Goal: Task Accomplishment & Management: Use online tool/utility

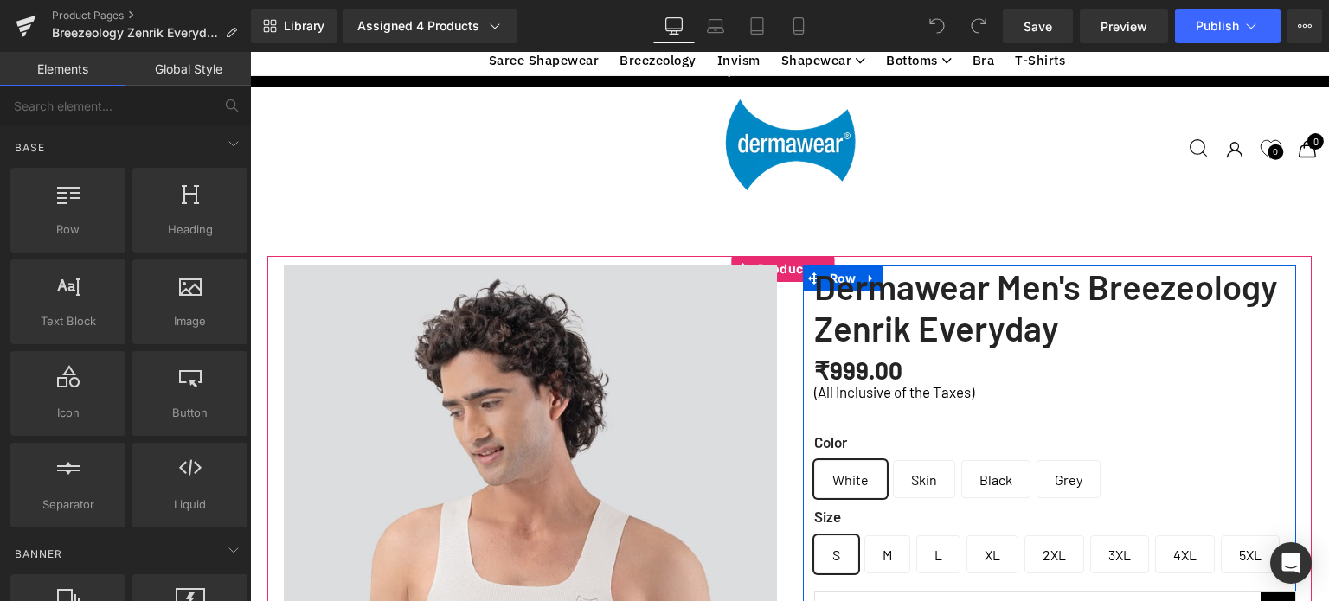
scroll to position [433, 0]
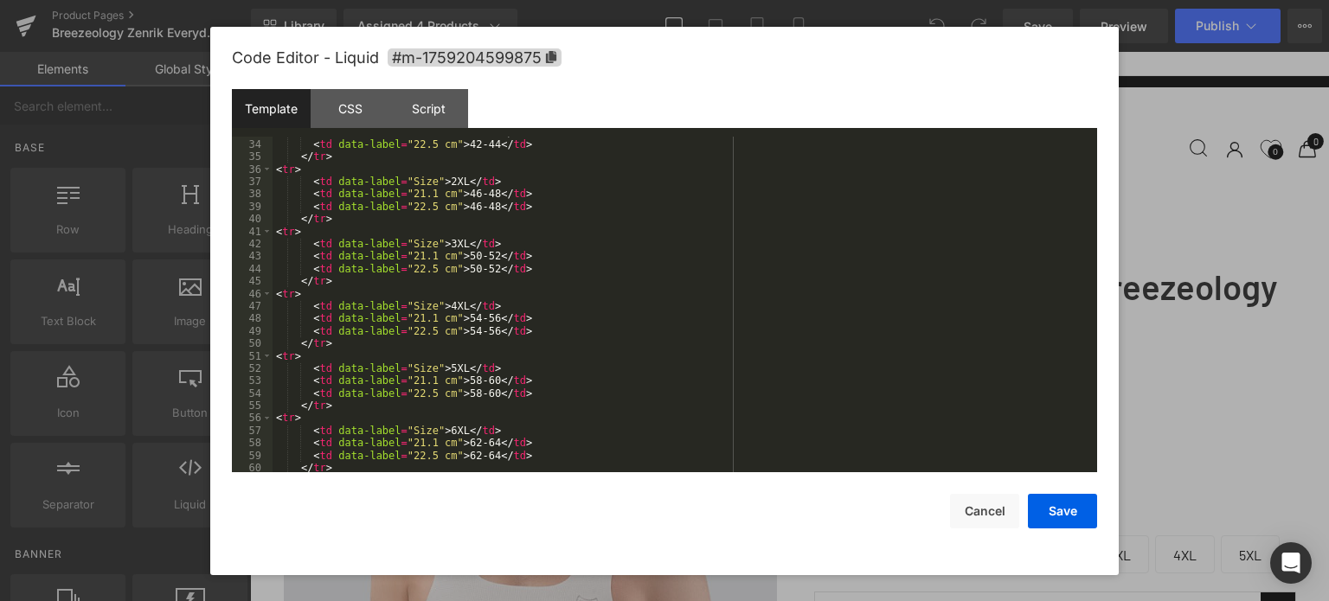
scroll to position [408, 0]
click at [567, 269] on div "< td data-label = "21.1 cm" > 42-44 </ td > < td data-label = "22.5 cm" > 42-44…" at bounding box center [682, 307] width 818 height 362
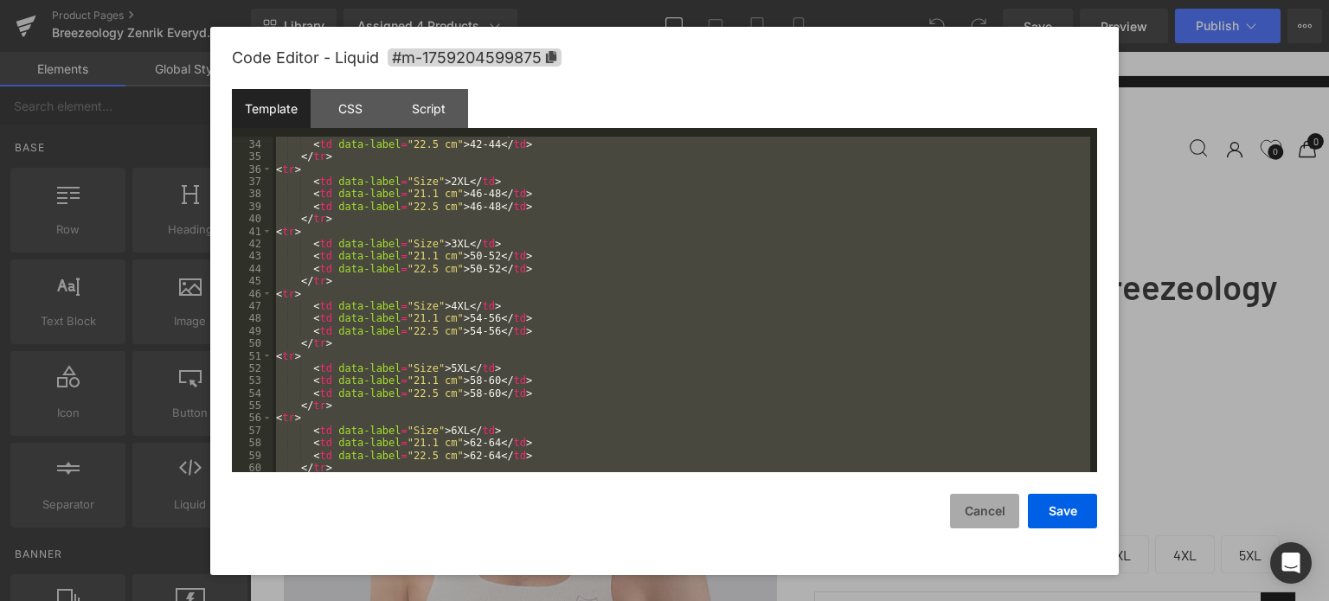
click at [990, 510] on button "Cancel" at bounding box center [984, 511] width 69 height 35
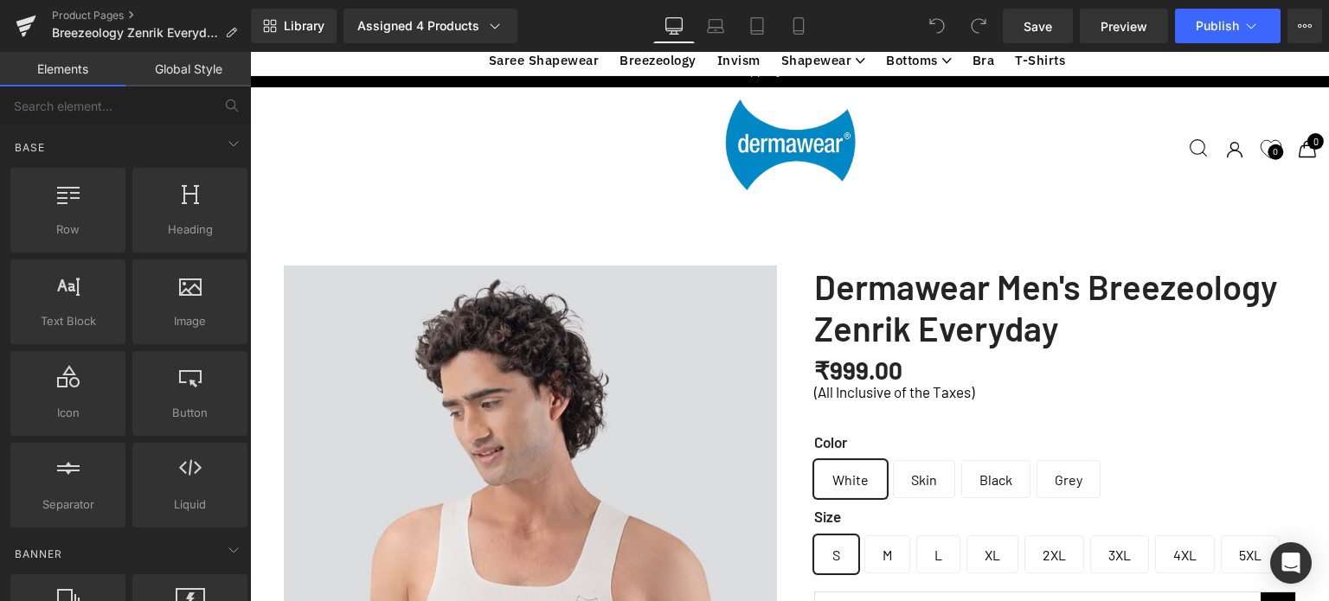
scroll to position [606, 0]
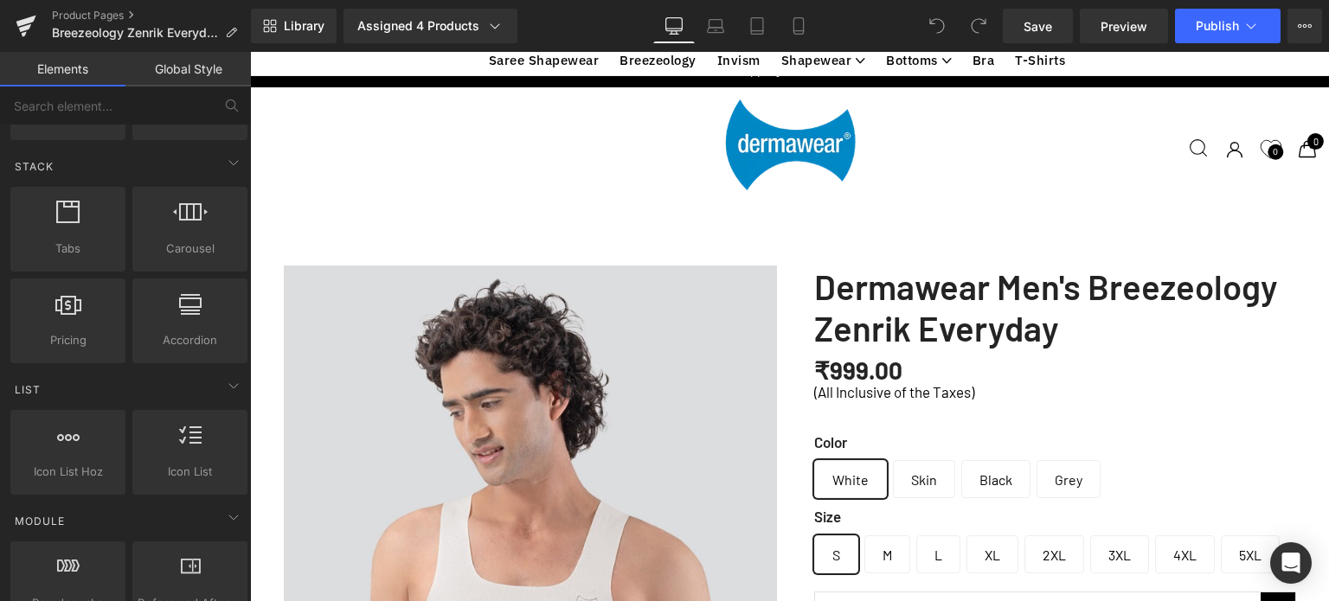
scroll to position [2975, 0]
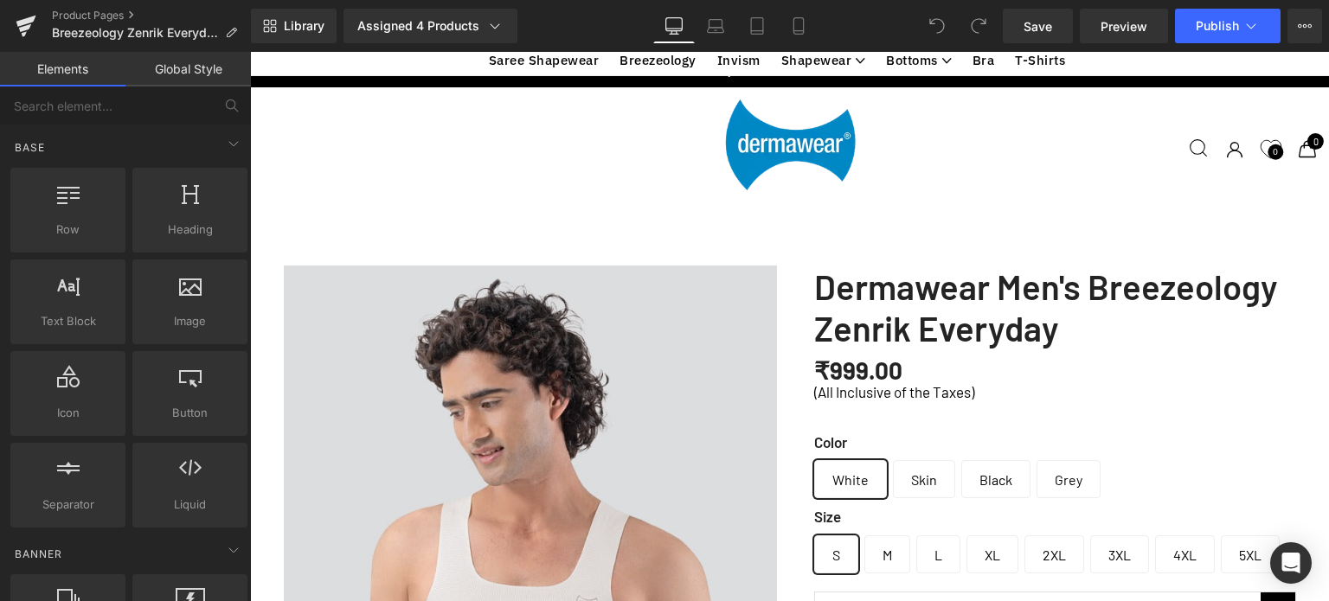
scroll to position [1557, 0]
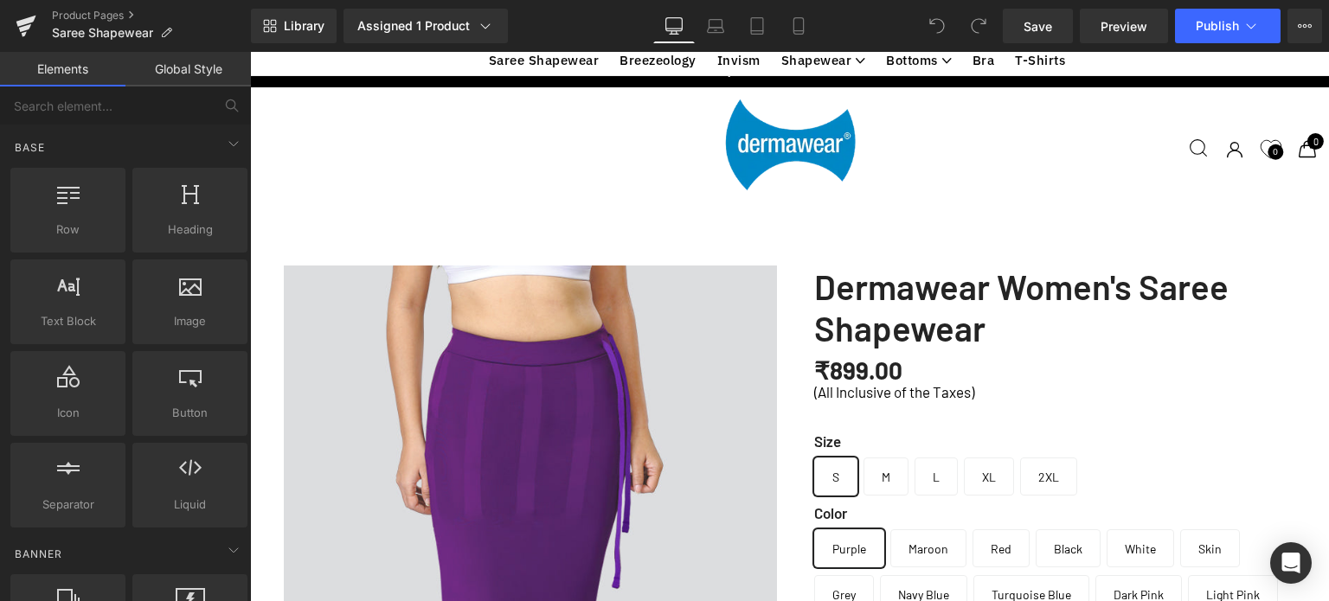
scroll to position [812, 0]
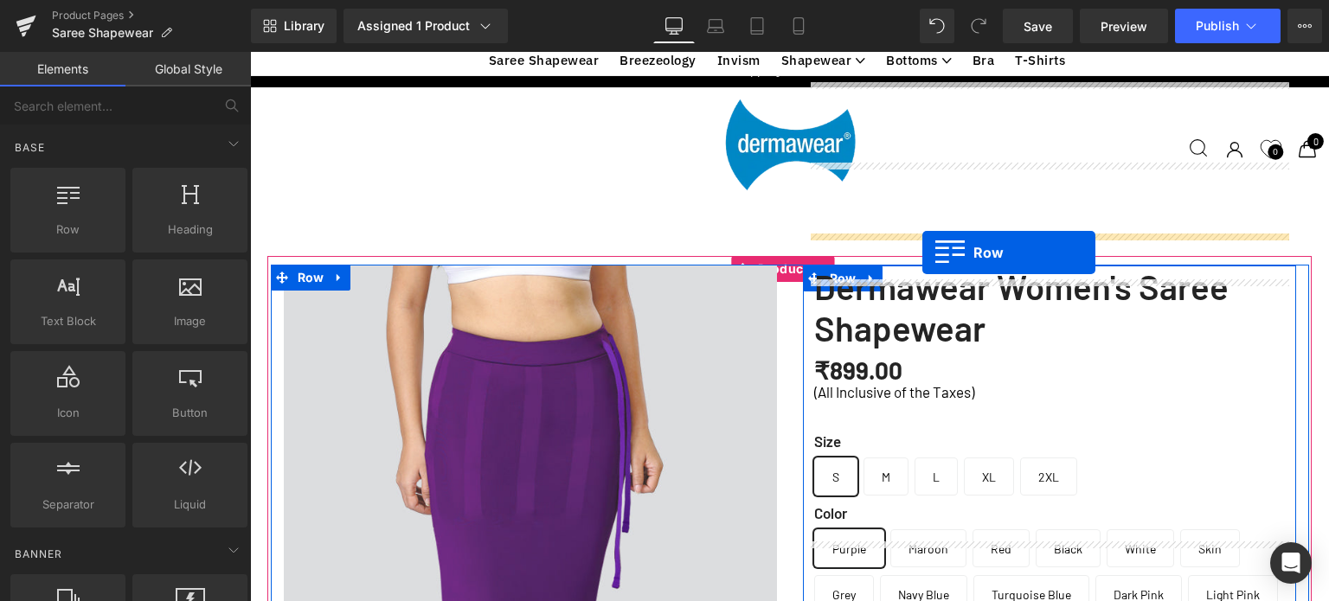
drag, startPoint x: 288, startPoint y: 286, endPoint x: 922, endPoint y: 252, distance: 635.1
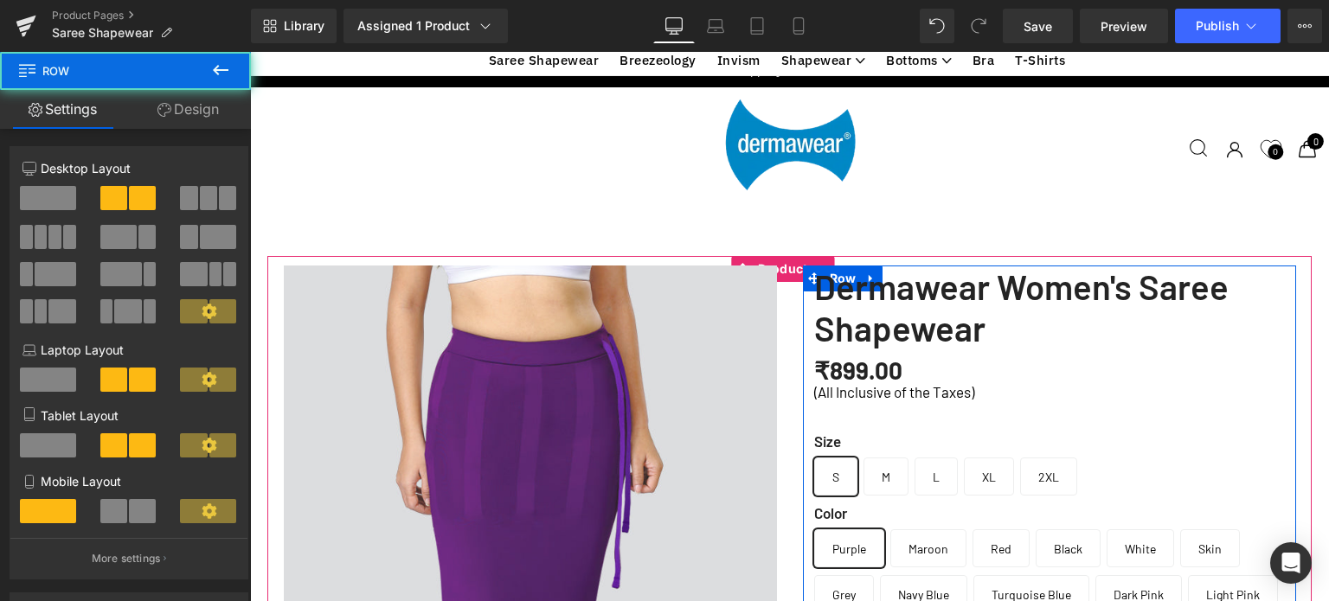
scroll to position [6014, 1066]
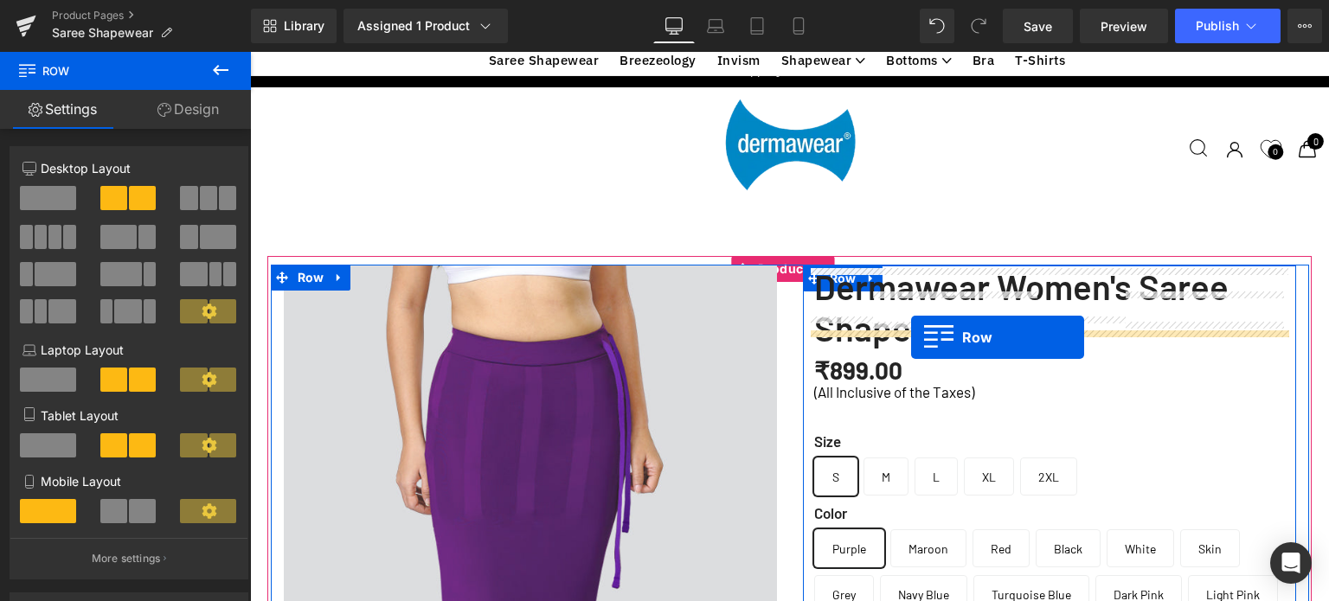
drag, startPoint x: 294, startPoint y: 282, endPoint x: 911, endPoint y: 337, distance: 619.4
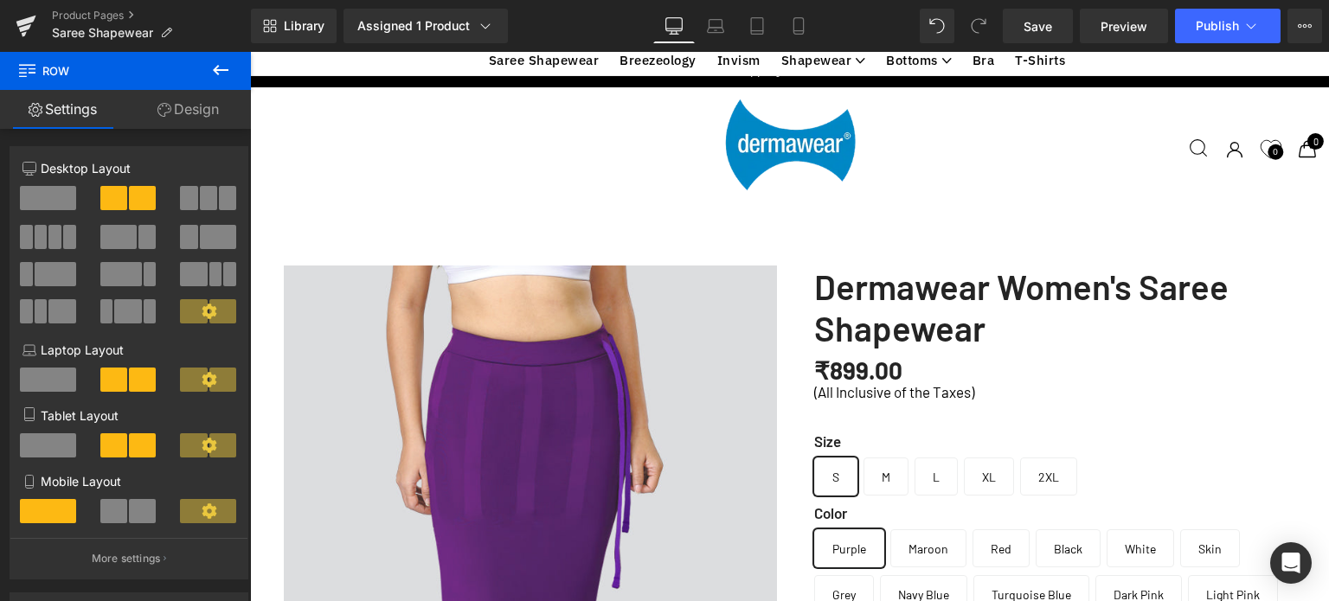
scroll to position [639, 0]
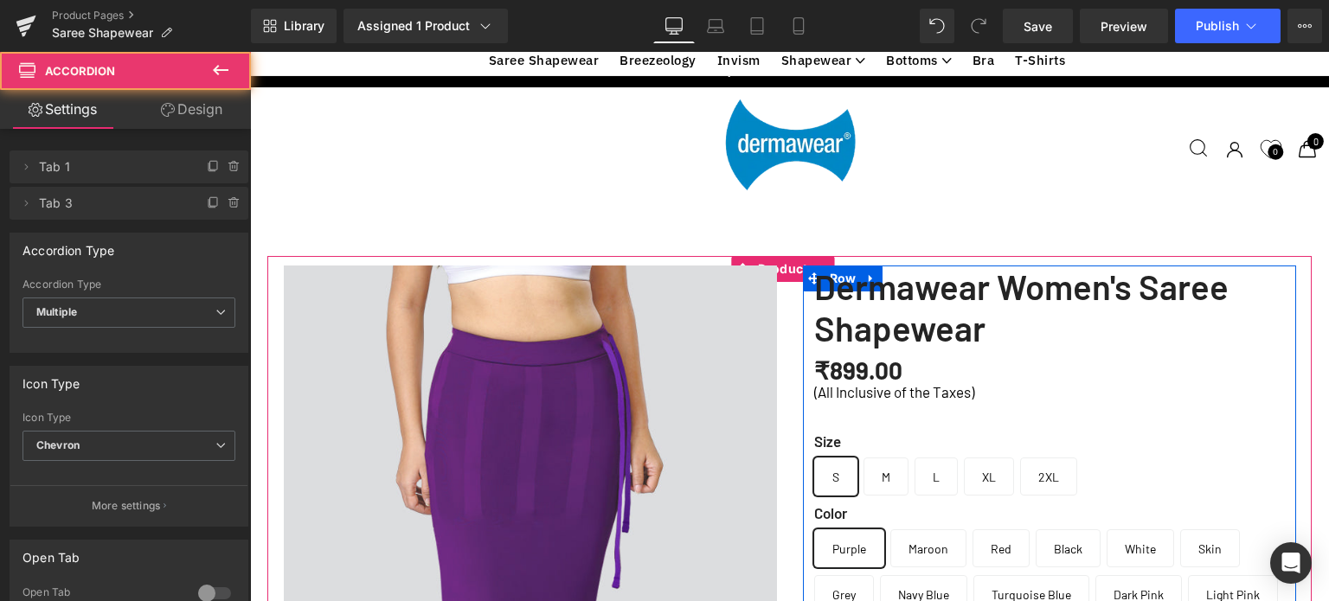
scroll to position [0, 0]
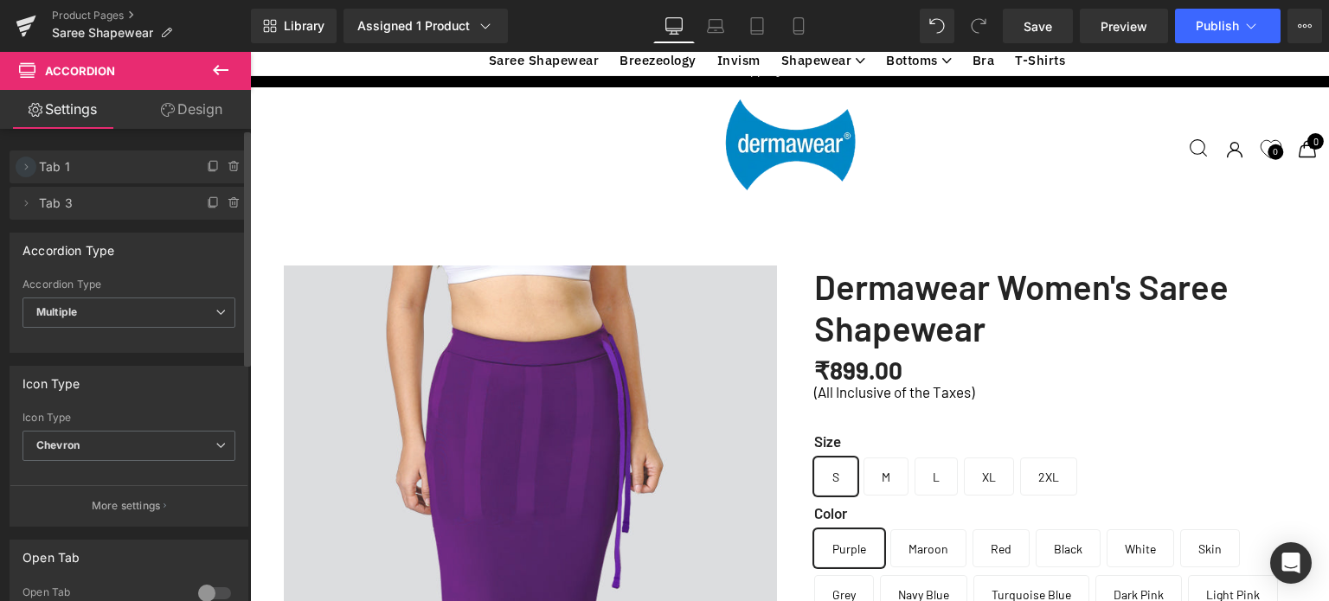
click at [29, 164] on icon at bounding box center [26, 167] width 14 height 14
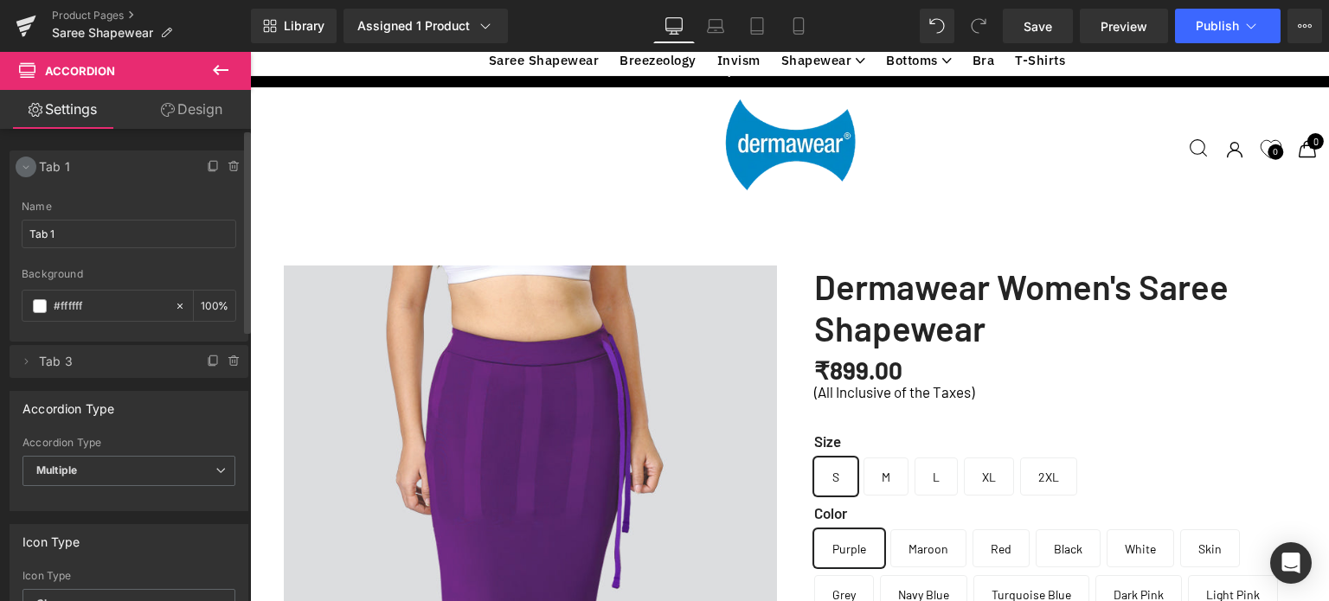
click at [29, 164] on icon at bounding box center [26, 167] width 14 height 14
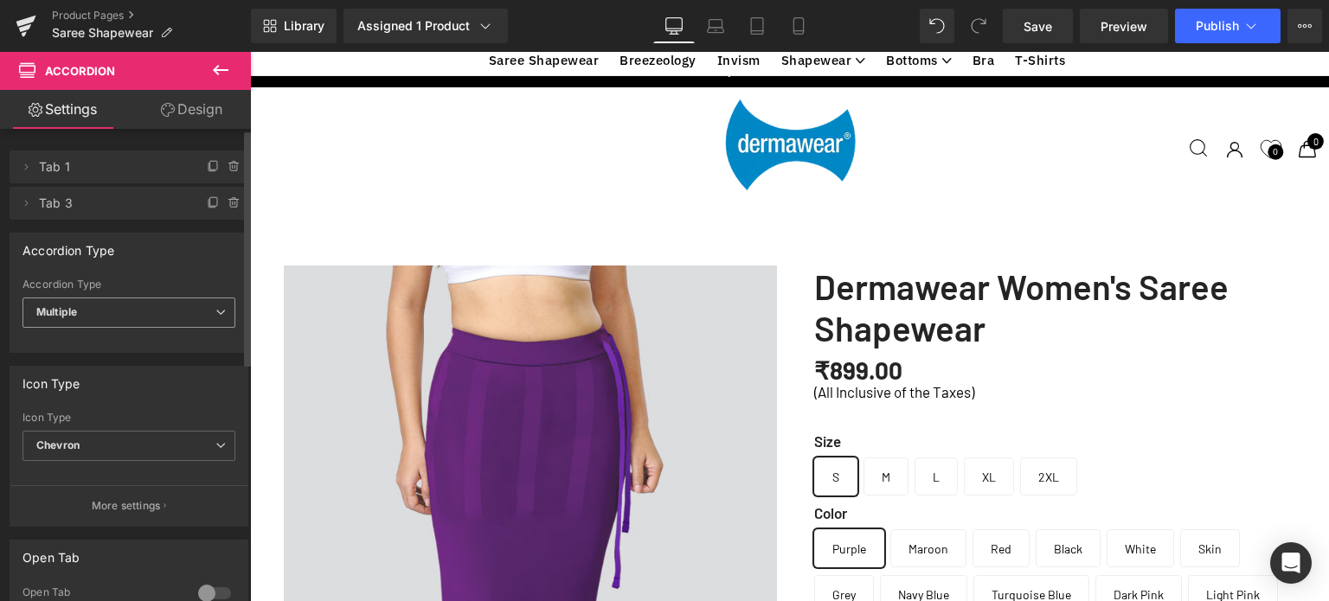
click at [75, 306] on b "Multiple" at bounding box center [56, 311] width 41 height 13
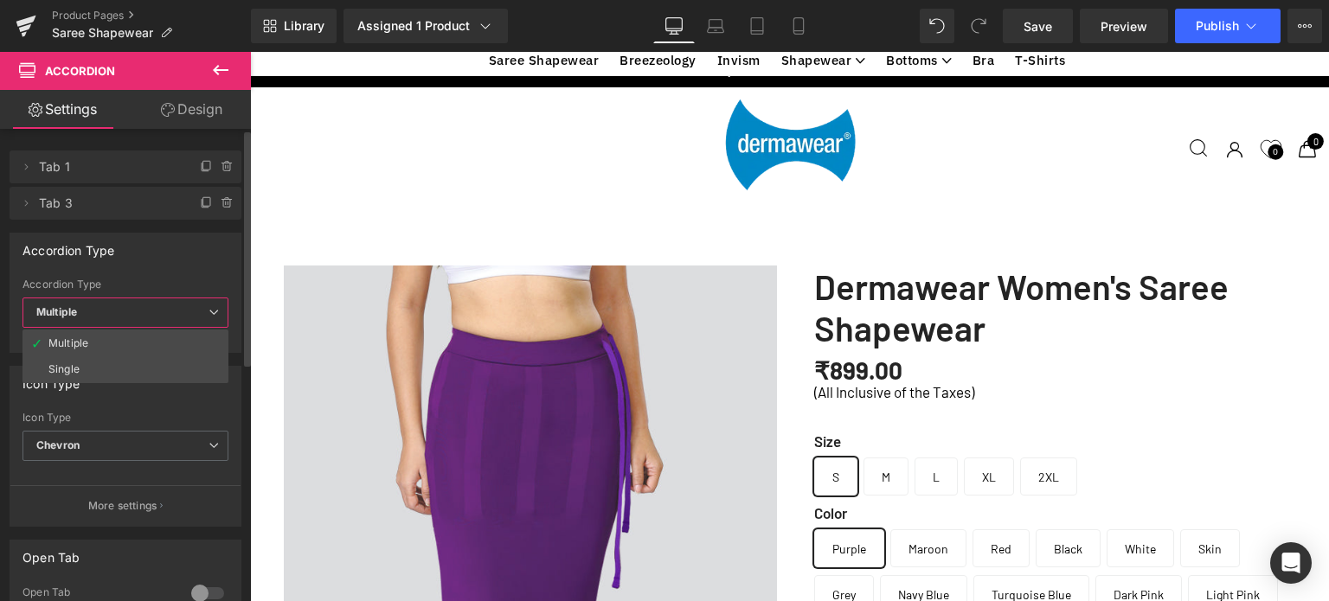
click at [75, 306] on b "Multiple" at bounding box center [56, 311] width 41 height 13
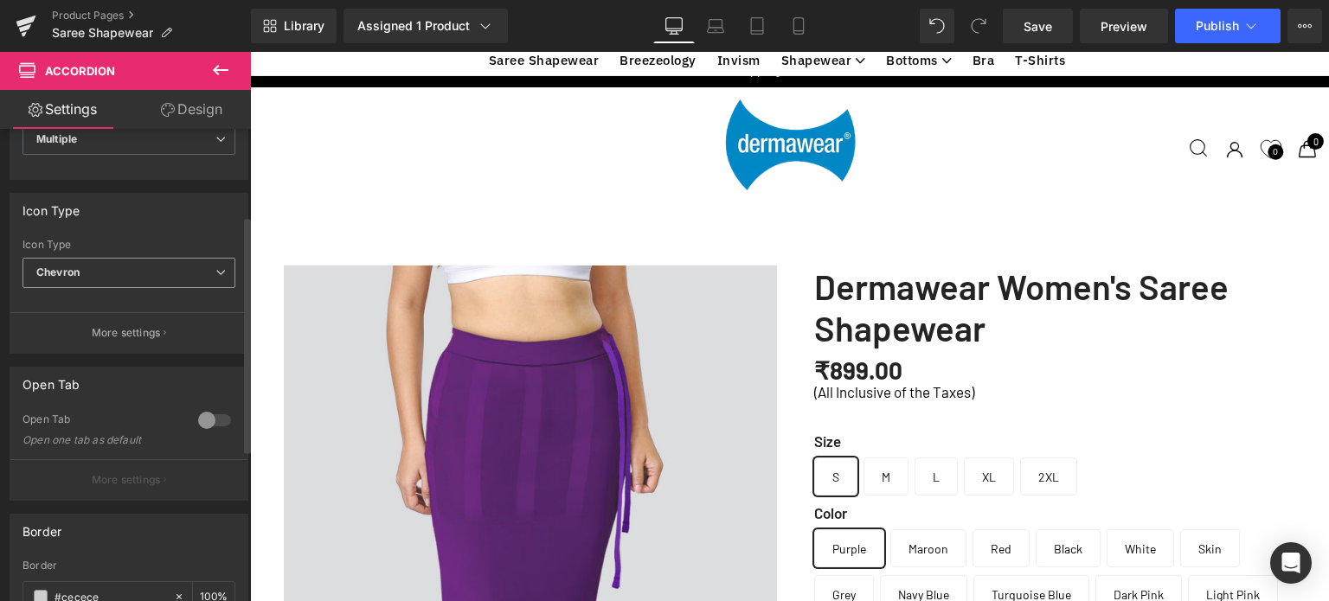
click at [94, 274] on span "Chevron" at bounding box center [128, 273] width 213 height 30
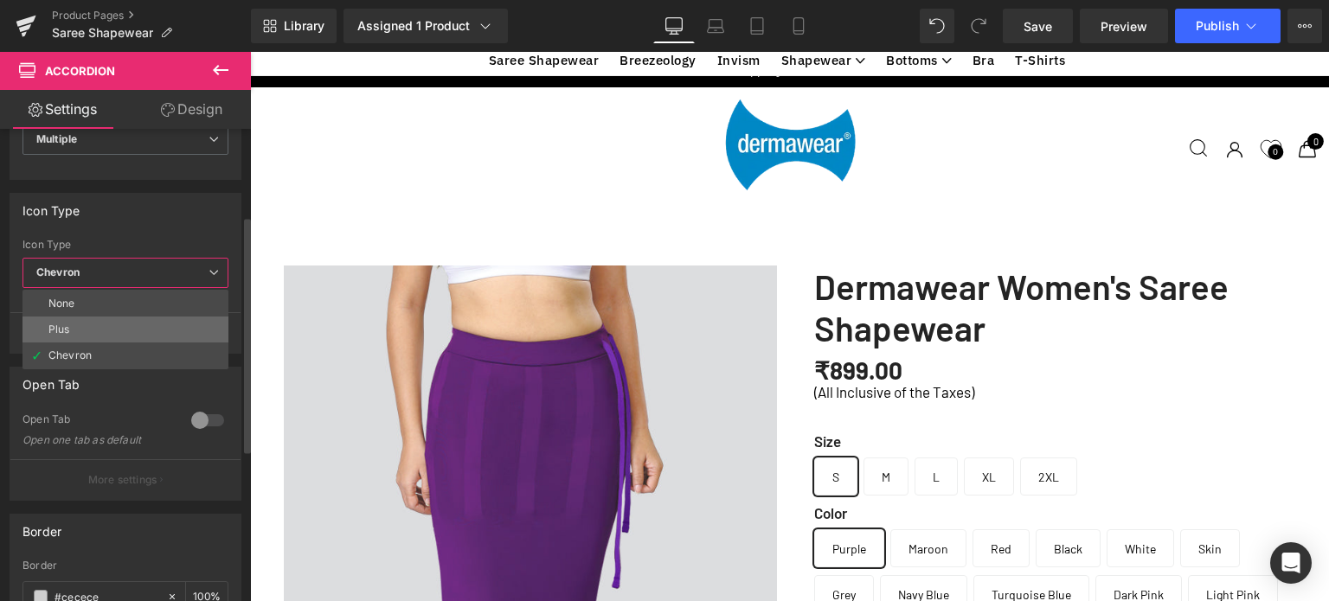
click at [58, 324] on div "Plus" at bounding box center [59, 330] width 22 height 12
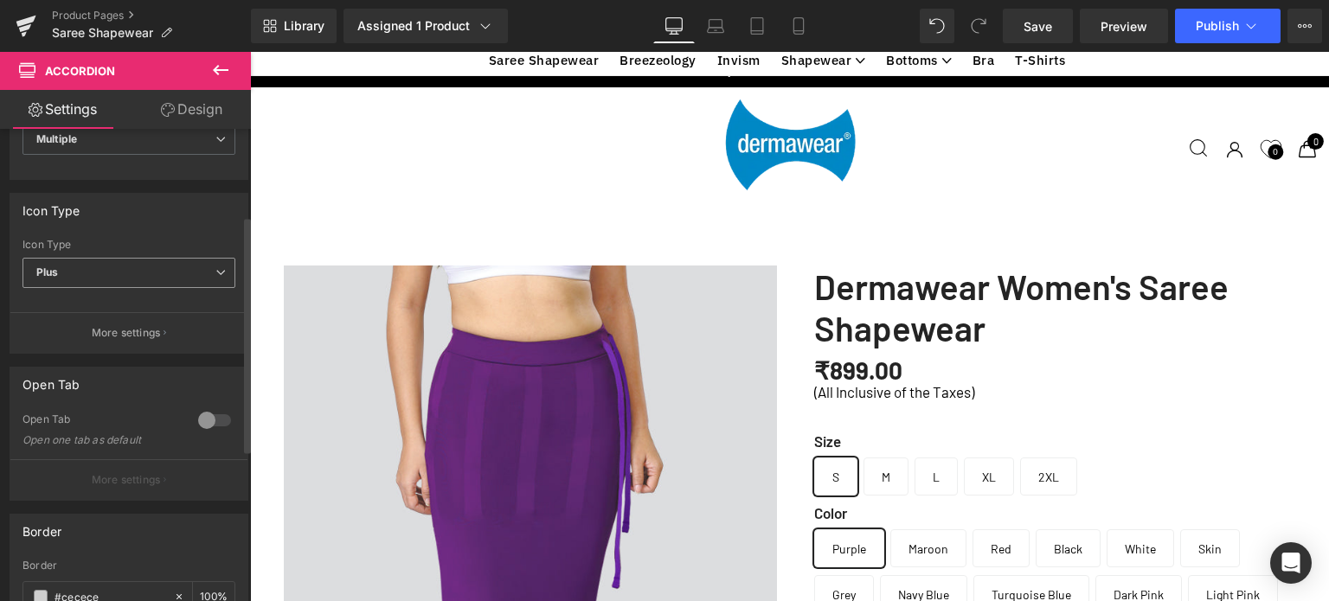
click at [102, 275] on span "Plus" at bounding box center [128, 273] width 213 height 30
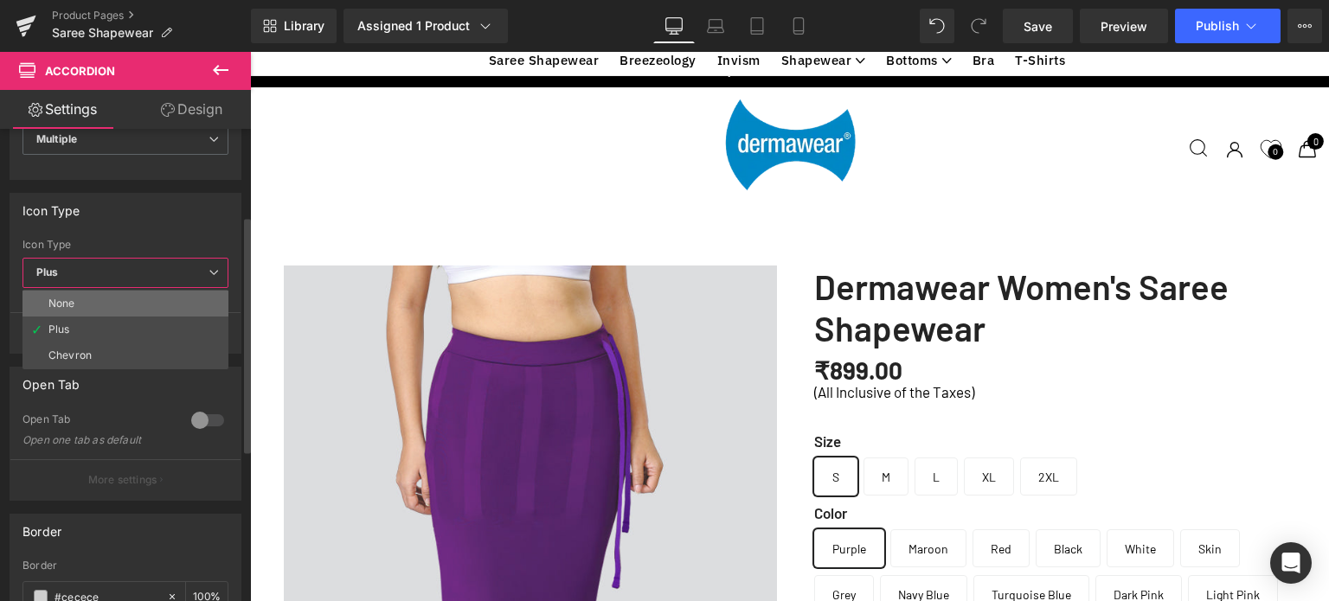
click at [67, 304] on div "None" at bounding box center [61, 304] width 27 height 12
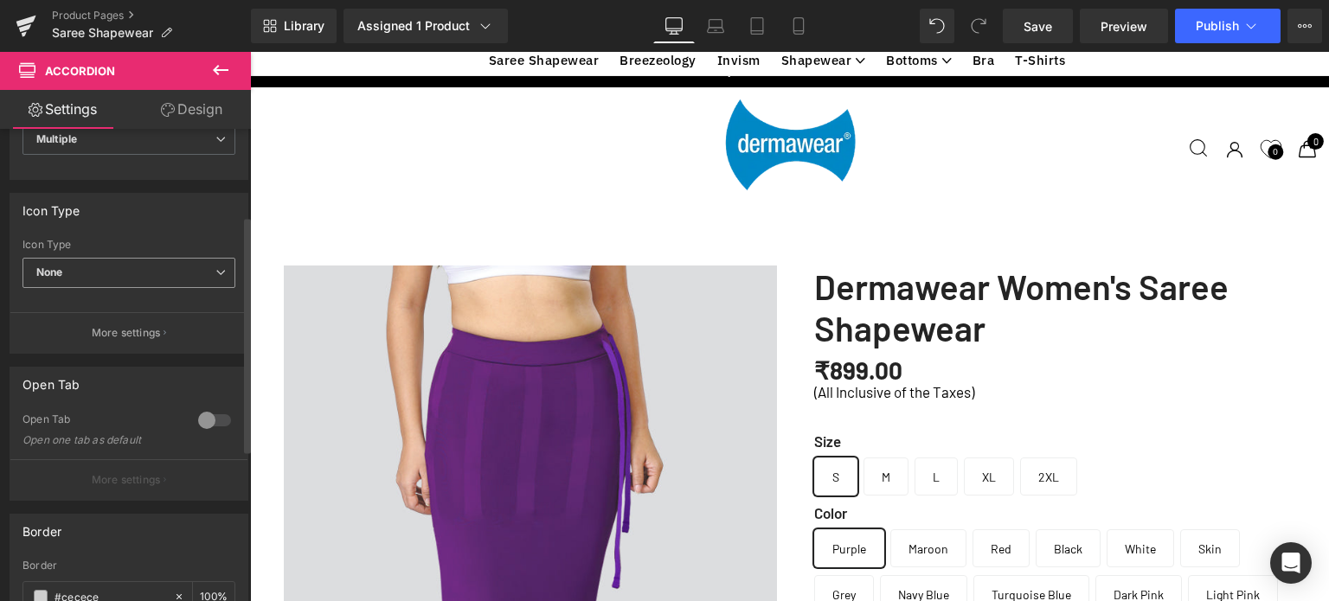
click at [114, 273] on span "None" at bounding box center [128, 273] width 213 height 30
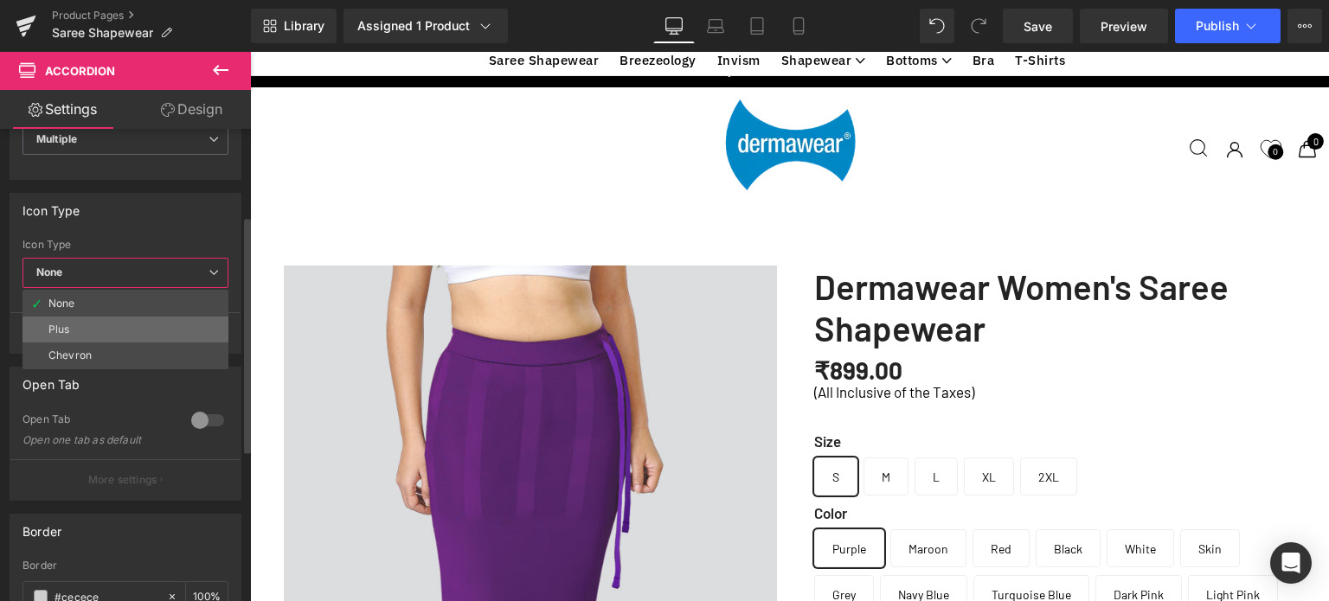
click at [65, 324] on div "Plus" at bounding box center [59, 330] width 22 height 12
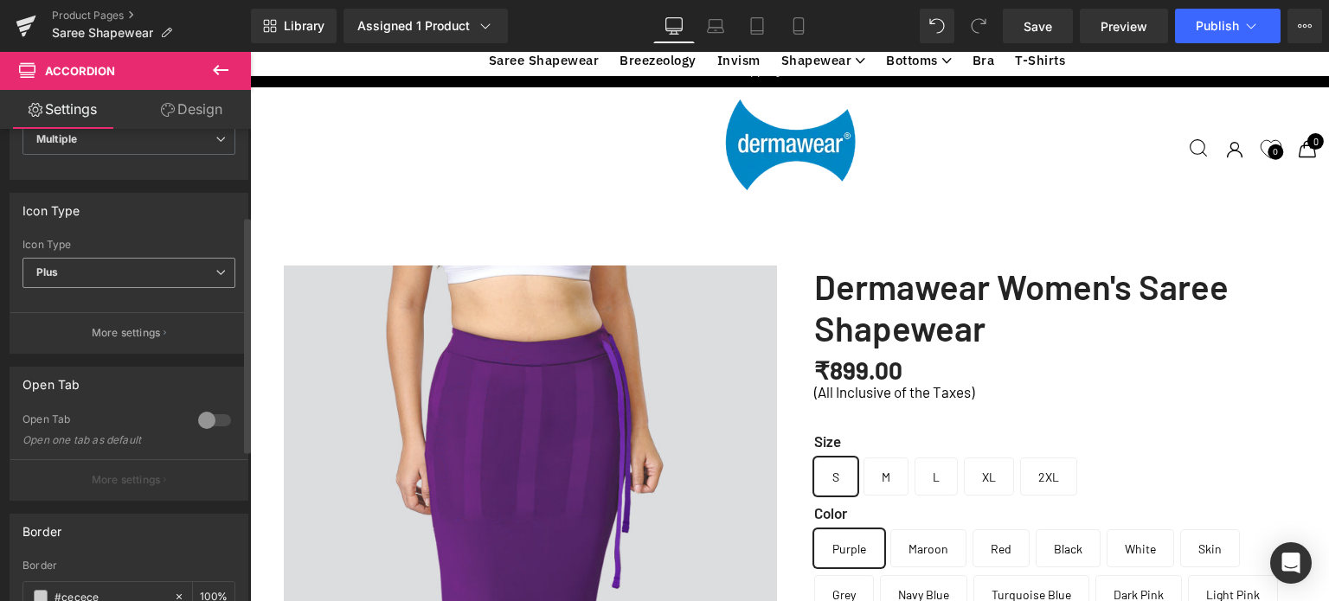
click at [112, 273] on span "Plus" at bounding box center [128, 273] width 213 height 30
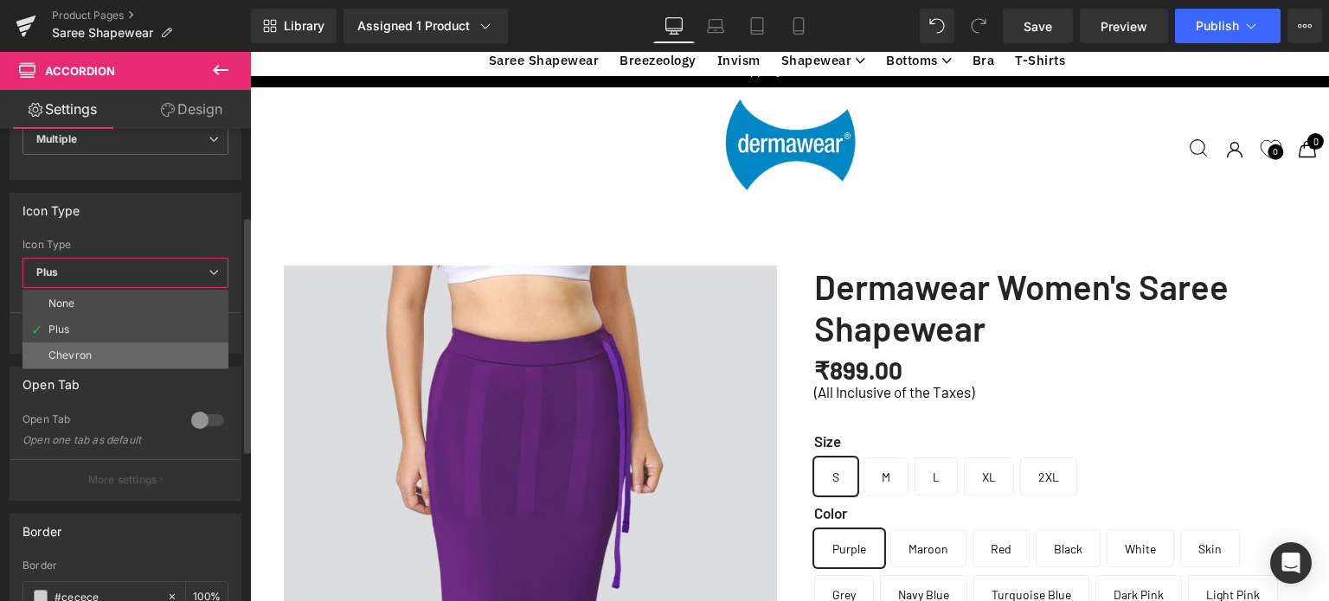
click at [55, 350] on div "Chevron" at bounding box center [69, 356] width 43 height 12
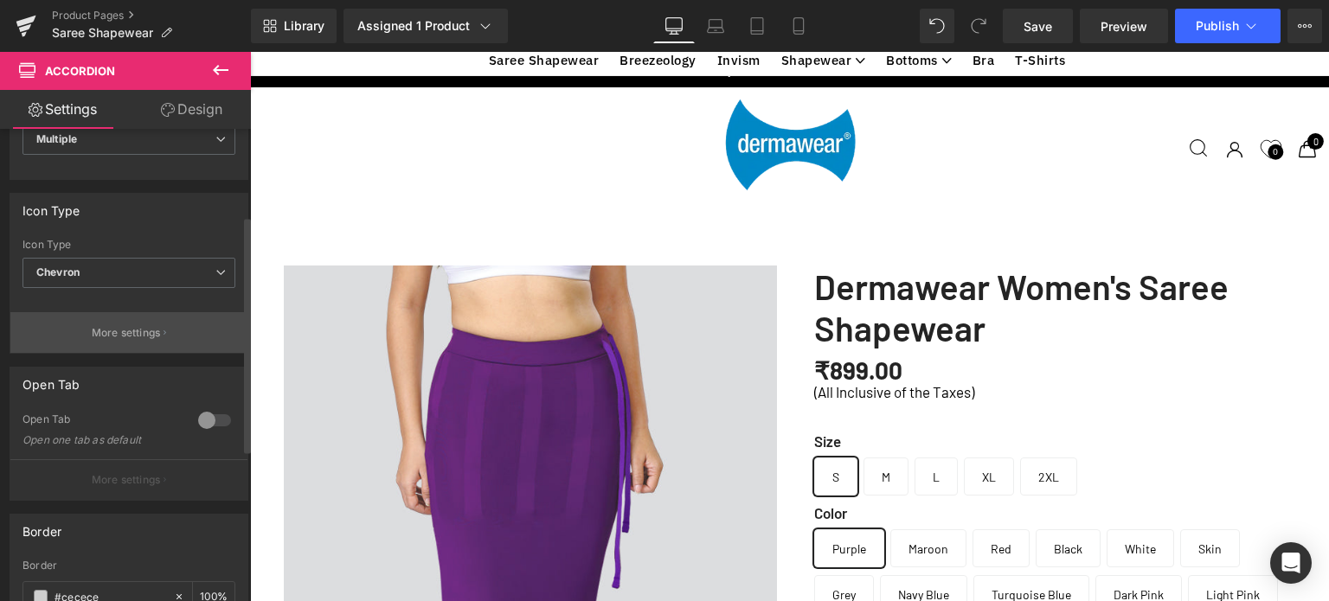
click at [135, 331] on p "More settings" at bounding box center [126, 333] width 69 height 16
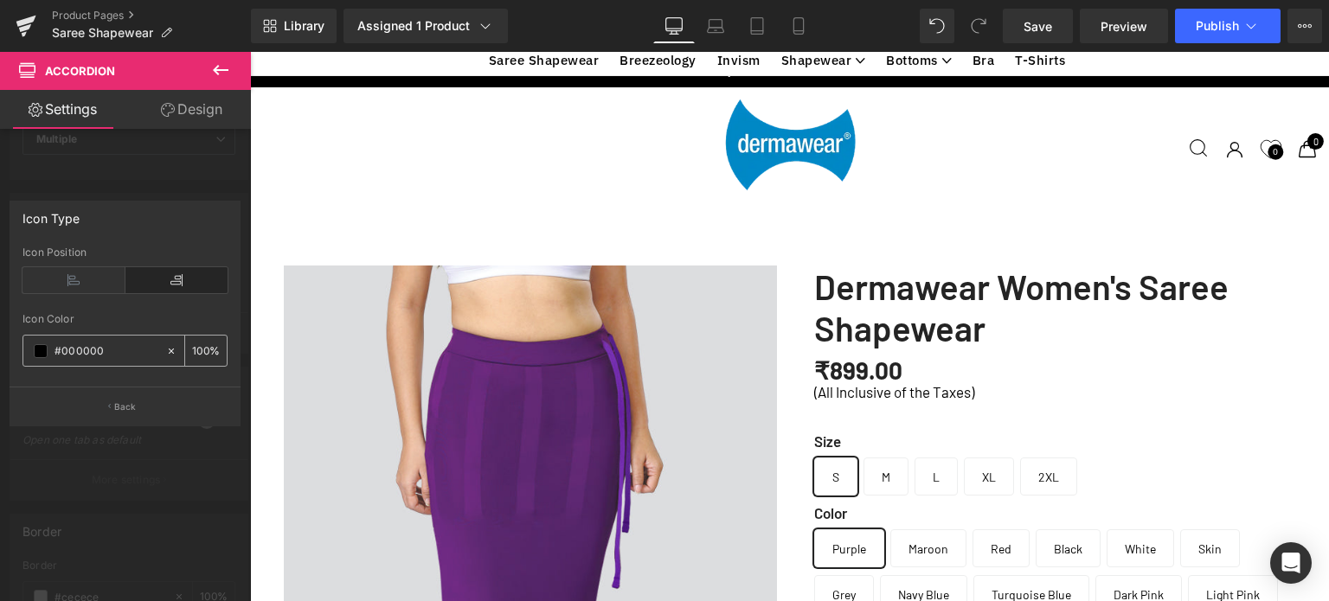
click at [39, 351] on span at bounding box center [41, 351] width 14 height 14
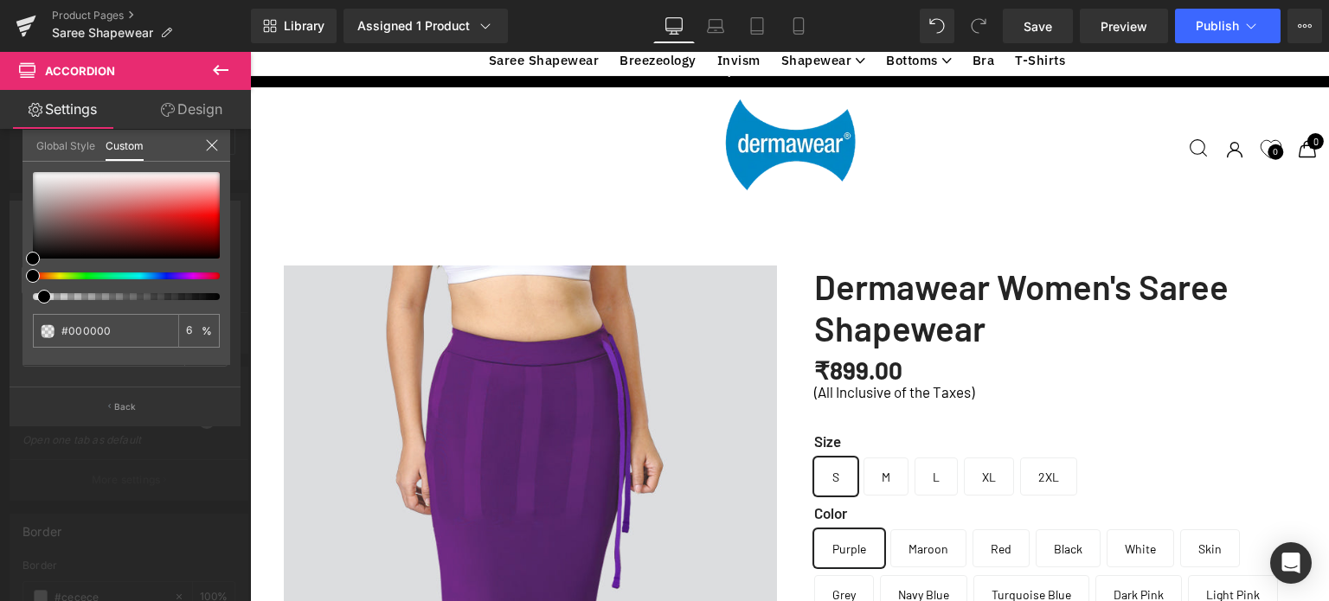
click at [38, 296] on div at bounding box center [119, 296] width 187 height 7
click at [53, 177] on div at bounding box center [126, 215] width 187 height 87
click at [97, 176] on div at bounding box center [126, 215] width 187 height 87
click at [87, 224] on div at bounding box center [126, 215] width 187 height 87
click at [86, 177] on div at bounding box center [126, 215] width 187 height 87
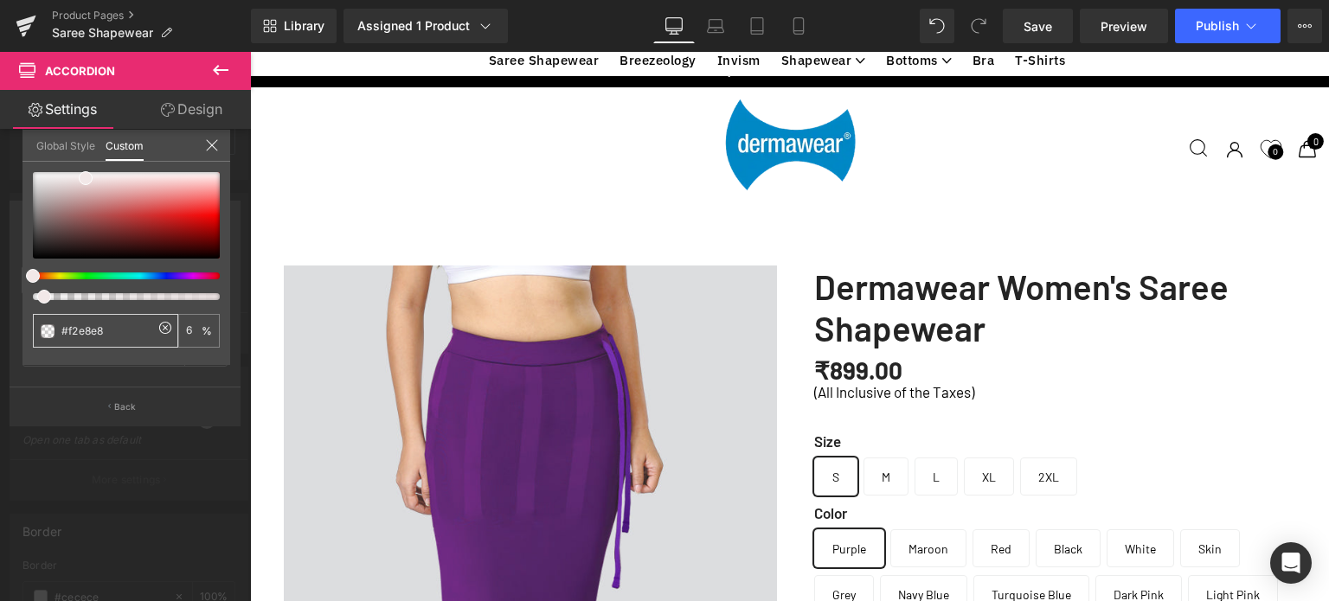
drag, startPoint x: 129, startPoint y: 326, endPoint x: 71, endPoint y: 327, distance: 58.0
click at [71, 327] on input "#000000" at bounding box center [107, 331] width 92 height 18
type input "#ffffff"
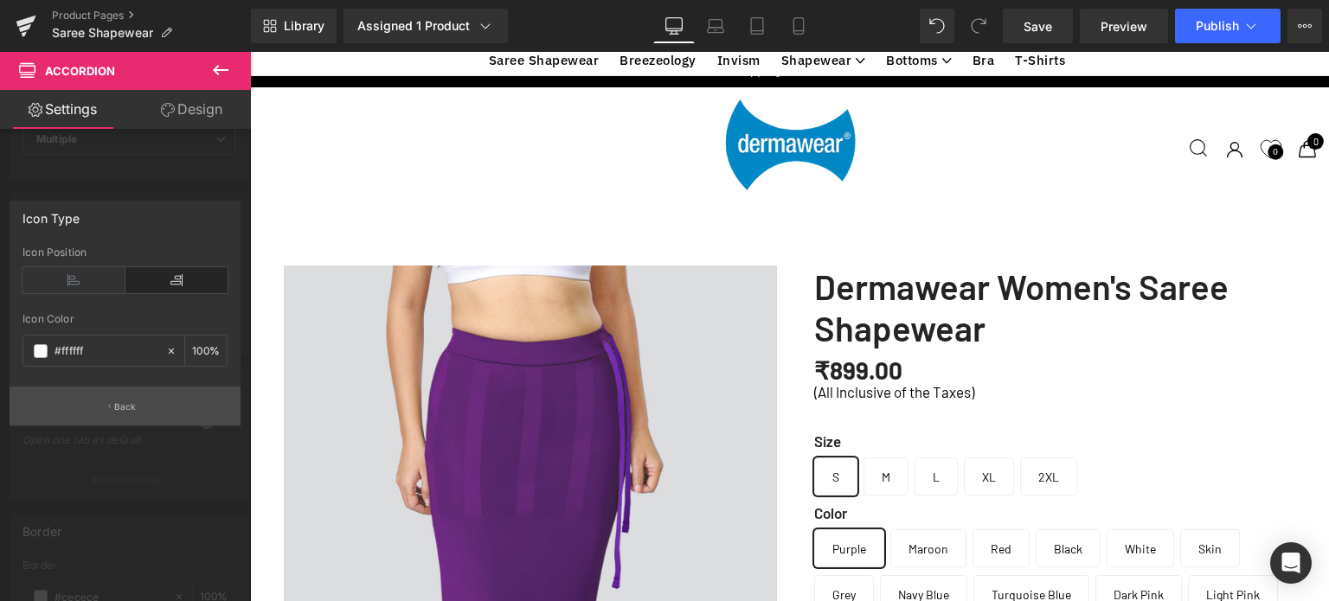
click at [125, 406] on p "Back" at bounding box center [125, 407] width 22 height 13
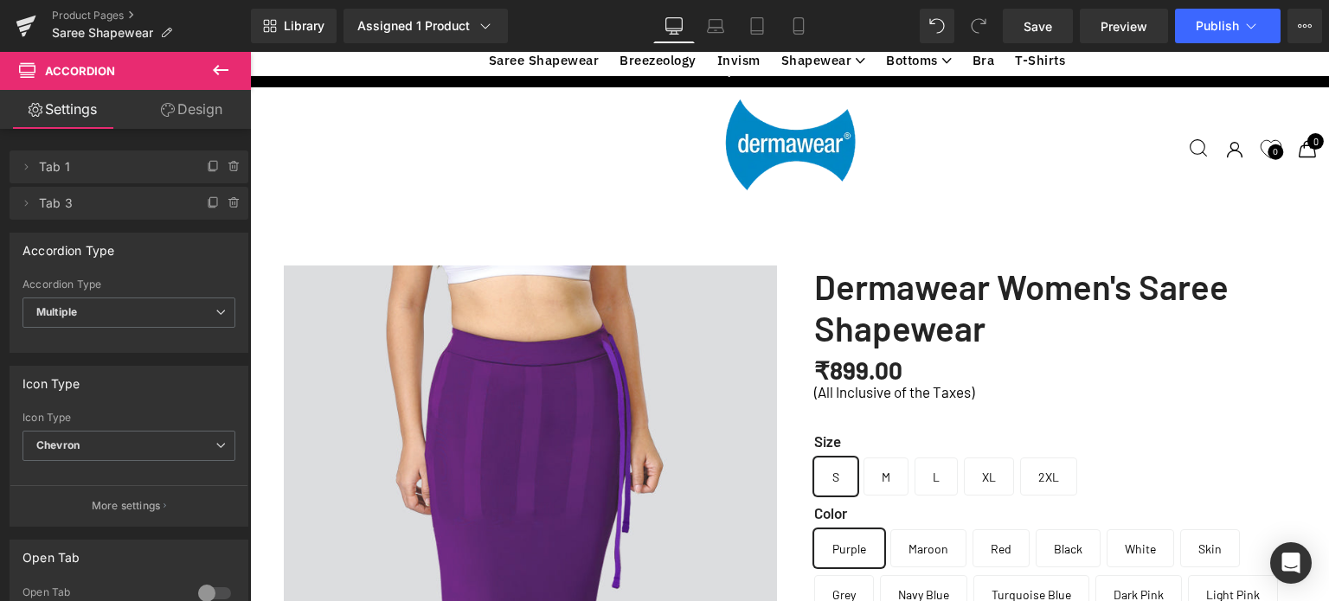
click at [28, 169] on icon at bounding box center [26, 167] width 14 height 14
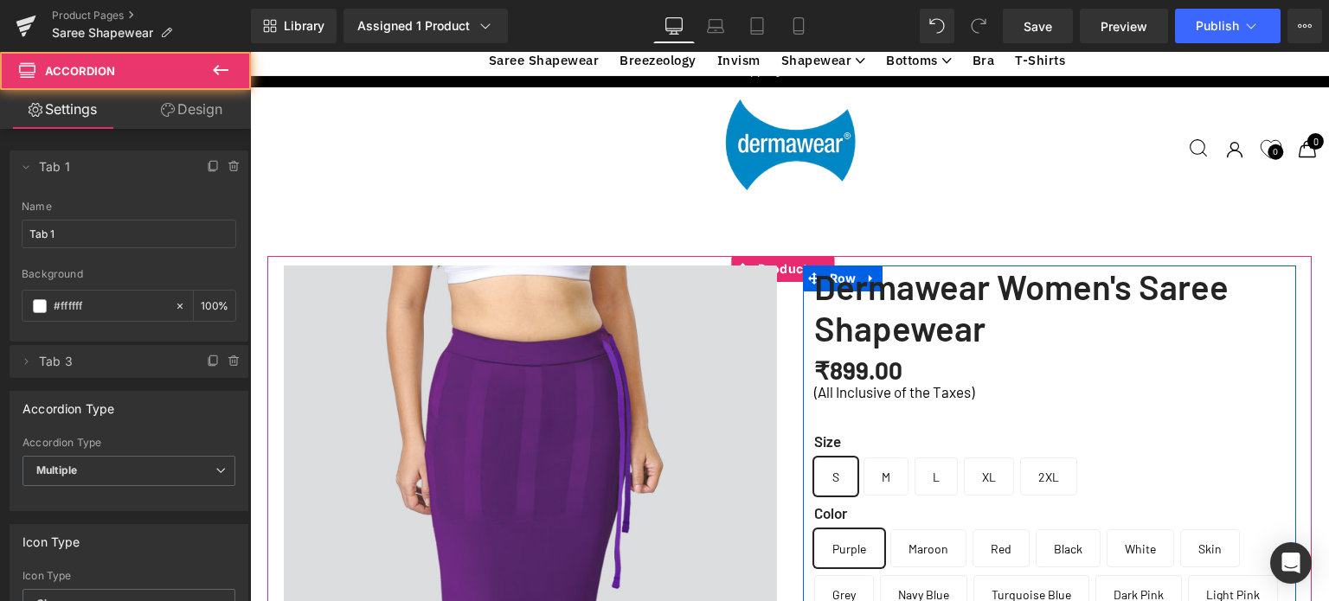
scroll to position [6169, 1066]
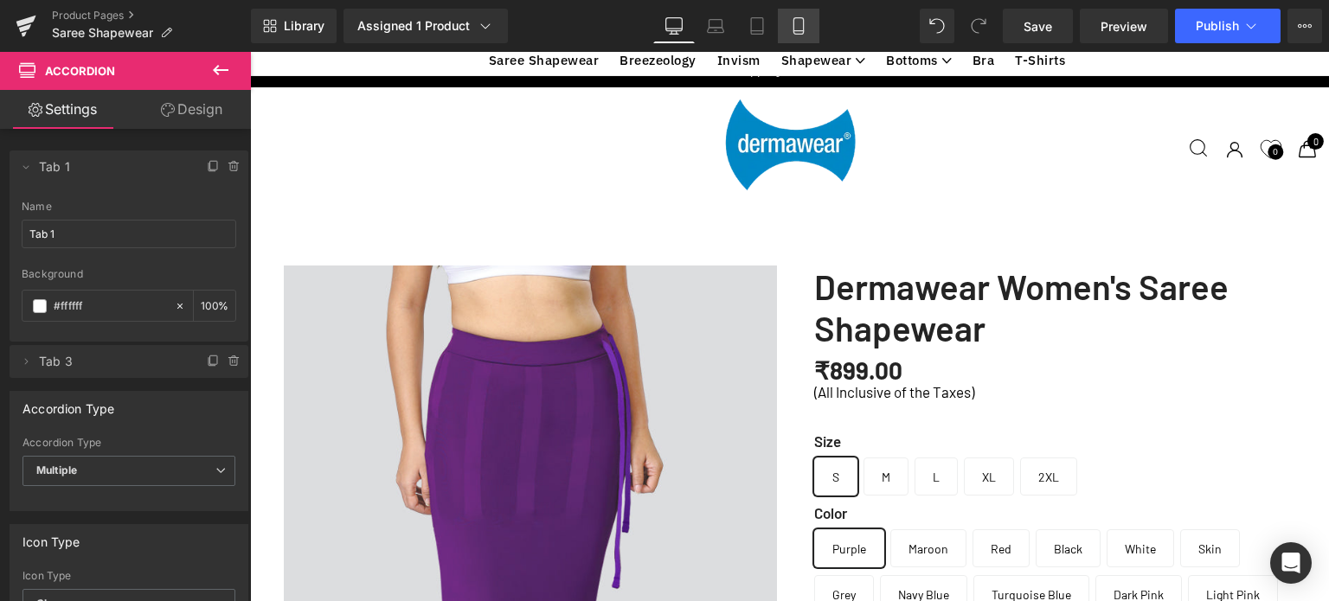
click at [796, 29] on icon at bounding box center [798, 25] width 17 height 17
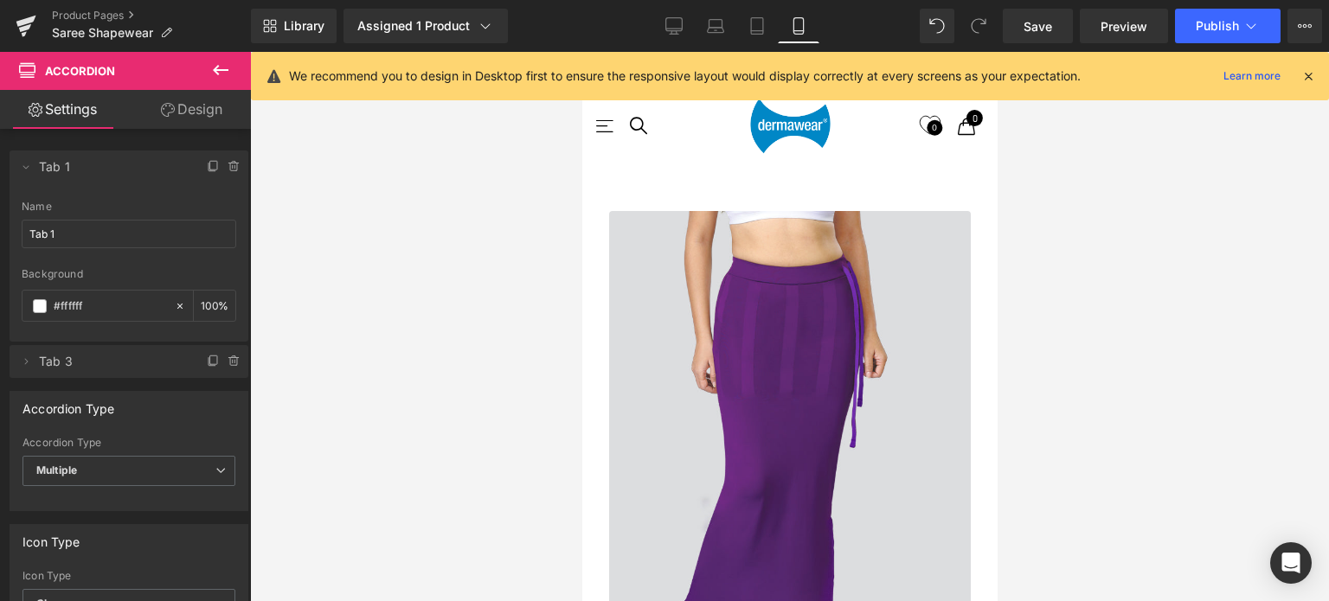
scroll to position [9, 9]
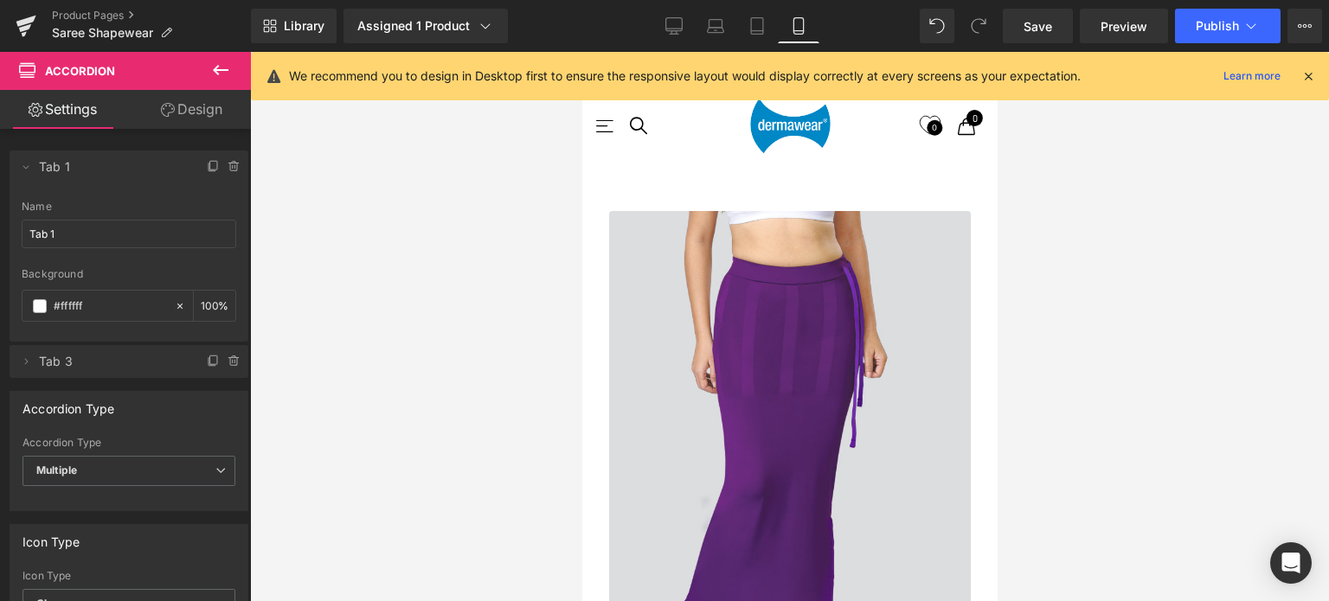
scroll to position [1026, 0]
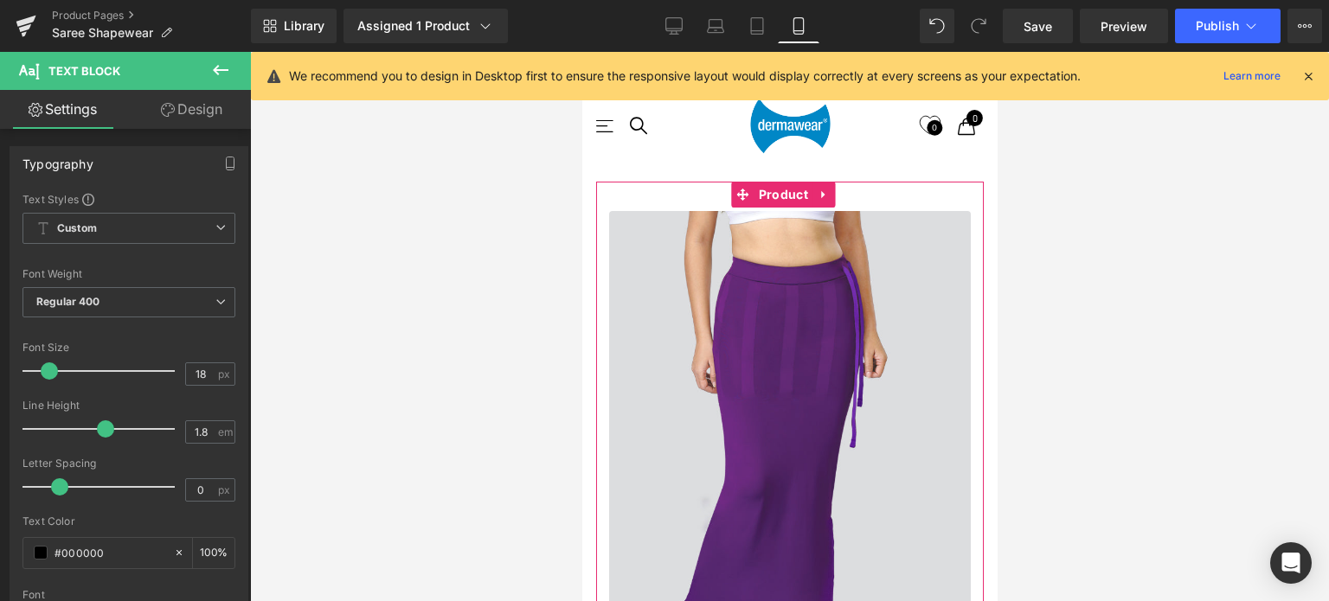
drag, startPoint x: 645, startPoint y: 300, endPoint x: 609, endPoint y: 300, distance: 35.5
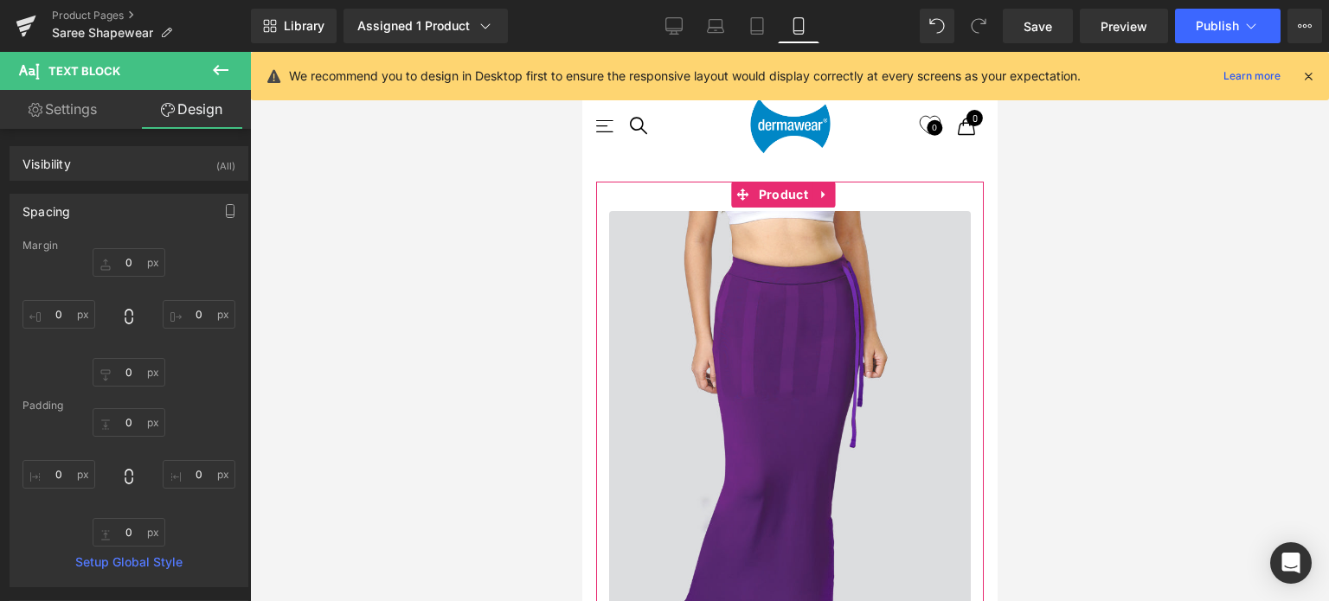
drag, startPoint x: 643, startPoint y: 294, endPoint x: 617, endPoint y: 294, distance: 26.0
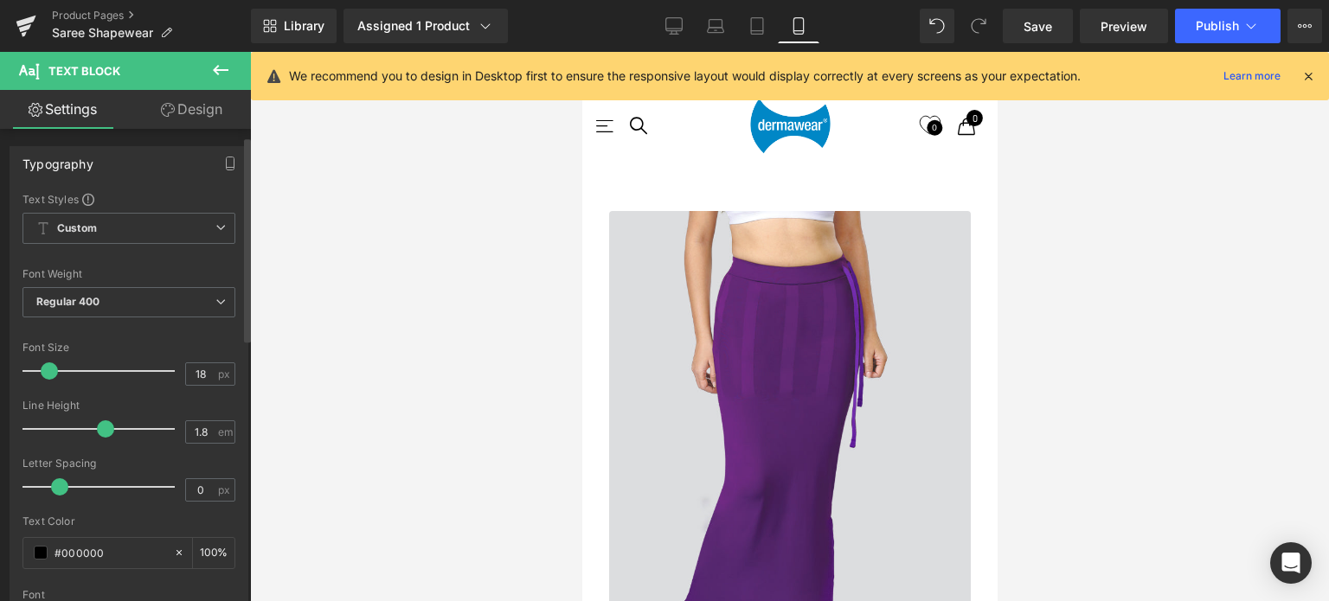
scroll to position [87, 0]
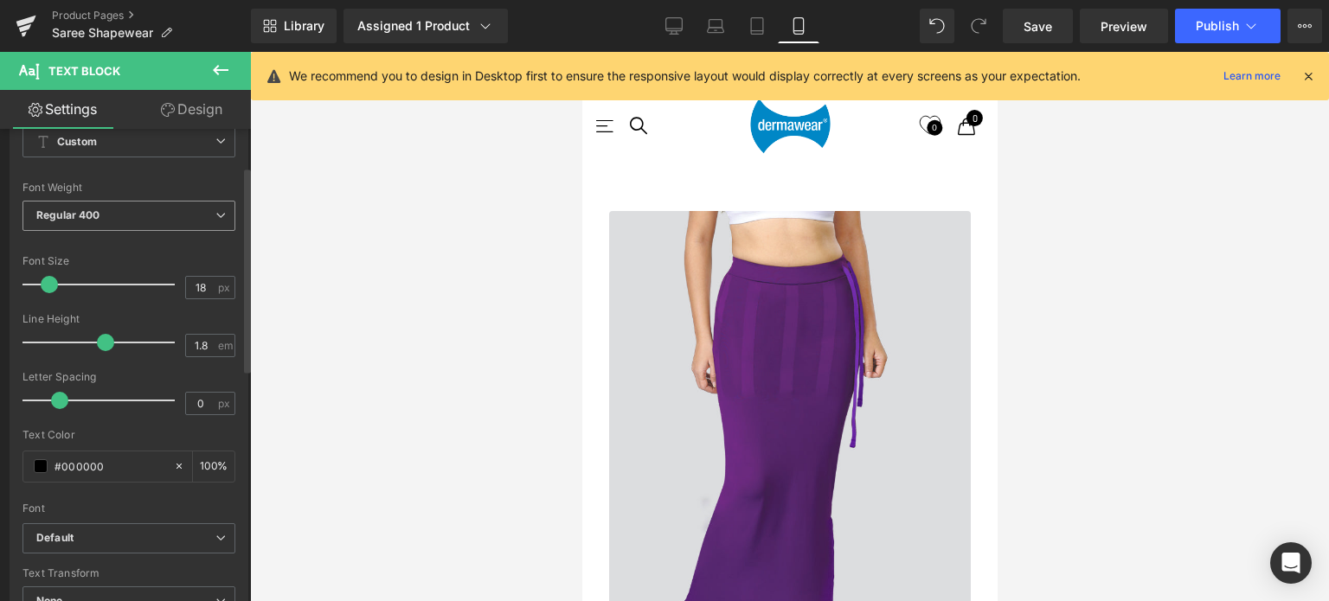
click at [119, 214] on span "Regular 400" at bounding box center [128, 216] width 213 height 30
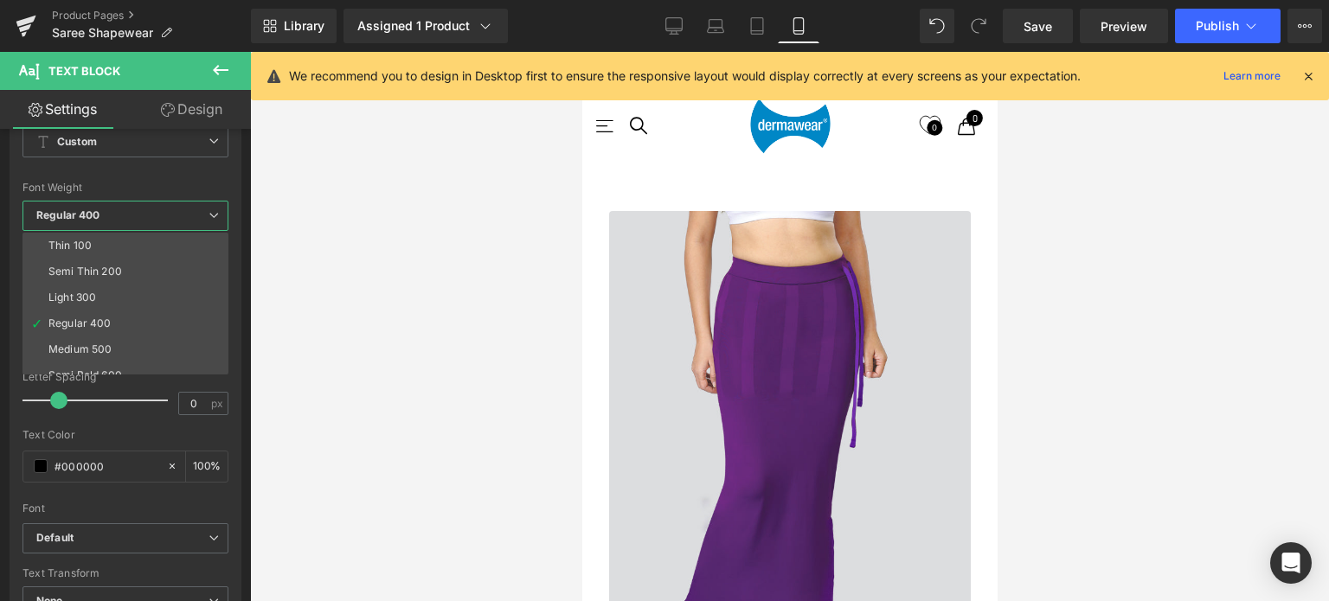
click at [382, 291] on div at bounding box center [789, 326] width 1079 height 549
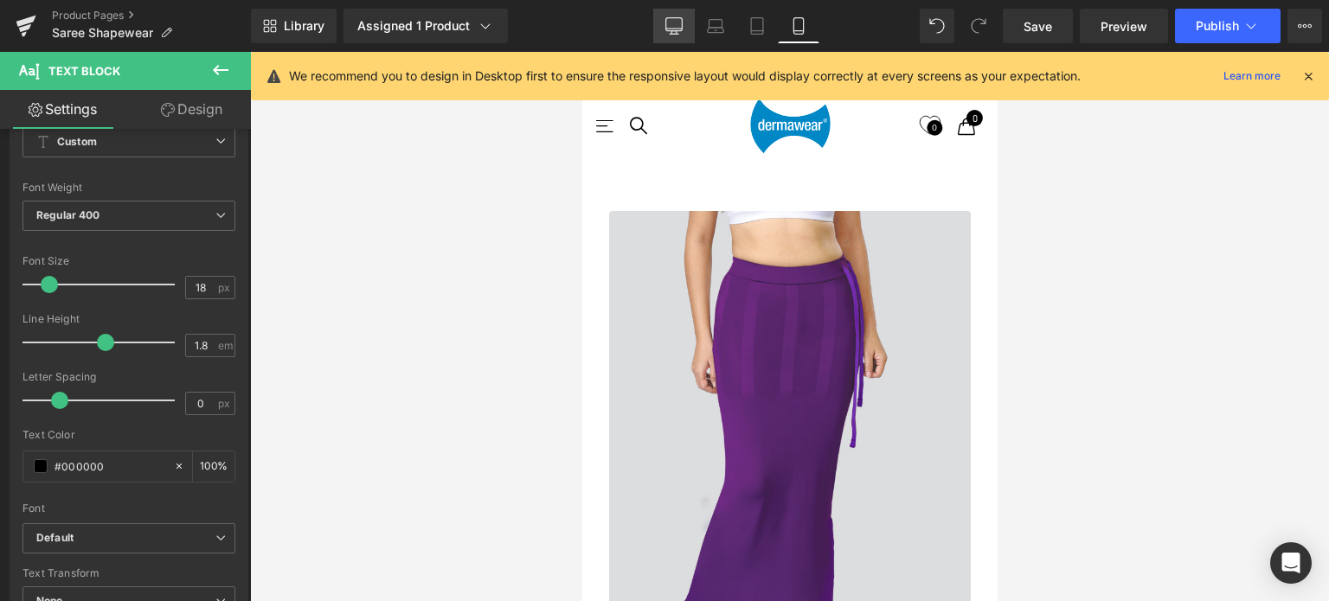
click at [678, 23] on icon at bounding box center [673, 25] width 17 height 17
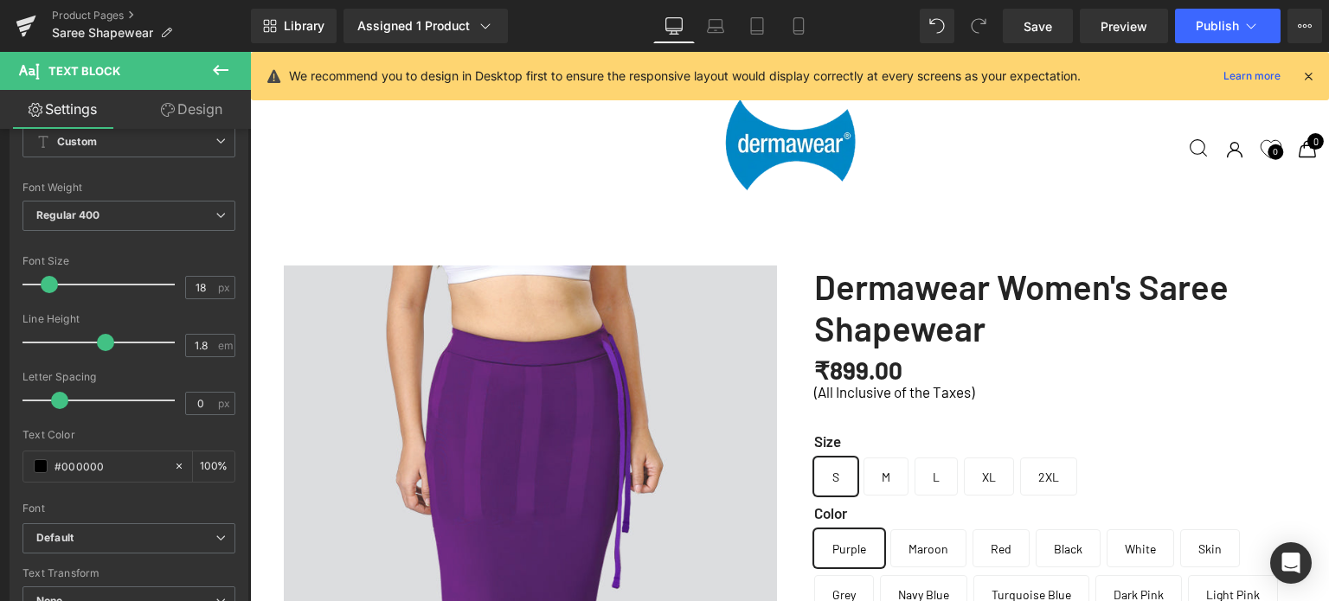
scroll to position [3386, 0]
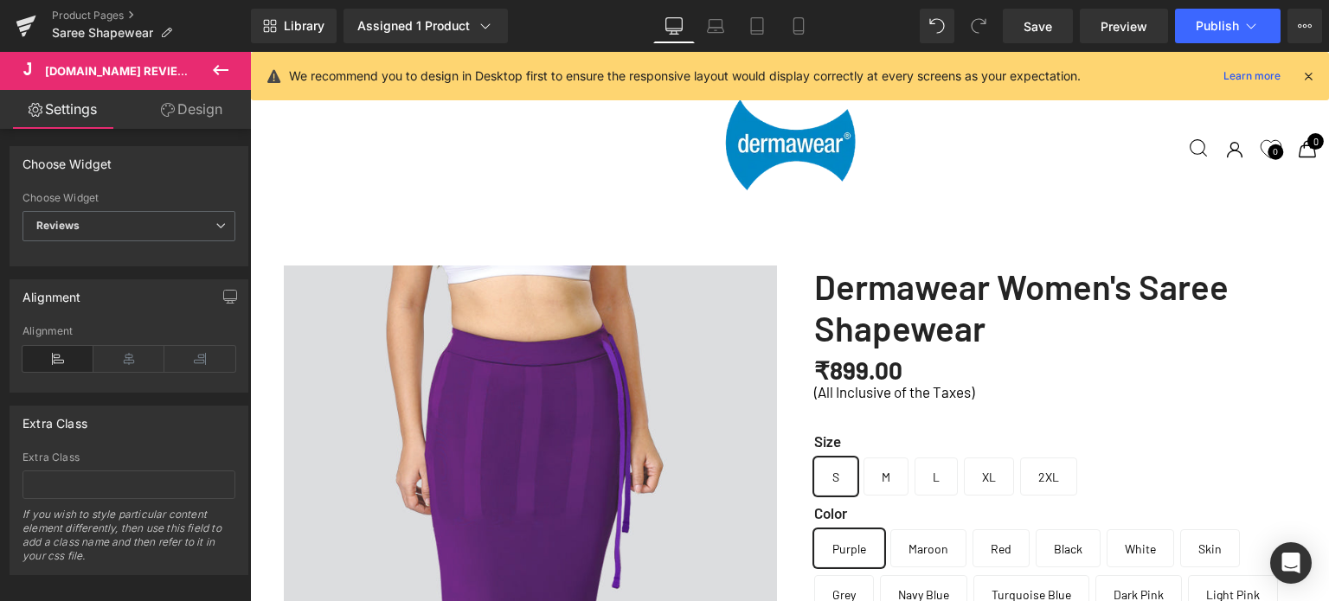
scroll to position [3645, 0]
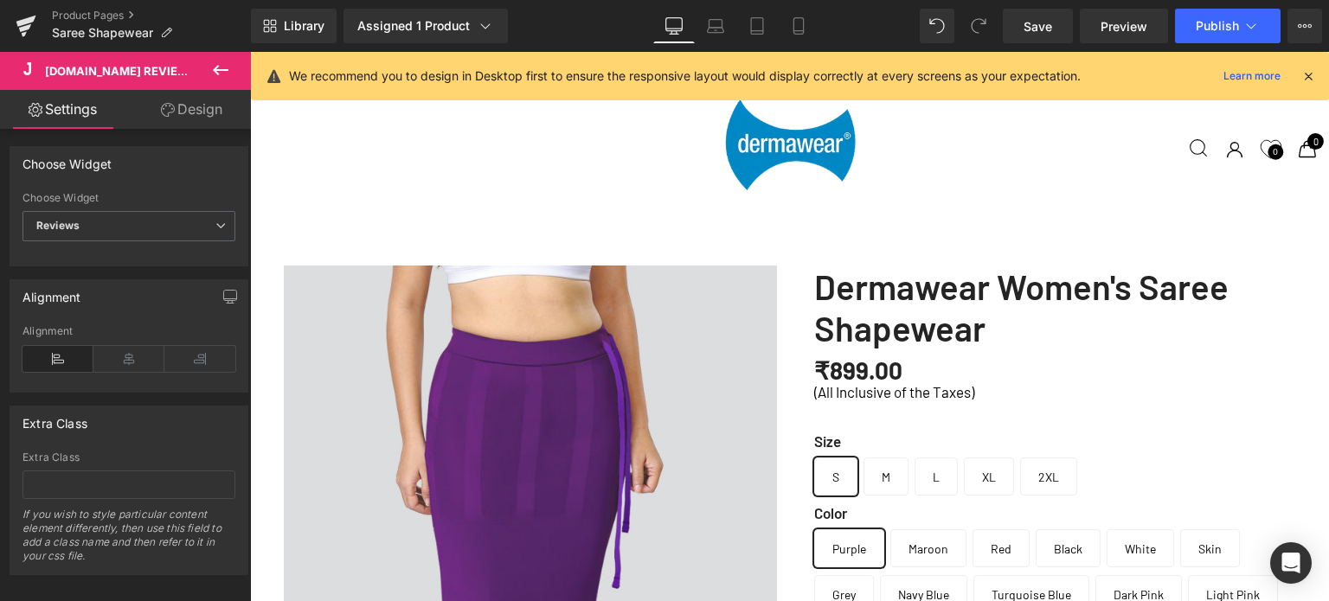
click at [106, 218] on span "Reviews" at bounding box center [128, 226] width 213 height 30
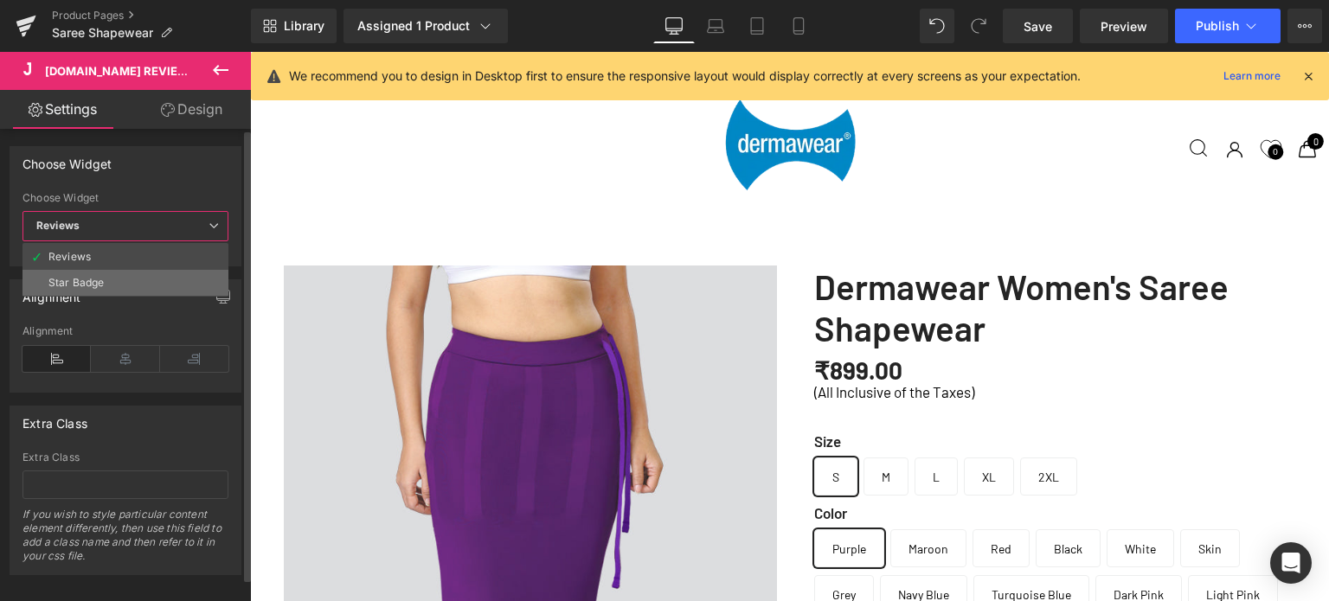
click at [76, 282] on div "Star Badge" at bounding box center [75, 283] width 55 height 12
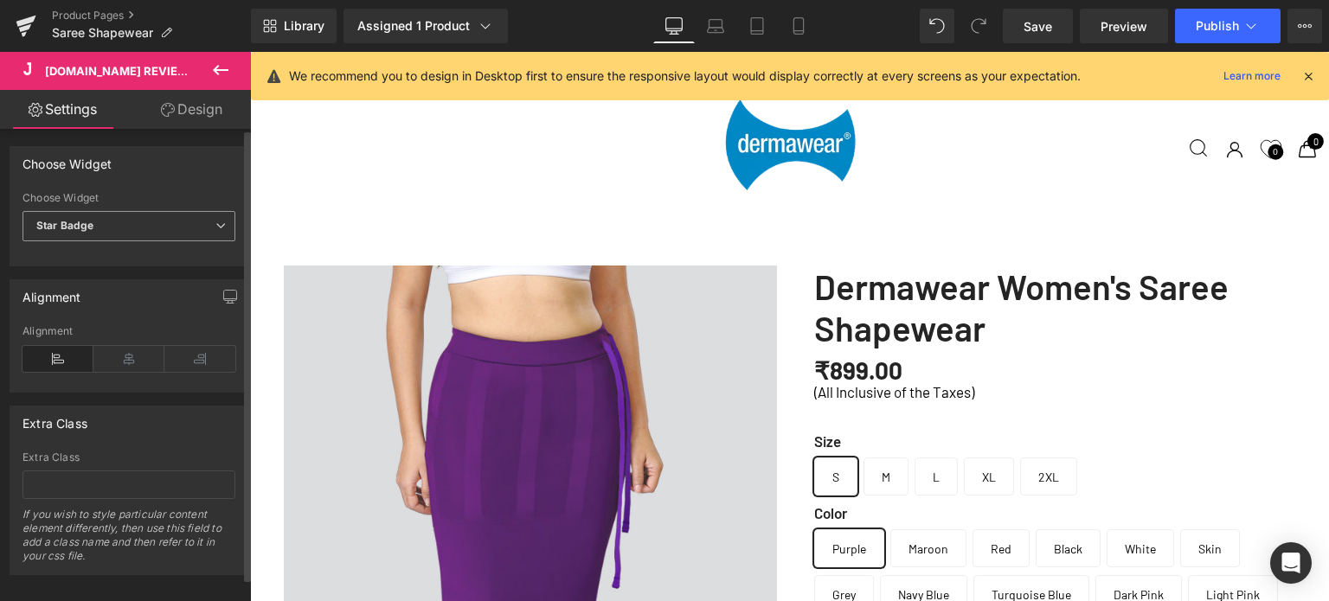
click at [132, 221] on span "Star Badge" at bounding box center [128, 226] width 213 height 30
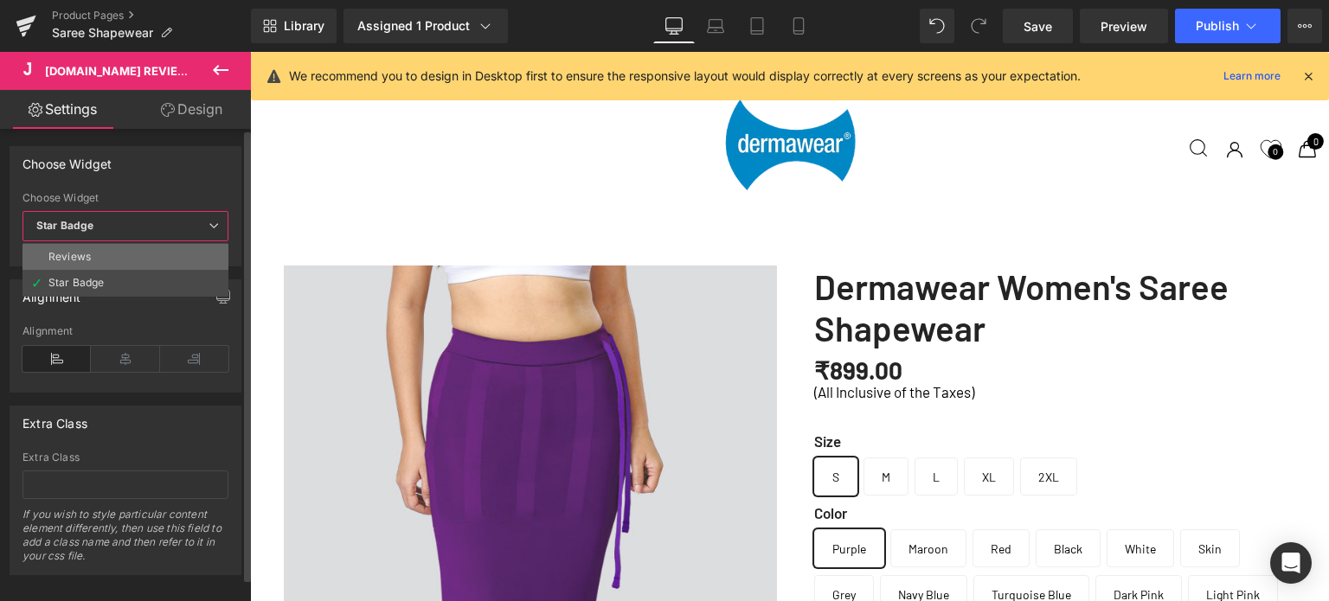
click at [67, 259] on div "Reviews" at bounding box center [69, 257] width 42 height 12
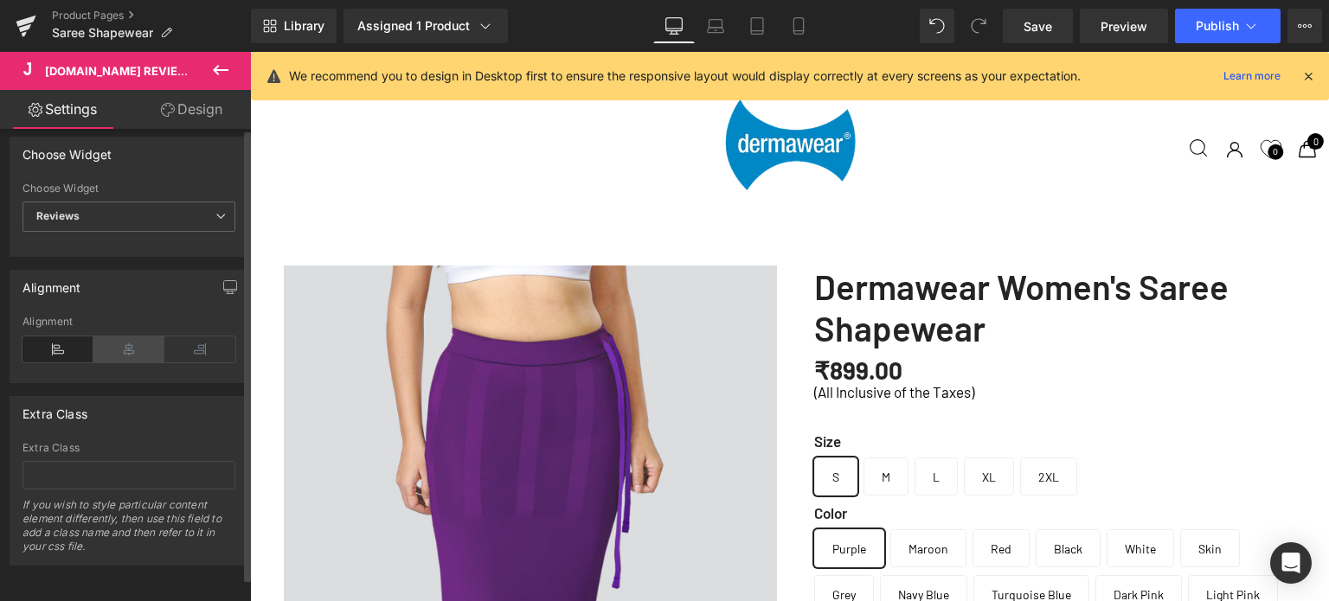
scroll to position [21, 0]
click at [191, 99] on link "Design" at bounding box center [191, 109] width 125 height 39
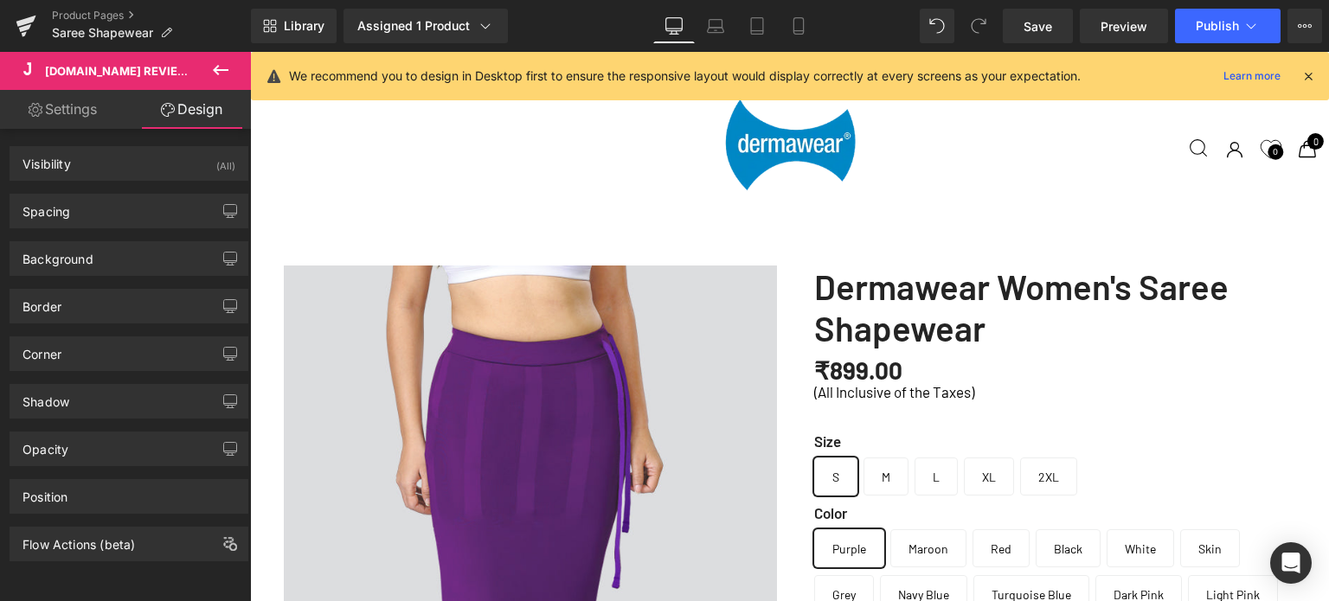
click at [66, 110] on link "Settings" at bounding box center [62, 109] width 125 height 39
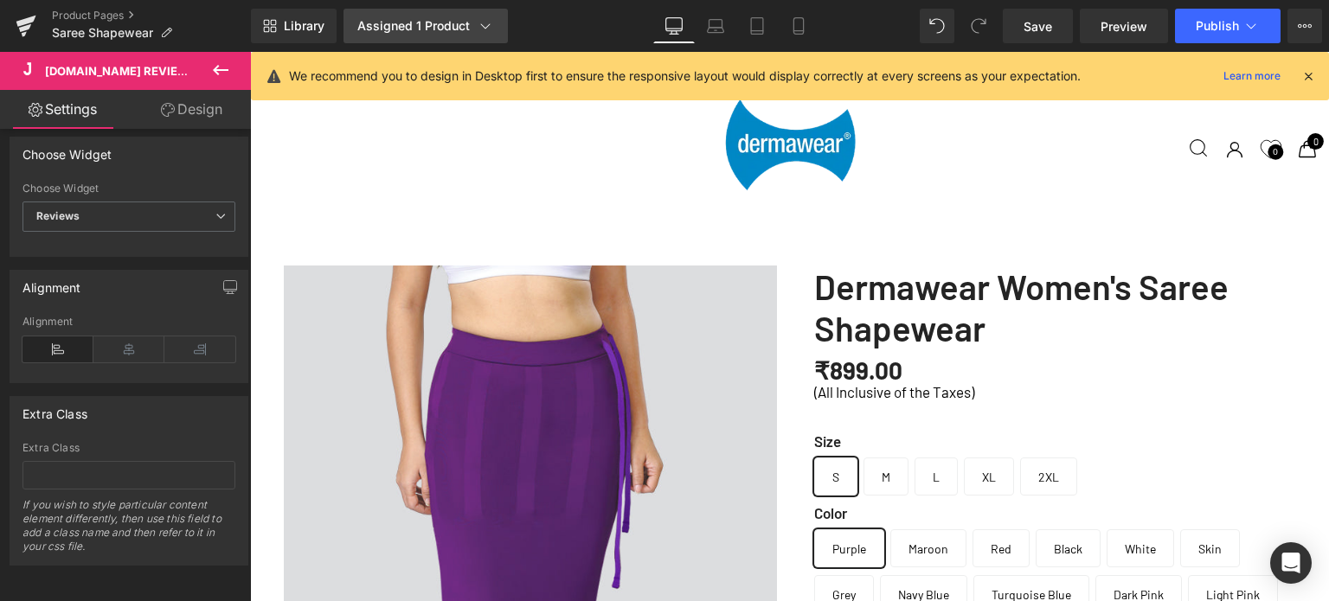
click at [487, 24] on icon at bounding box center [485, 25] width 17 height 17
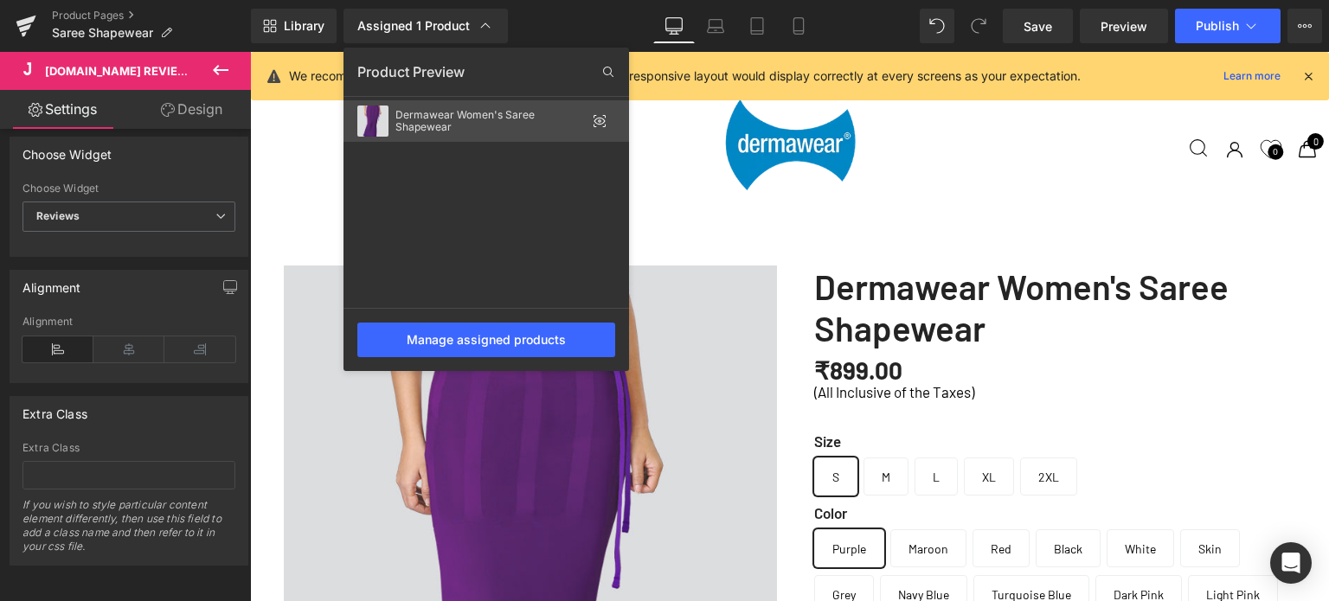
click at [601, 124] on icon at bounding box center [599, 121] width 11 height 7
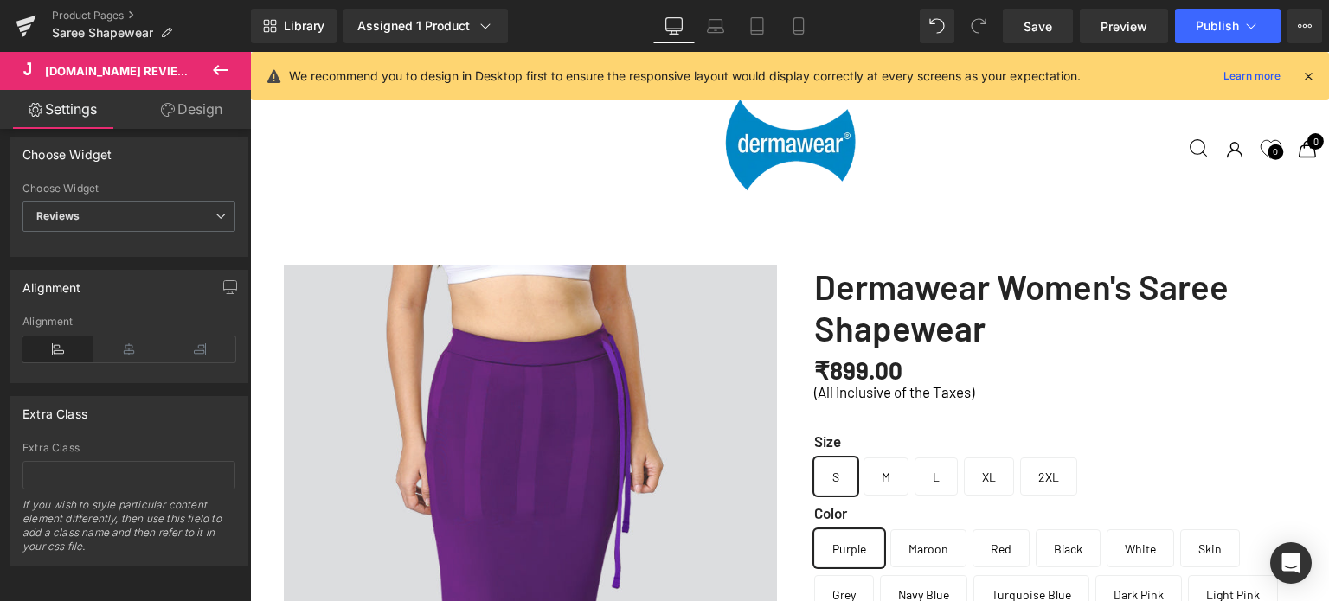
scroll to position [3992, 0]
click at [1052, 28] on span "Save" at bounding box center [1038, 26] width 29 height 18
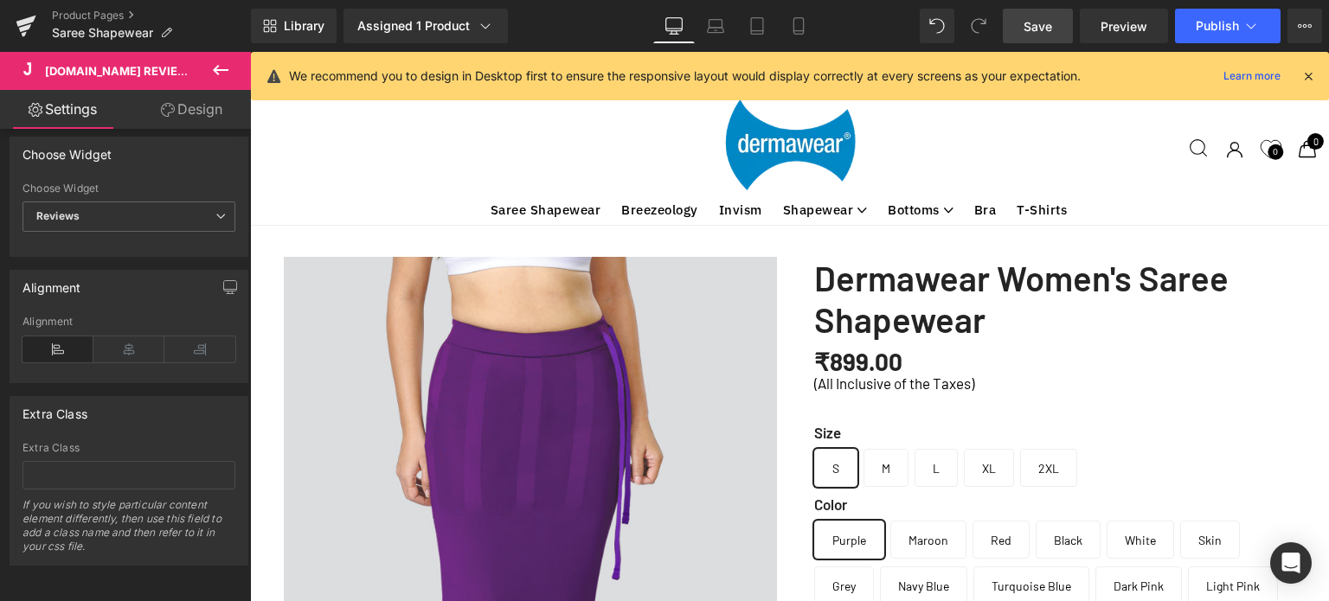
scroll to position [0, 0]
click at [220, 72] on icon at bounding box center [220, 70] width 21 height 21
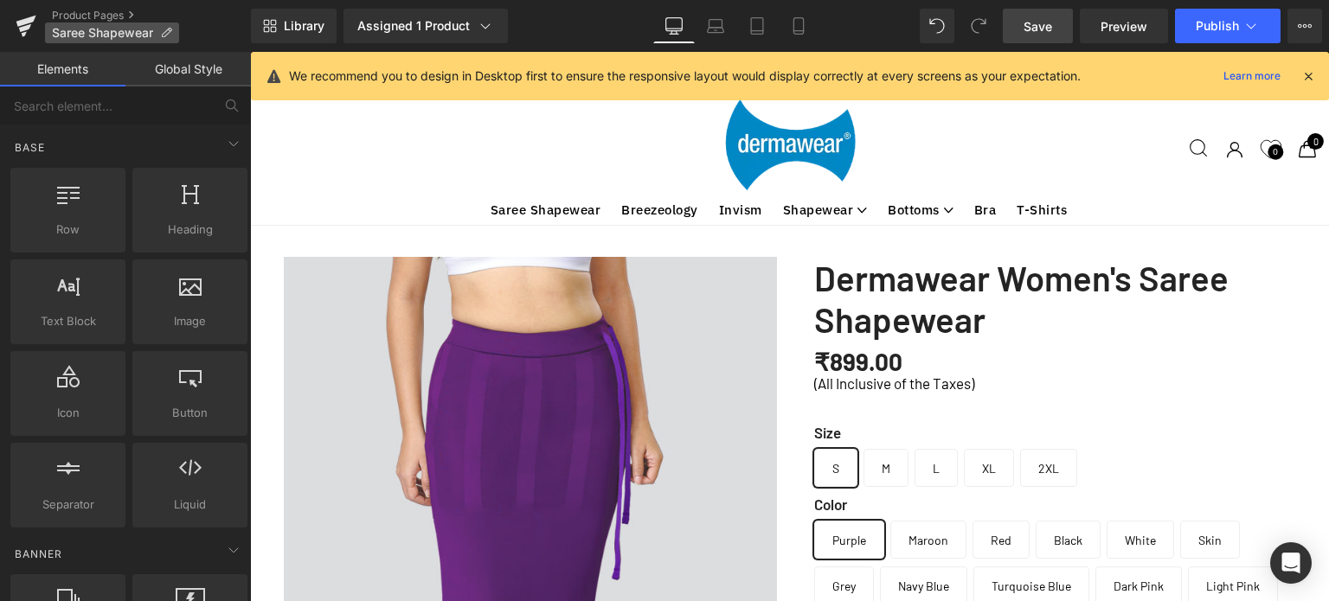
click at [164, 31] on icon at bounding box center [166, 33] width 12 height 12
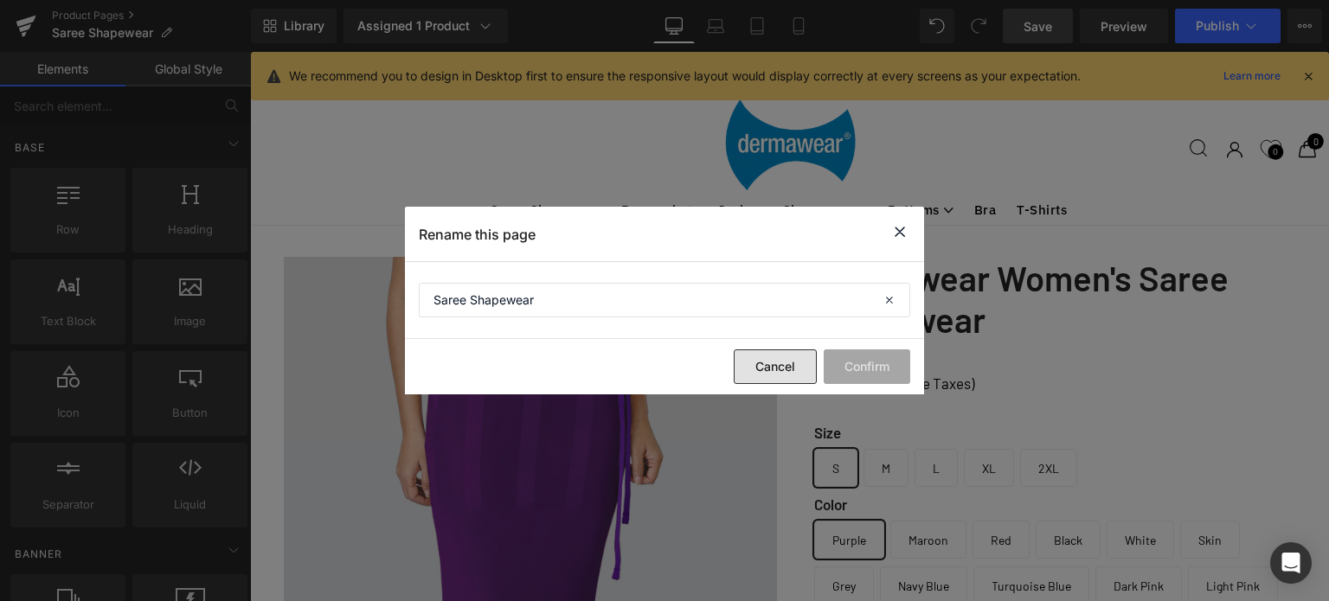
click at [785, 373] on button "Cancel" at bounding box center [775, 367] width 83 height 35
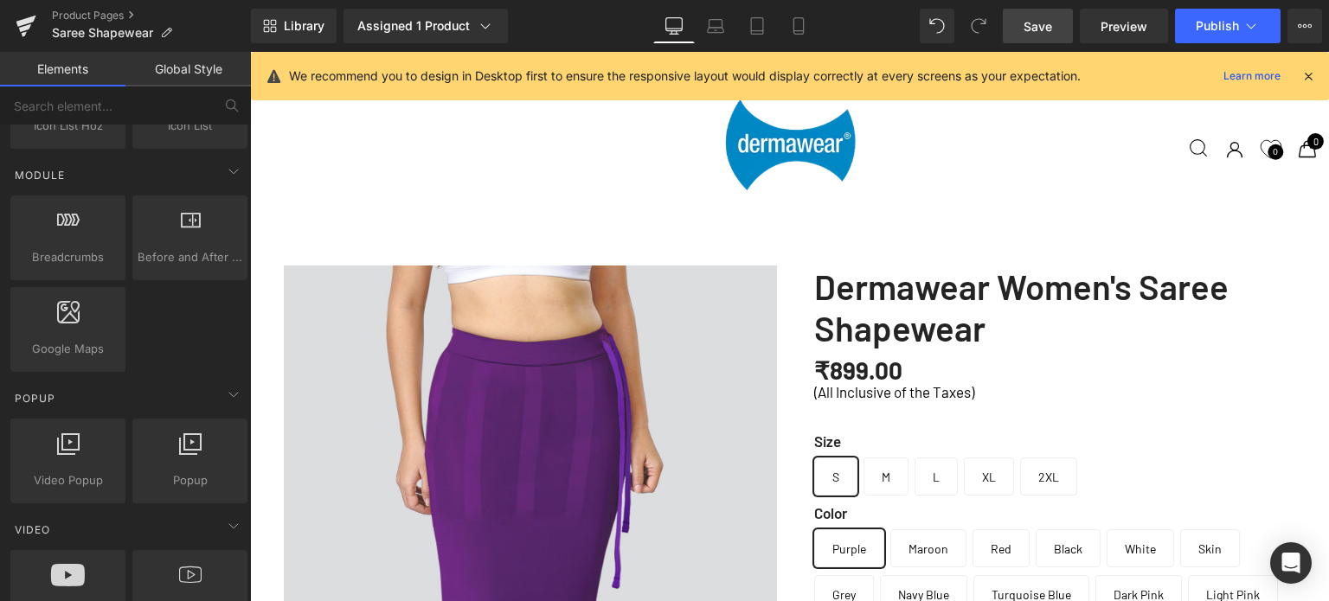
scroll to position [3631, 0]
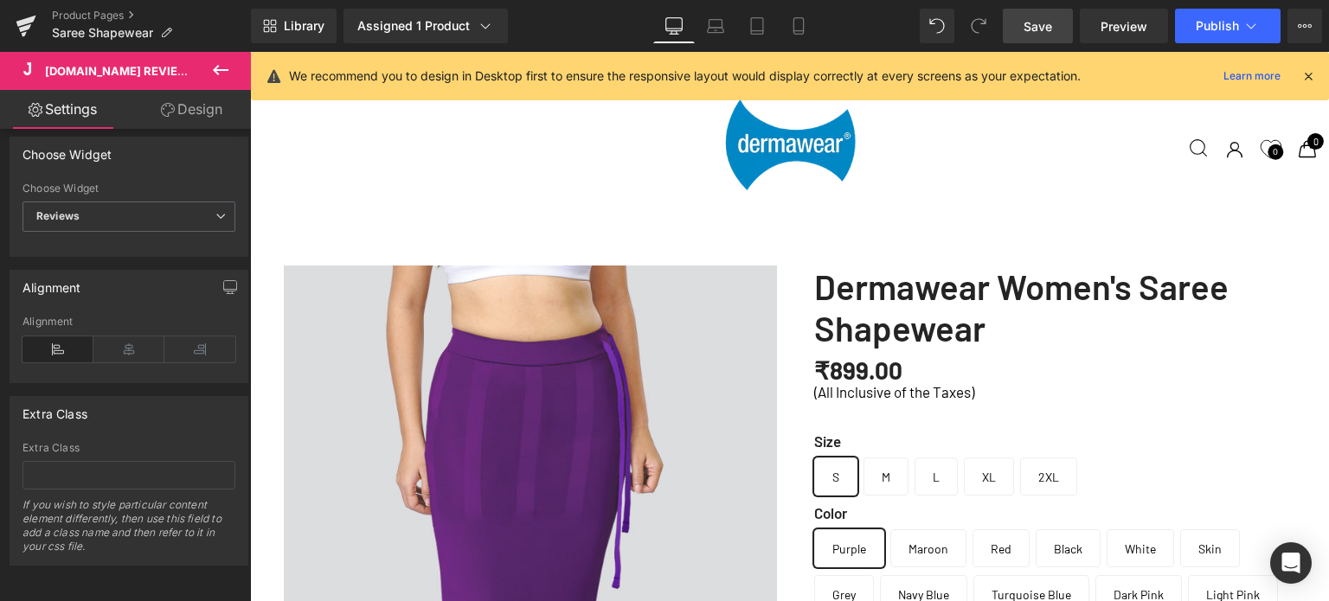
scroll to position [21, 0]
click at [113, 337] on icon at bounding box center [128, 350] width 71 height 26
click at [60, 338] on icon at bounding box center [57, 350] width 71 height 26
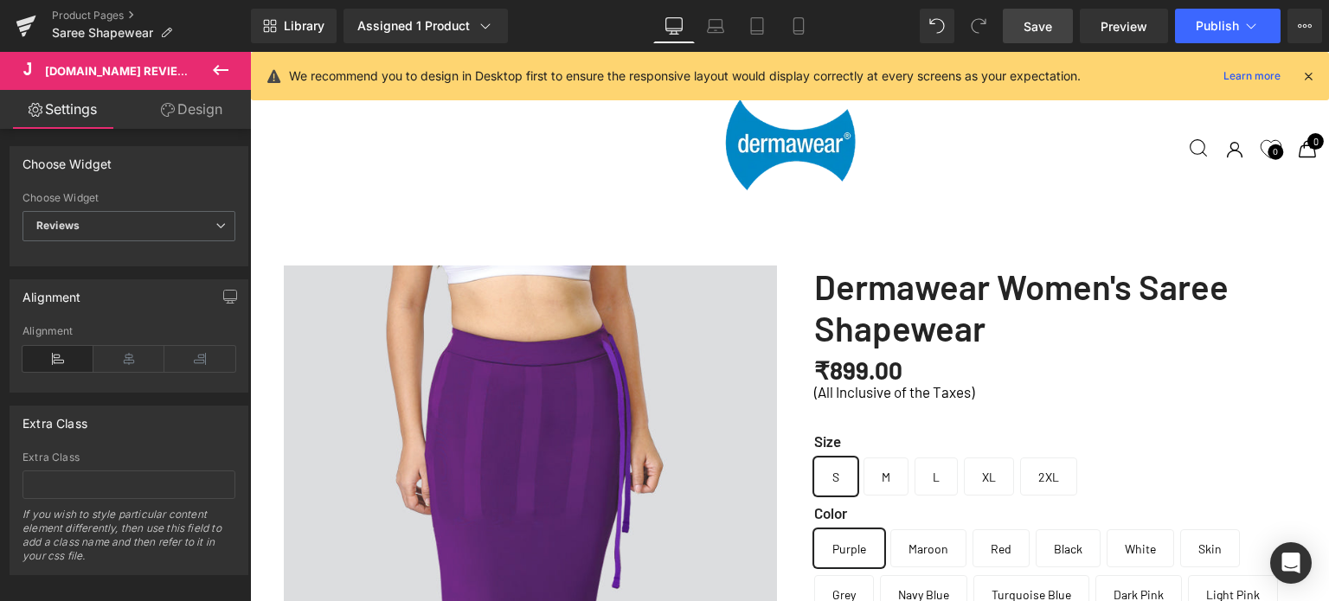
click at [197, 108] on link "Design" at bounding box center [191, 109] width 125 height 39
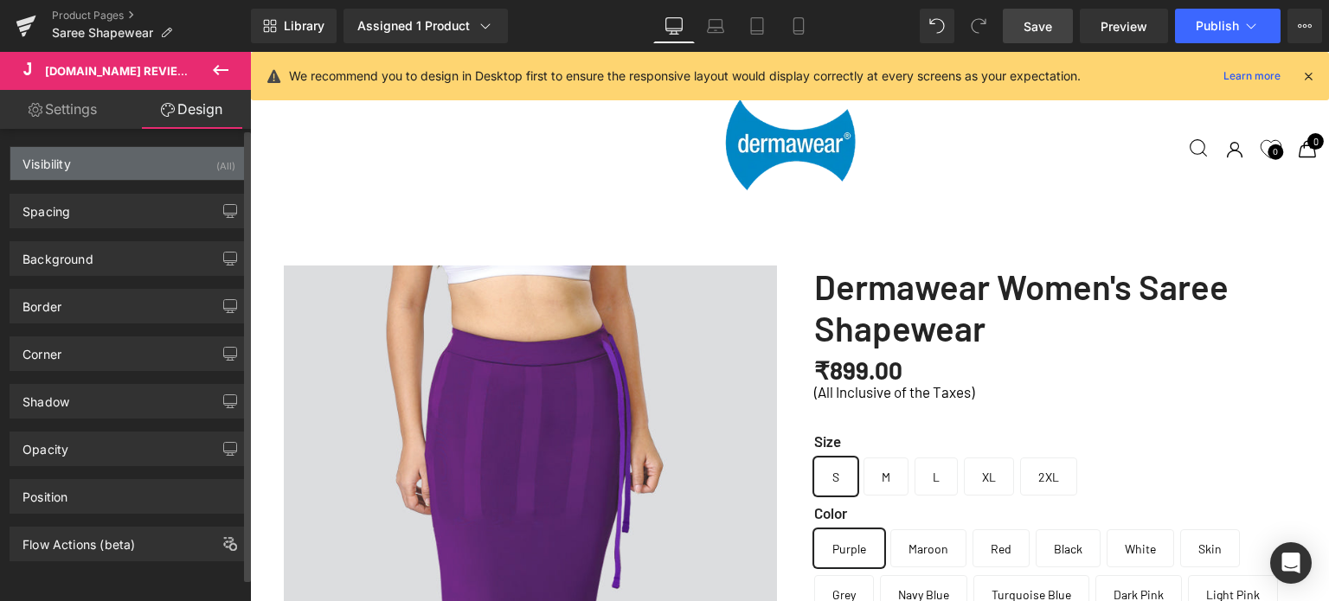
click at [64, 157] on div "Visibility" at bounding box center [46, 159] width 48 height 24
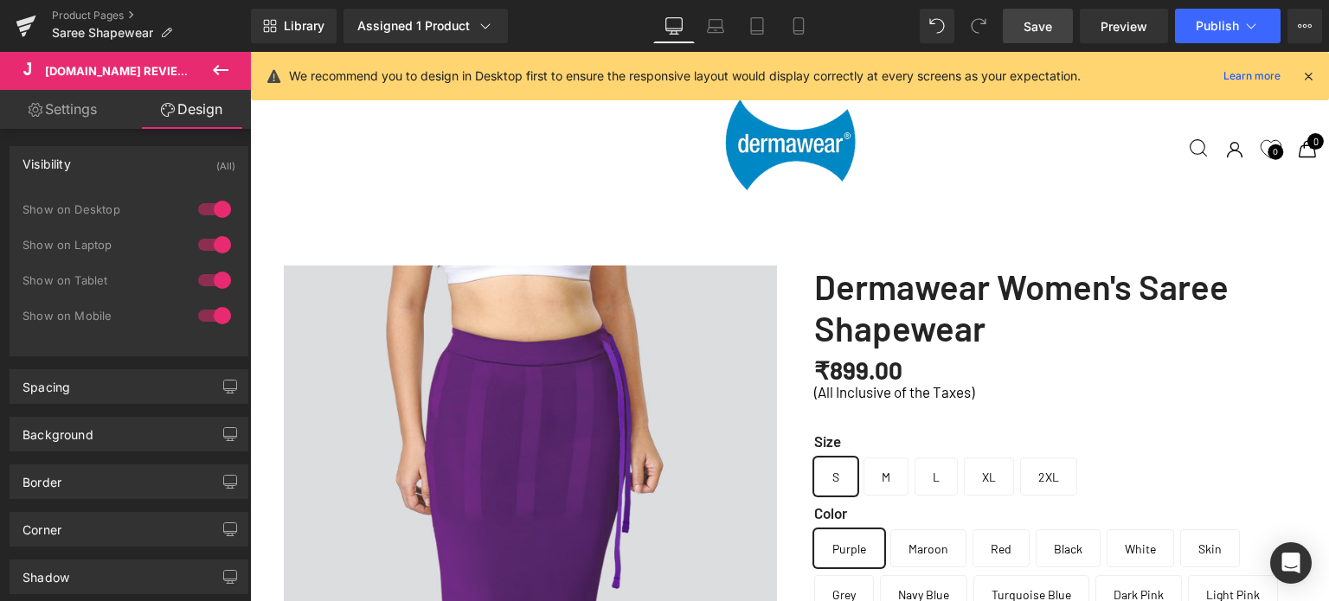
click at [214, 63] on icon at bounding box center [220, 70] width 21 height 21
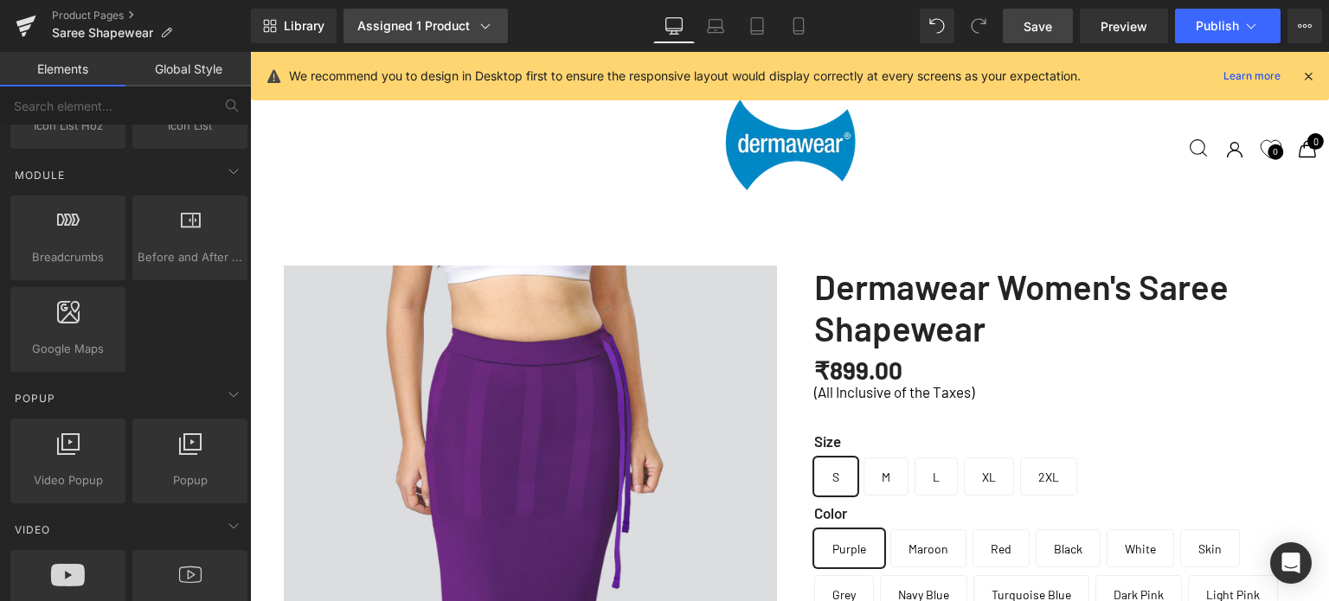
click at [463, 22] on div "Assigned 1 Product" at bounding box center [425, 25] width 137 height 17
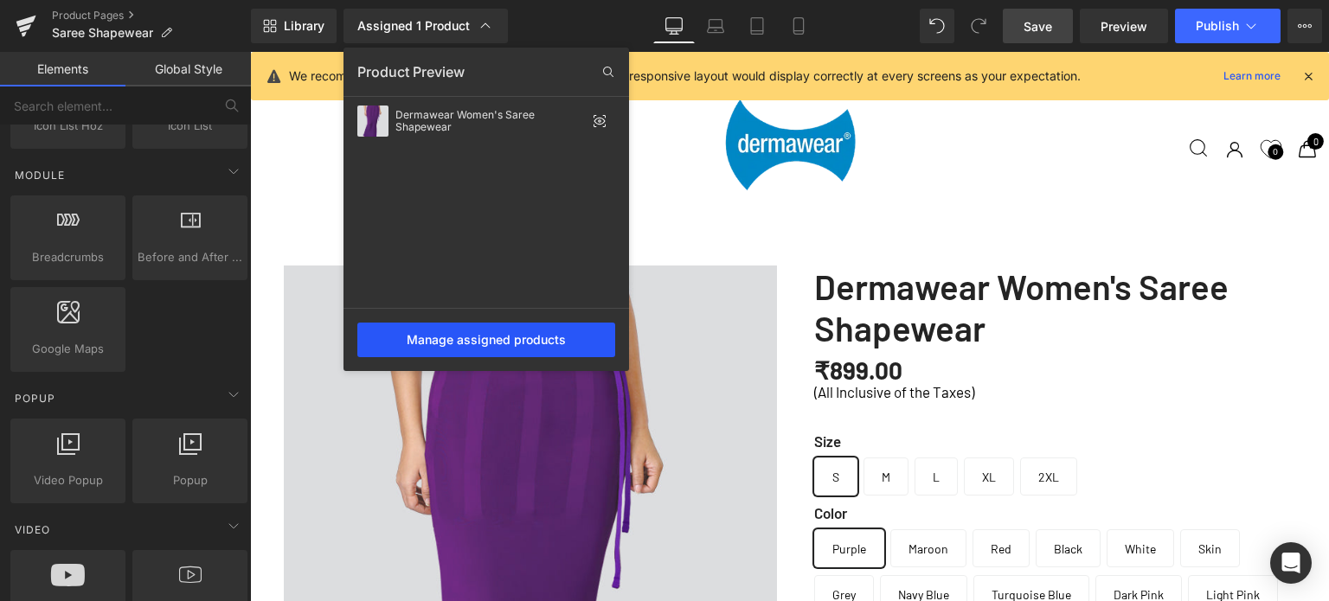
click at [510, 344] on div "Manage assigned products" at bounding box center [486, 340] width 258 height 35
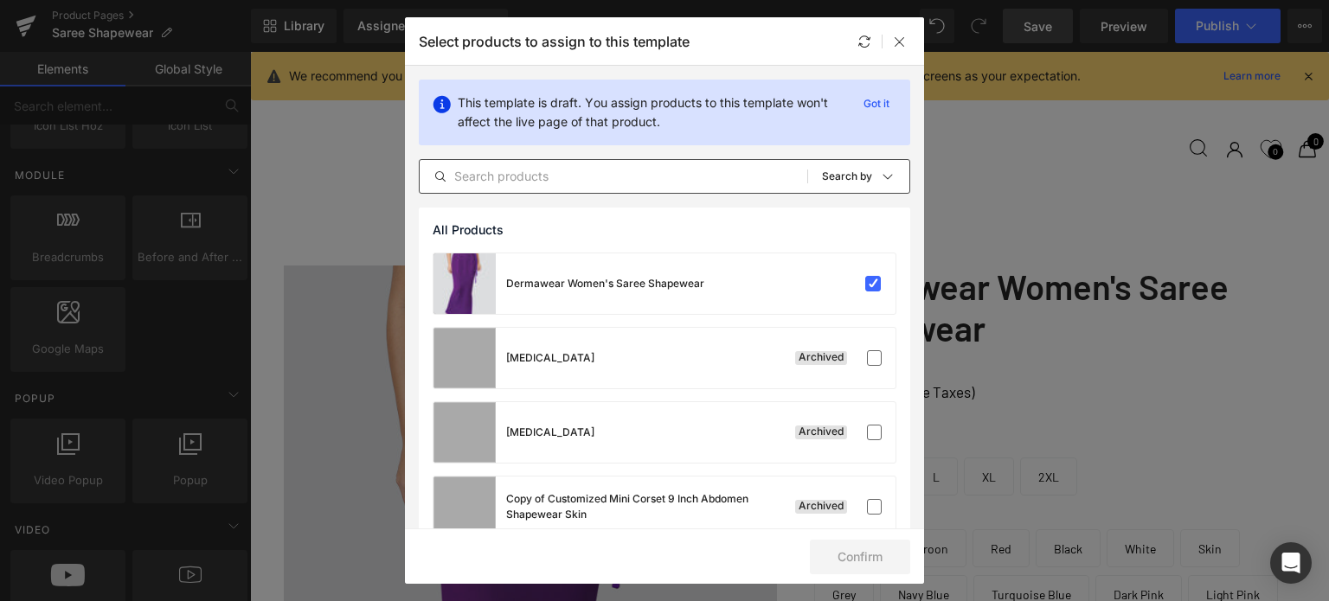
click at [527, 172] on input "text" at bounding box center [614, 176] width 388 height 21
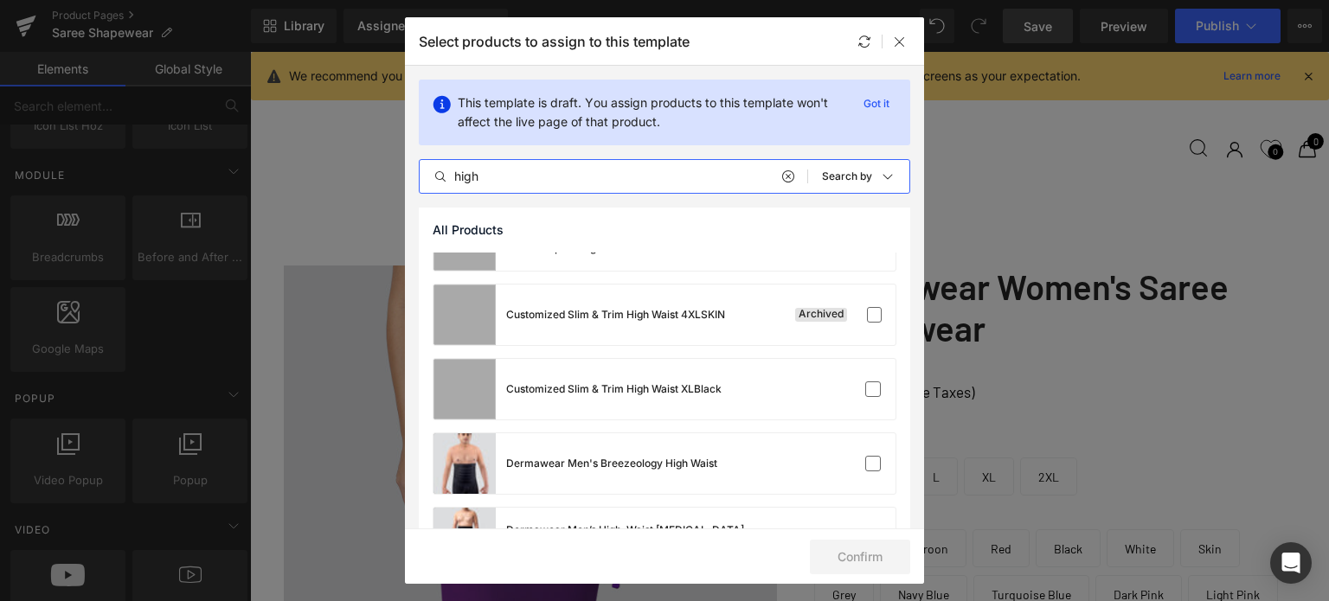
scroll to position [346, 0]
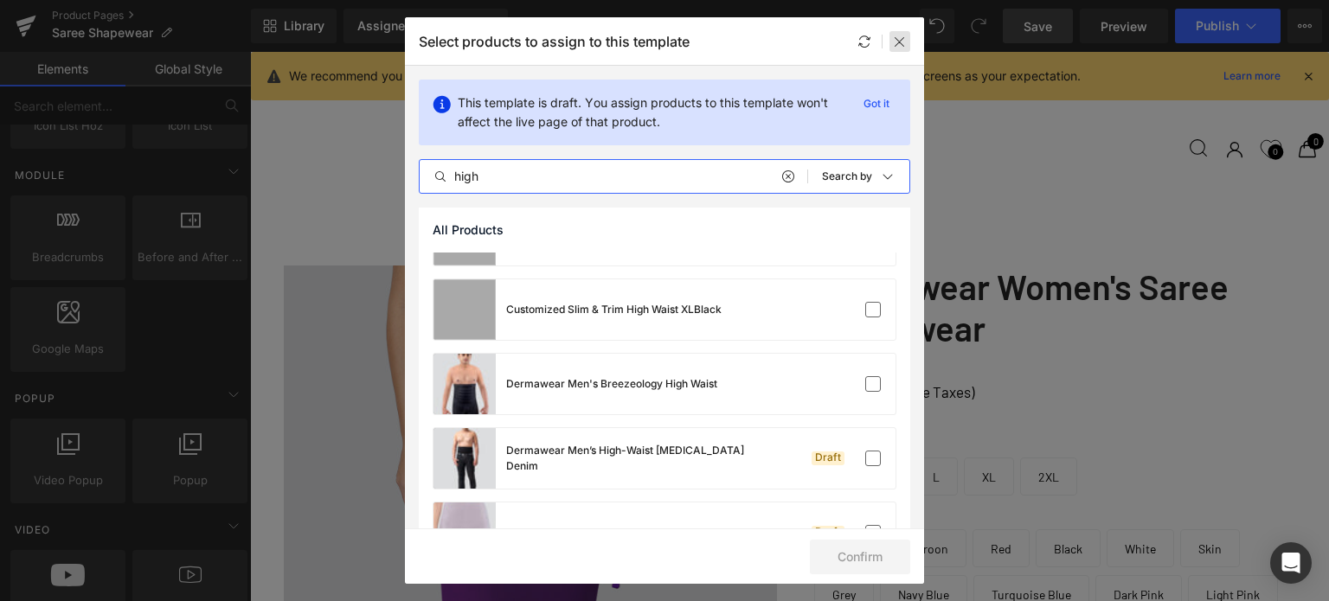
type input "high"
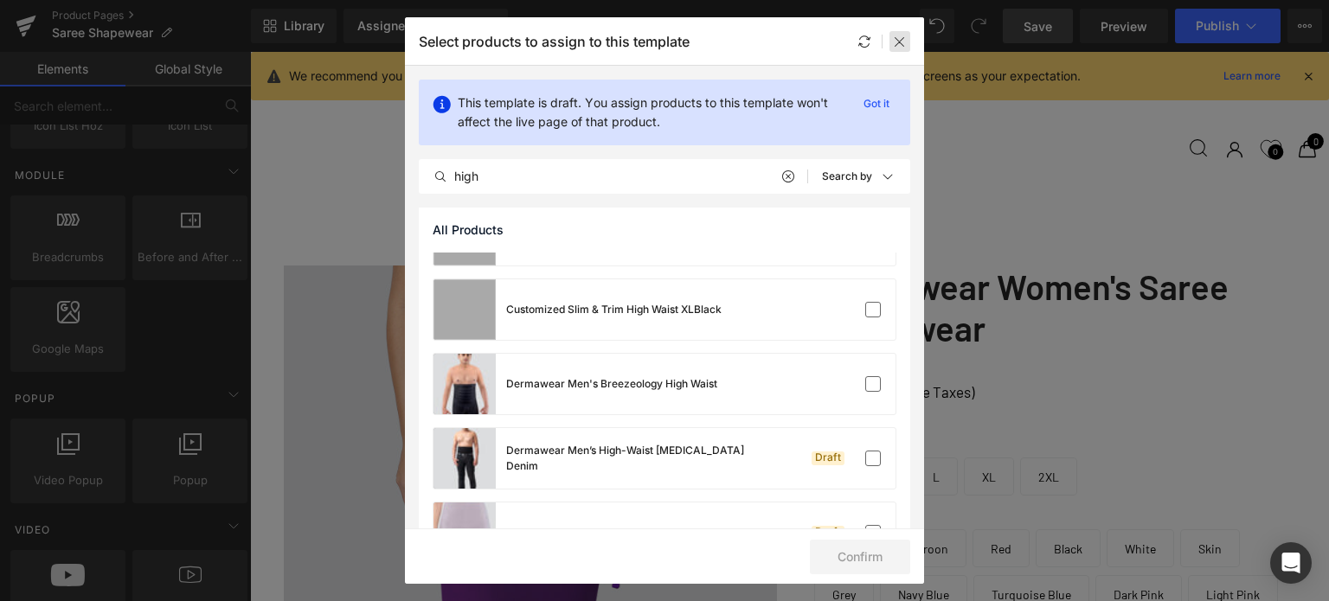
click at [898, 44] on icon at bounding box center [900, 42] width 14 height 14
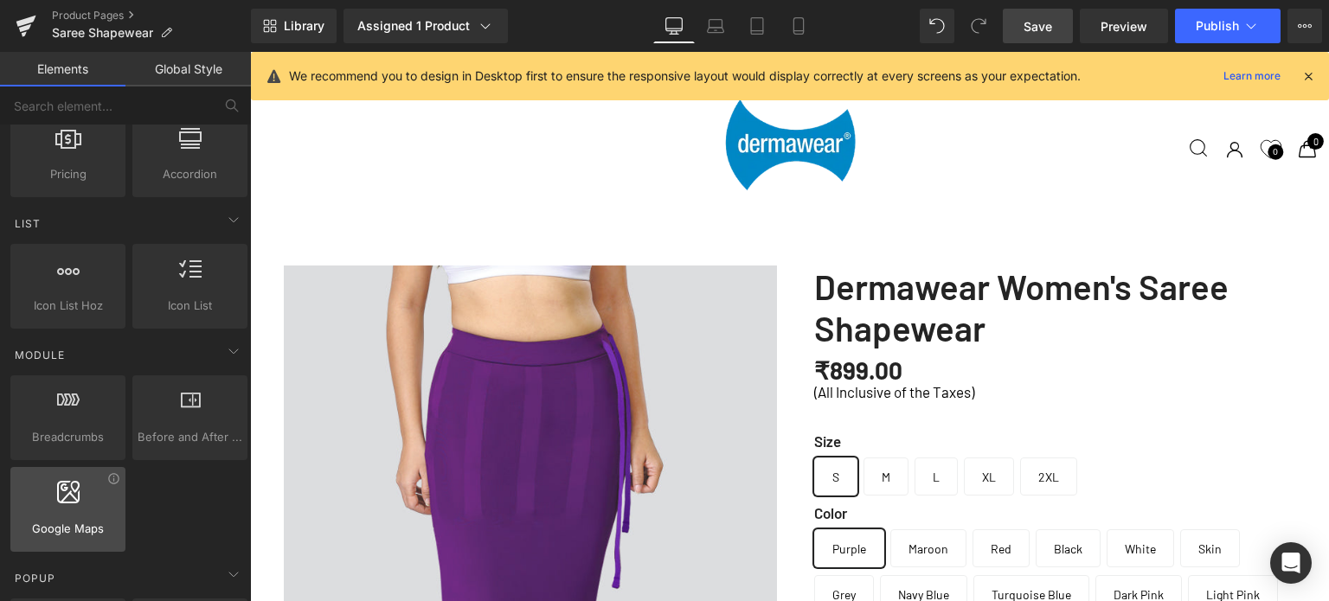
scroll to position [692, 0]
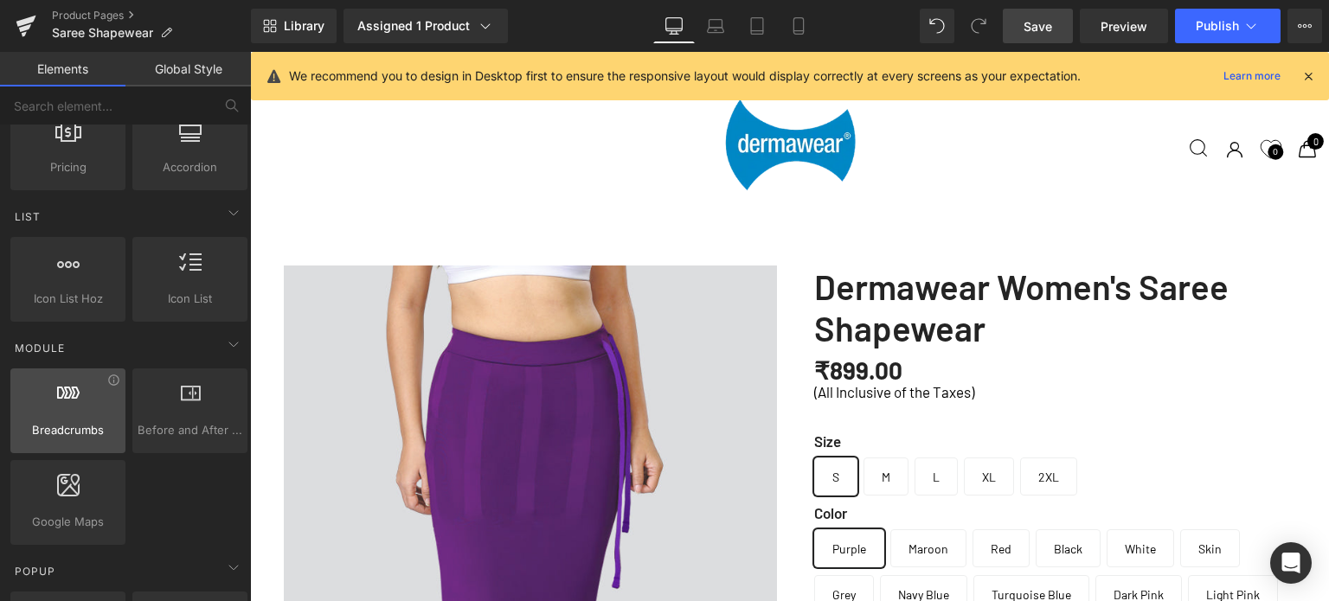
click at [55, 406] on div at bounding box center [68, 401] width 105 height 39
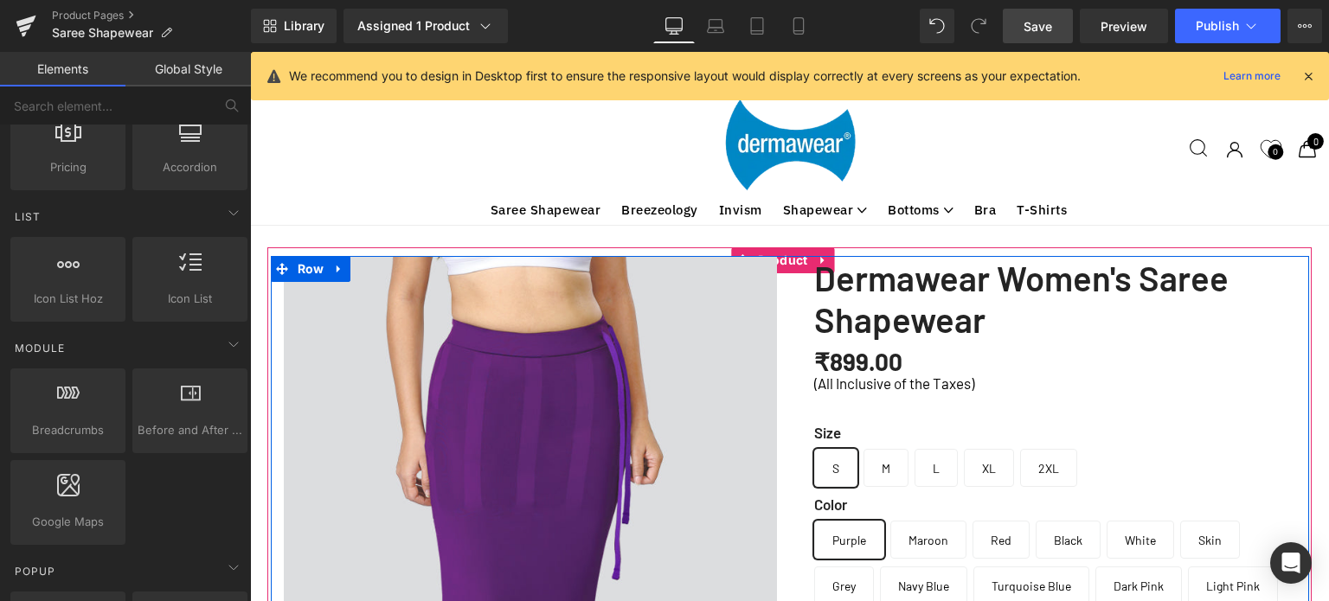
scroll to position [6082, 1066]
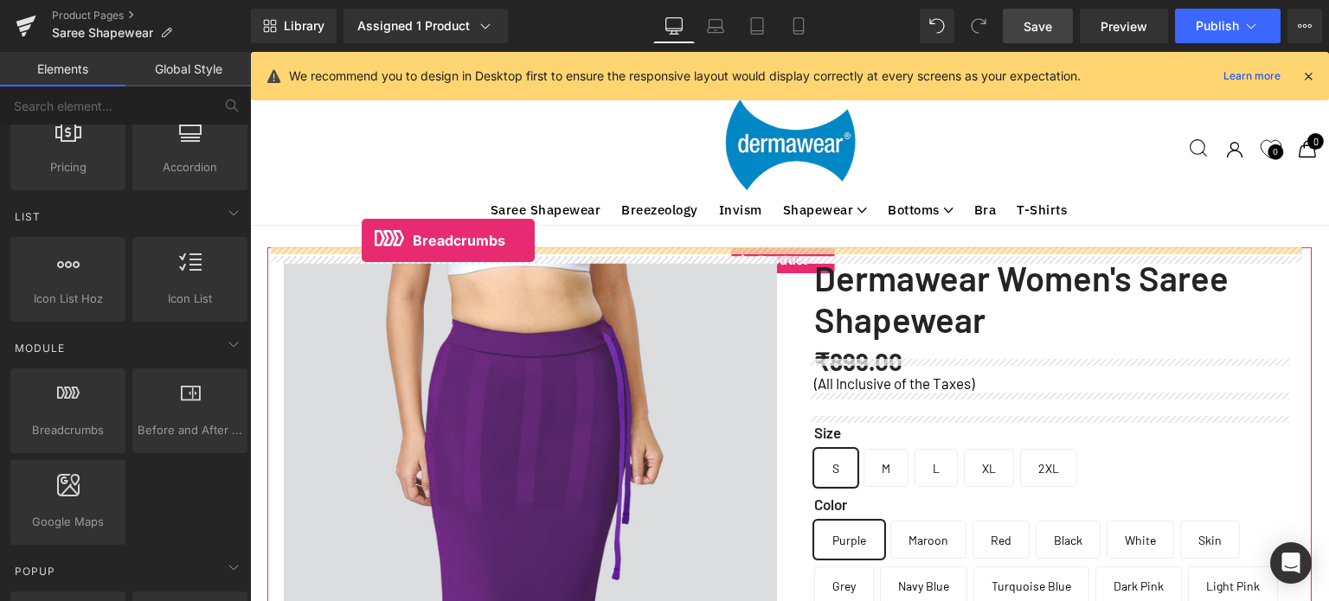
drag, startPoint x: 313, startPoint y: 473, endPoint x: 362, endPoint y: 241, distance: 237.7
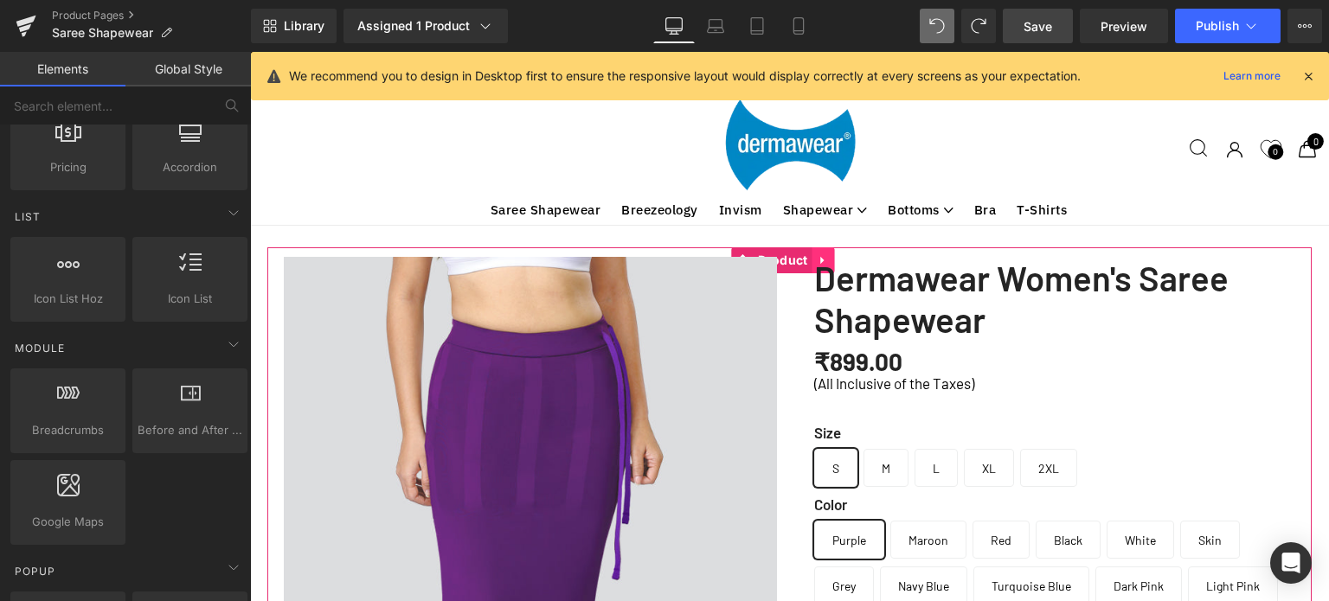
click at [821, 252] on link at bounding box center [823, 260] width 22 height 26
click at [768, 251] on span "Product" at bounding box center [783, 261] width 58 height 26
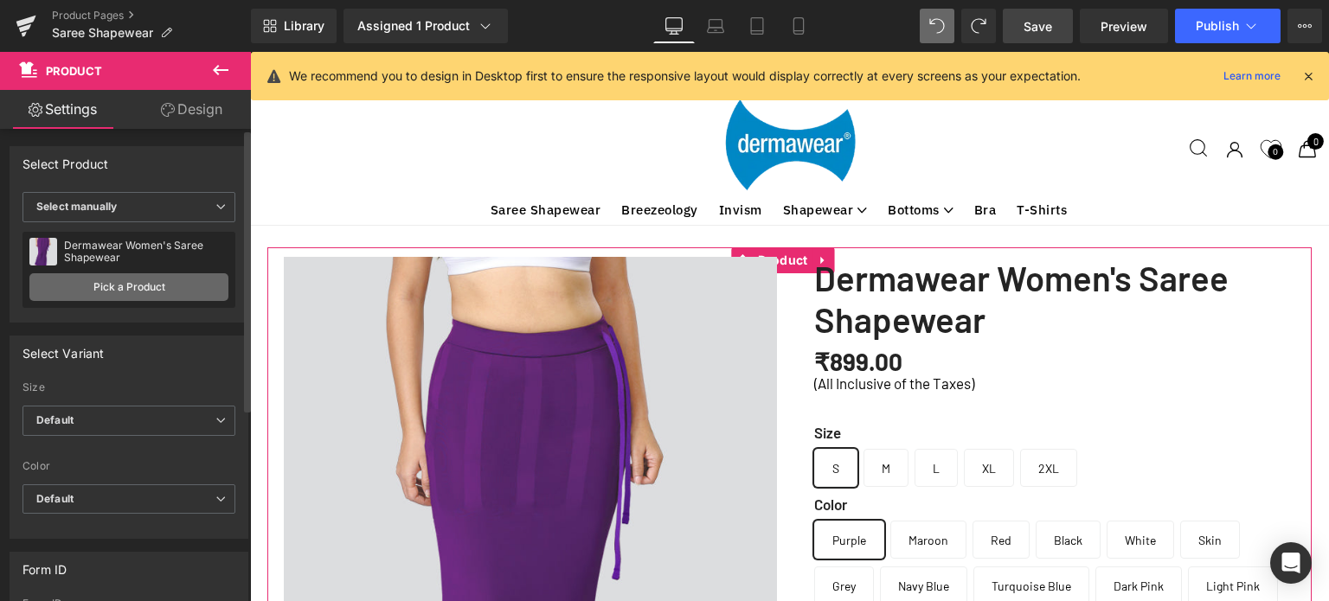
click at [139, 282] on link "Pick a Product" at bounding box center [128, 287] width 199 height 28
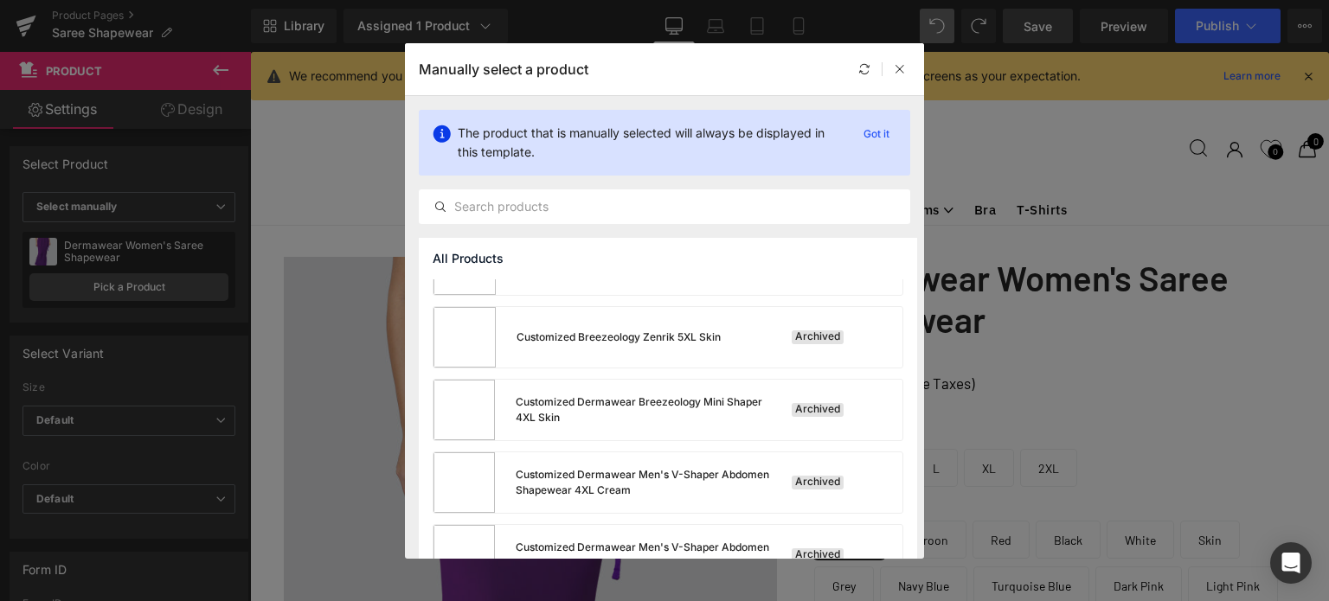
scroll to position [865, 0]
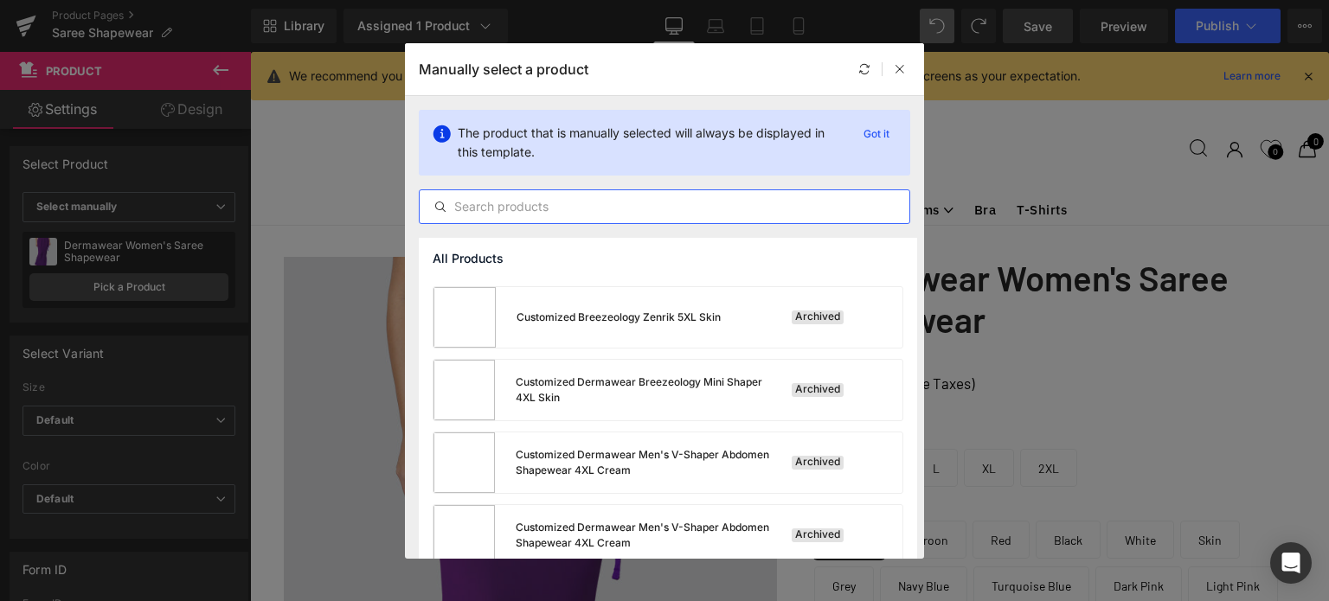
click at [623, 207] on input "text" at bounding box center [665, 206] width 490 height 21
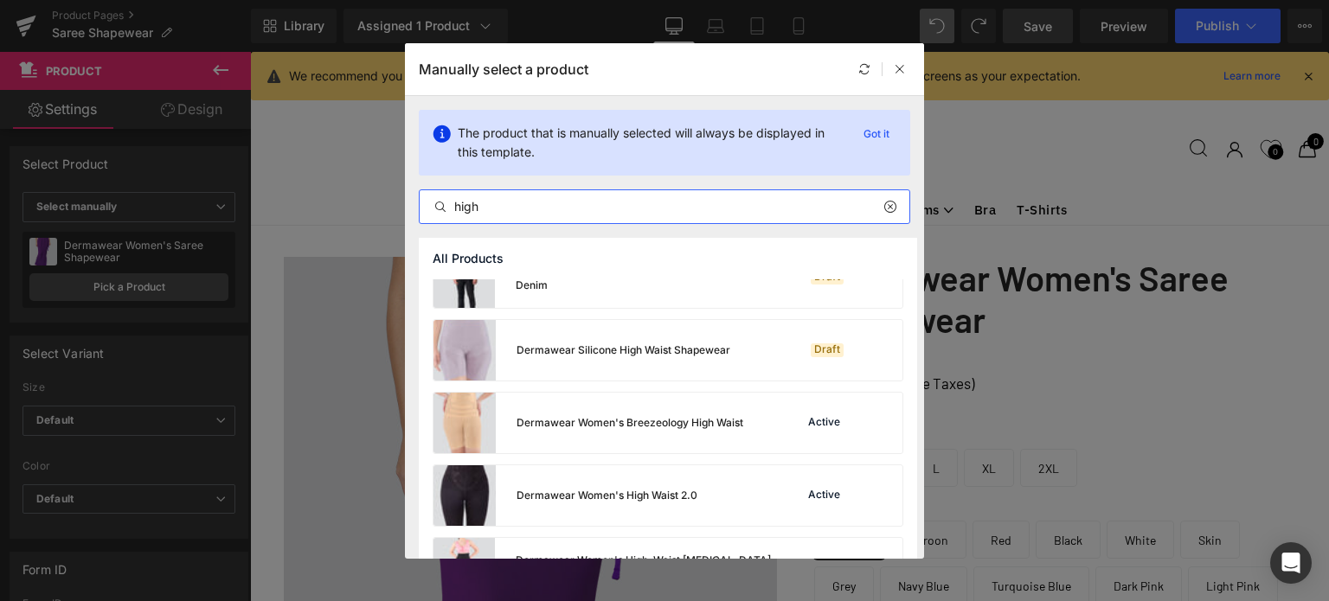
scroll to position [692, 0]
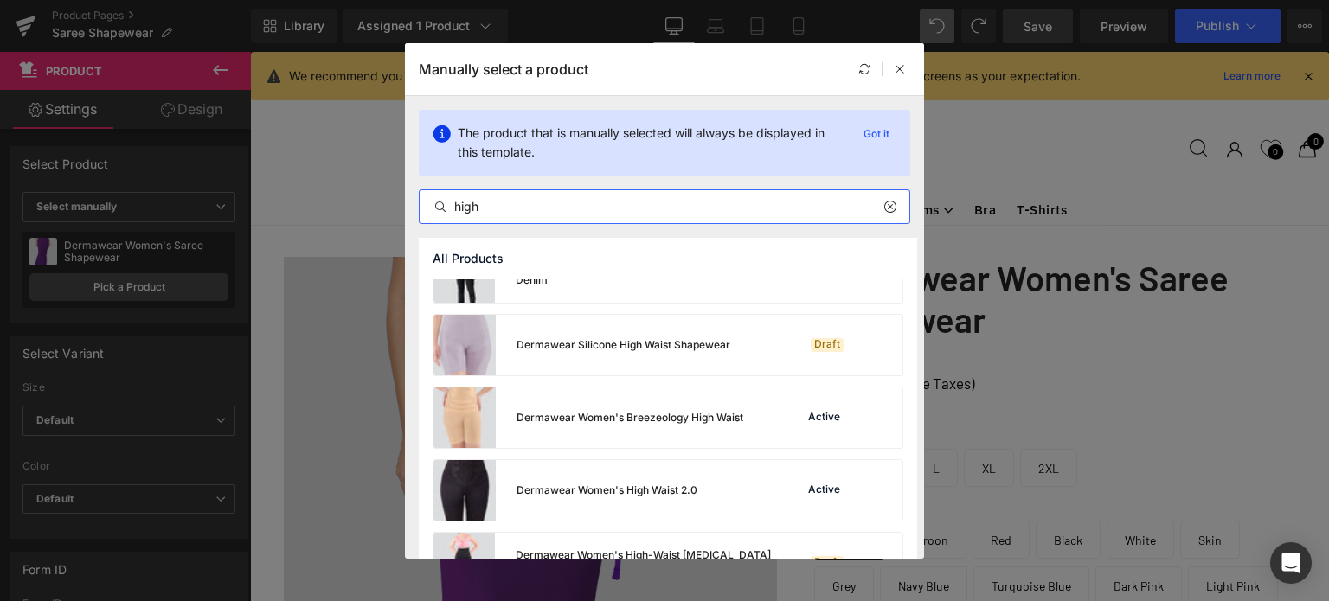
type input "high"
click at [890, 200] on icon at bounding box center [889, 207] width 12 height 14
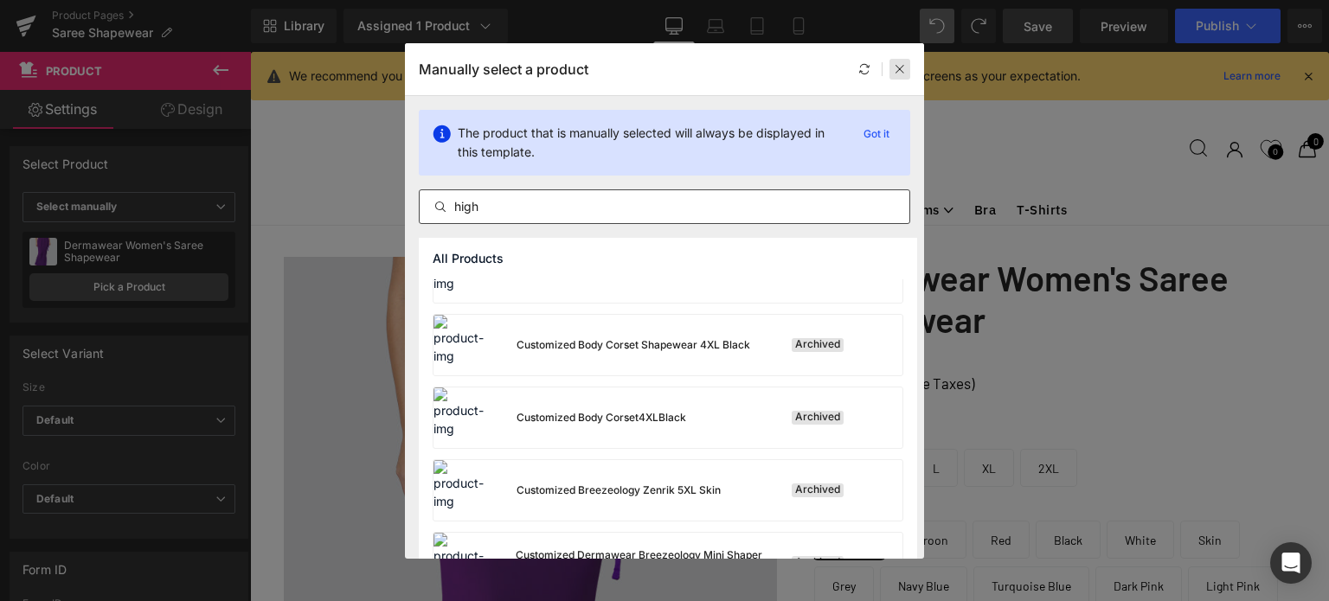
click at [902, 65] on icon at bounding box center [900, 69] width 12 height 12
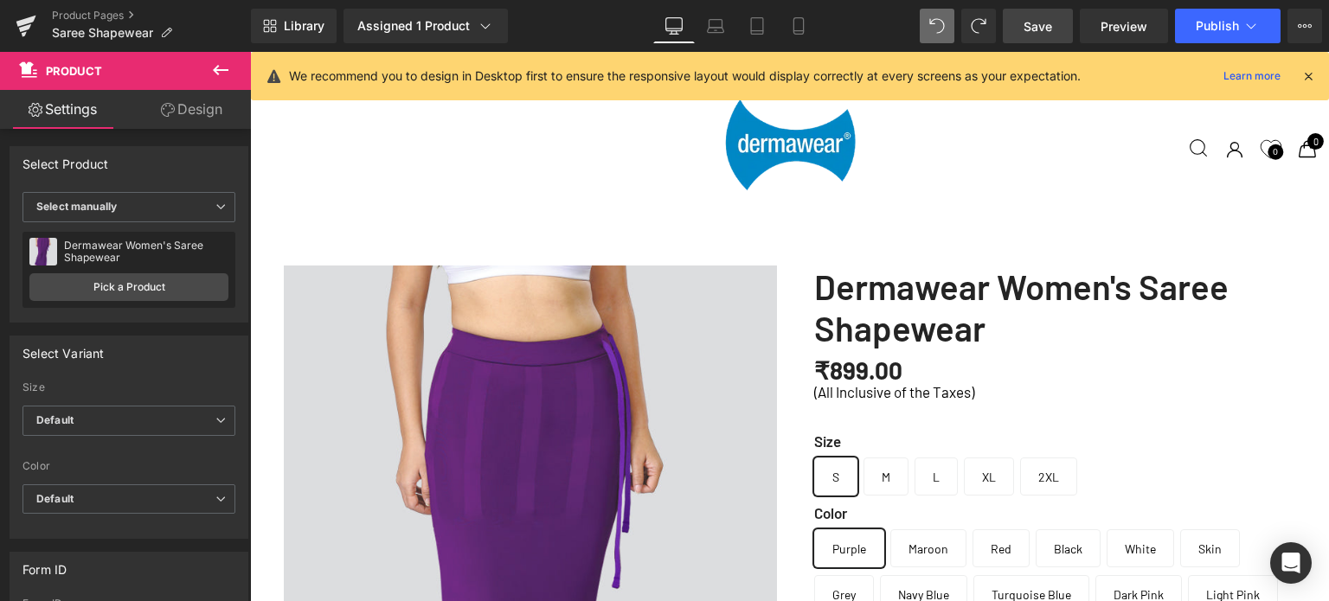
scroll to position [1211, 0]
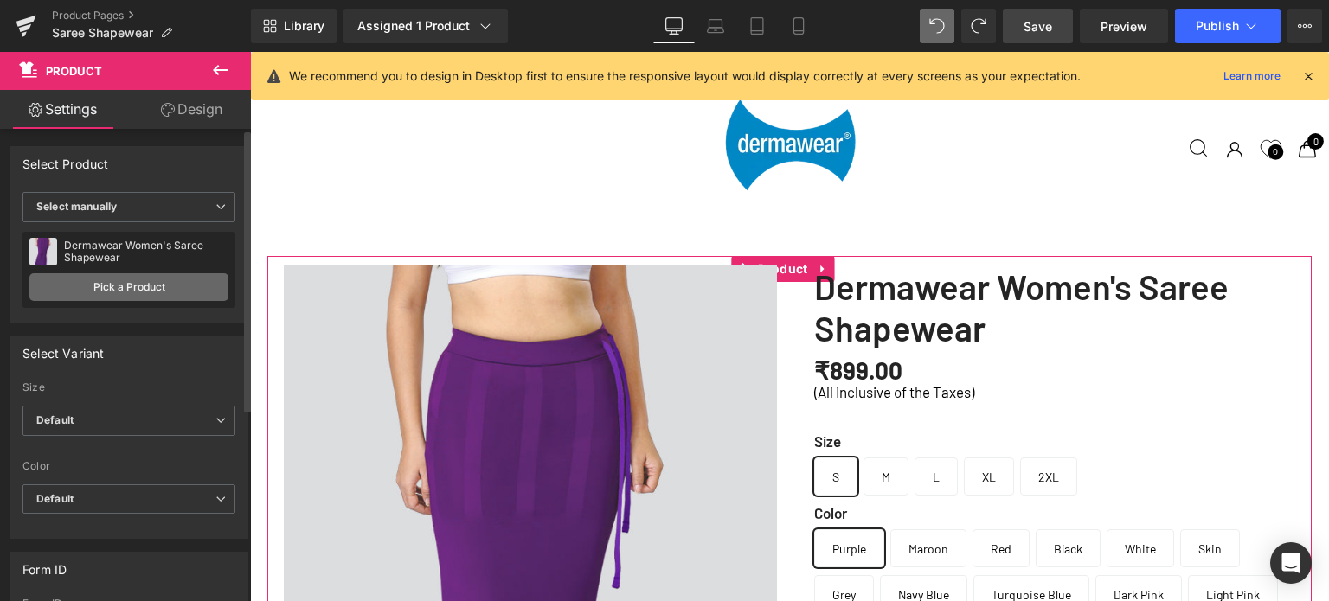
click at [157, 288] on link "Pick a Product" at bounding box center [128, 287] width 199 height 28
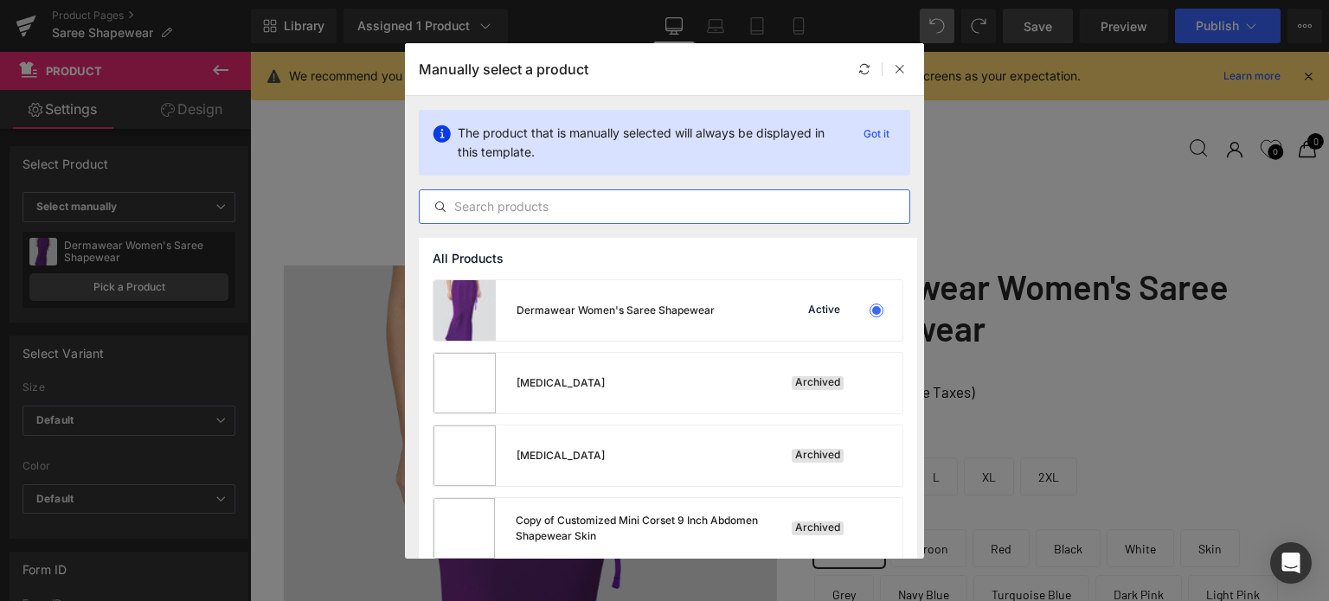
click at [637, 202] on input "text" at bounding box center [665, 206] width 490 height 21
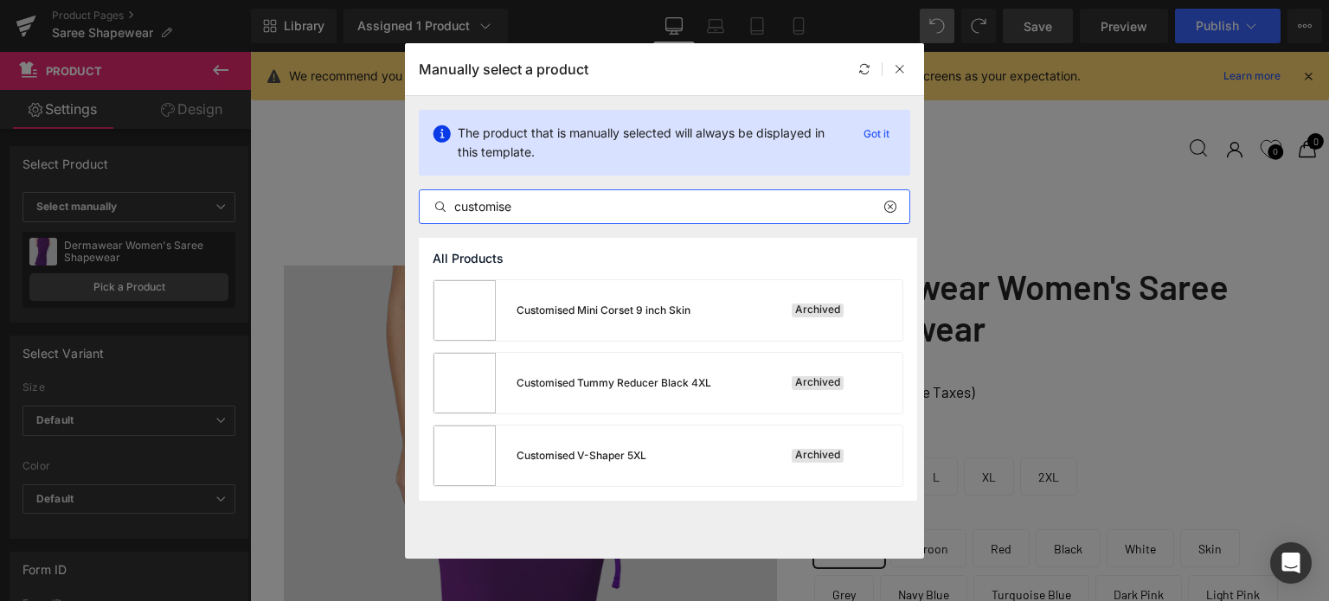
drag, startPoint x: 609, startPoint y: 202, endPoint x: 272, endPoint y: 165, distance: 339.4
click at [272, 165] on div "Manually select a product The product that is manually selected will always be …" at bounding box center [664, 300] width 1329 height 601
paste input "zed-slim-trim-high-waist-xlblack"
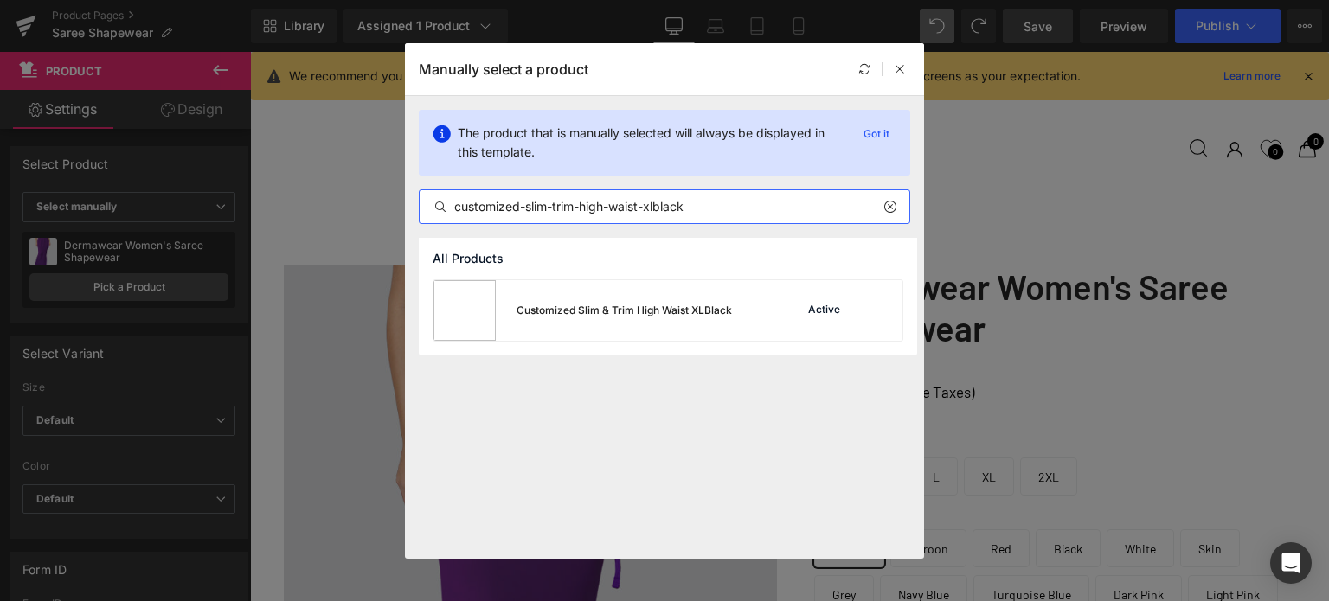
click at [528, 205] on input "customized-slim-trim-high-waist-xlblack" at bounding box center [665, 206] width 490 height 21
type input "customized-slim-trim-high-waist-xlblack"
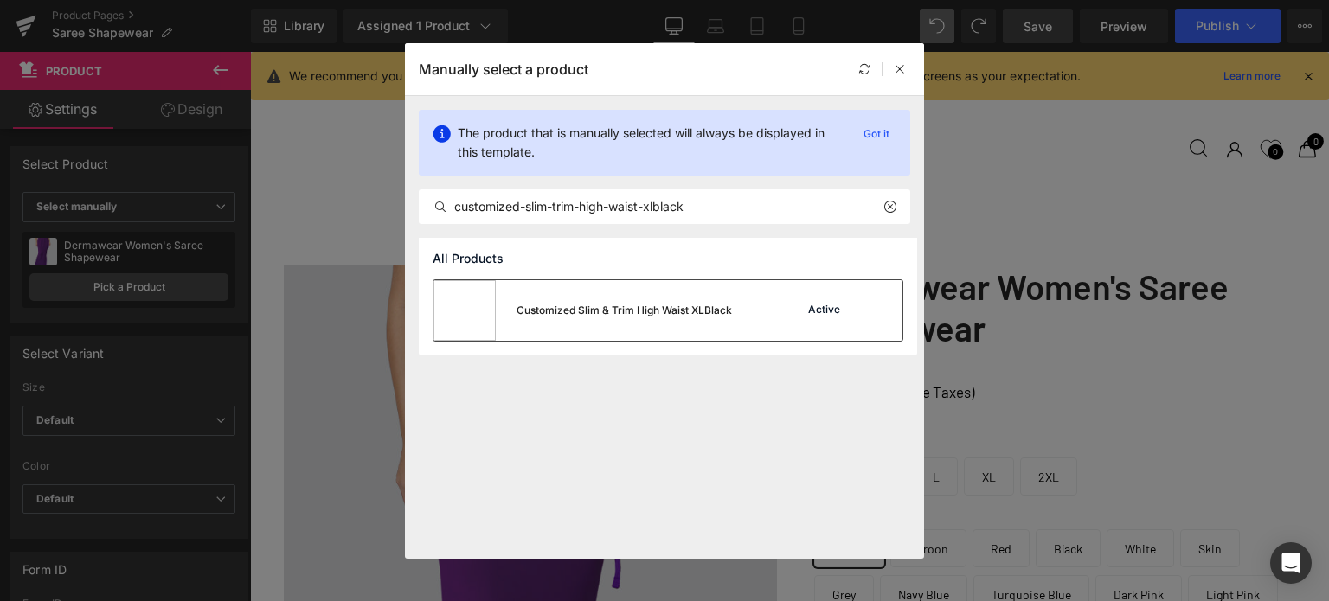
click at [825, 311] on div "Active" at bounding box center [824, 311] width 39 height 14
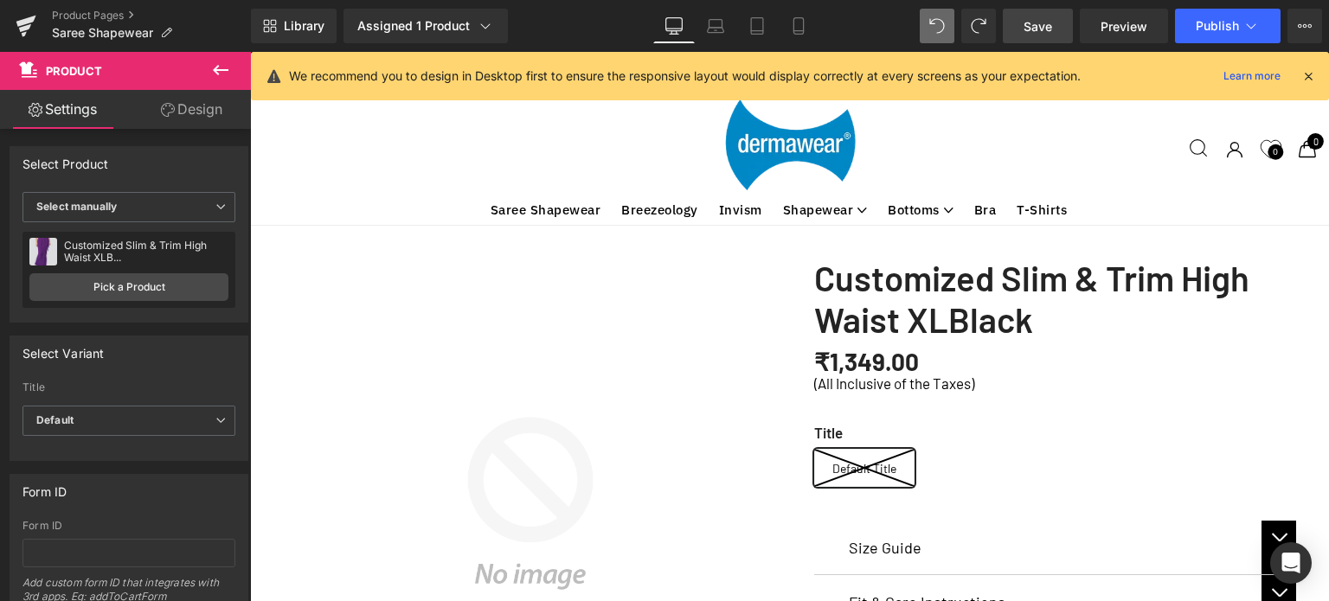
scroll to position [0, 0]
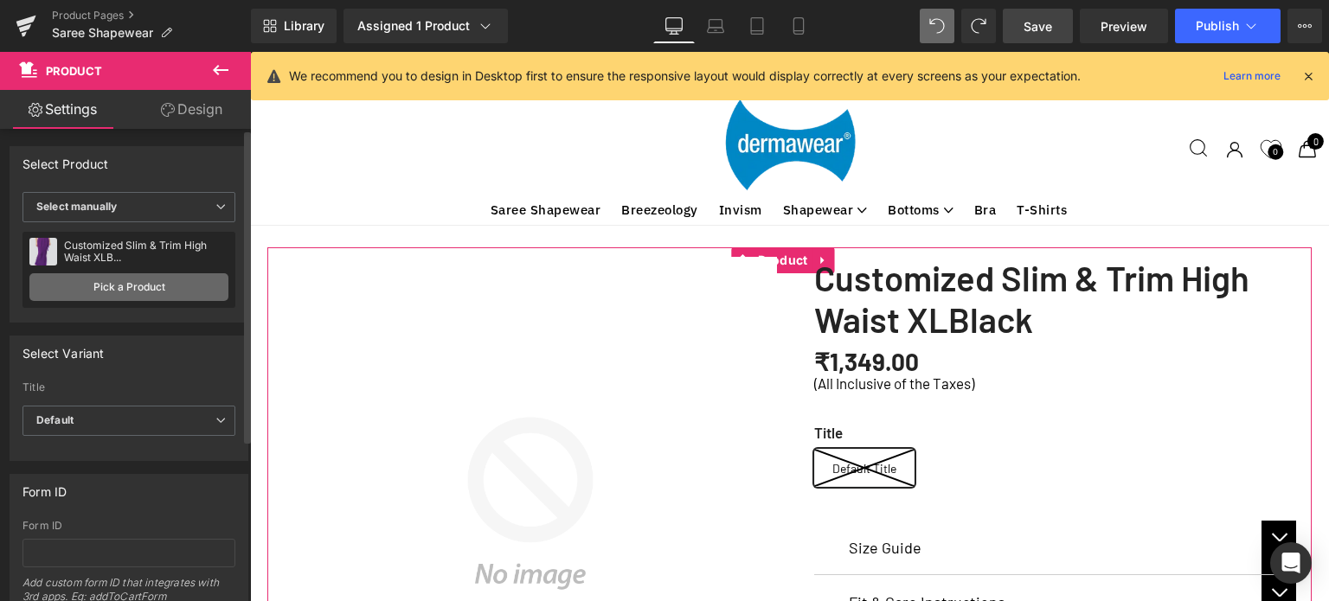
click at [125, 292] on link "Pick a Product" at bounding box center [128, 287] width 199 height 28
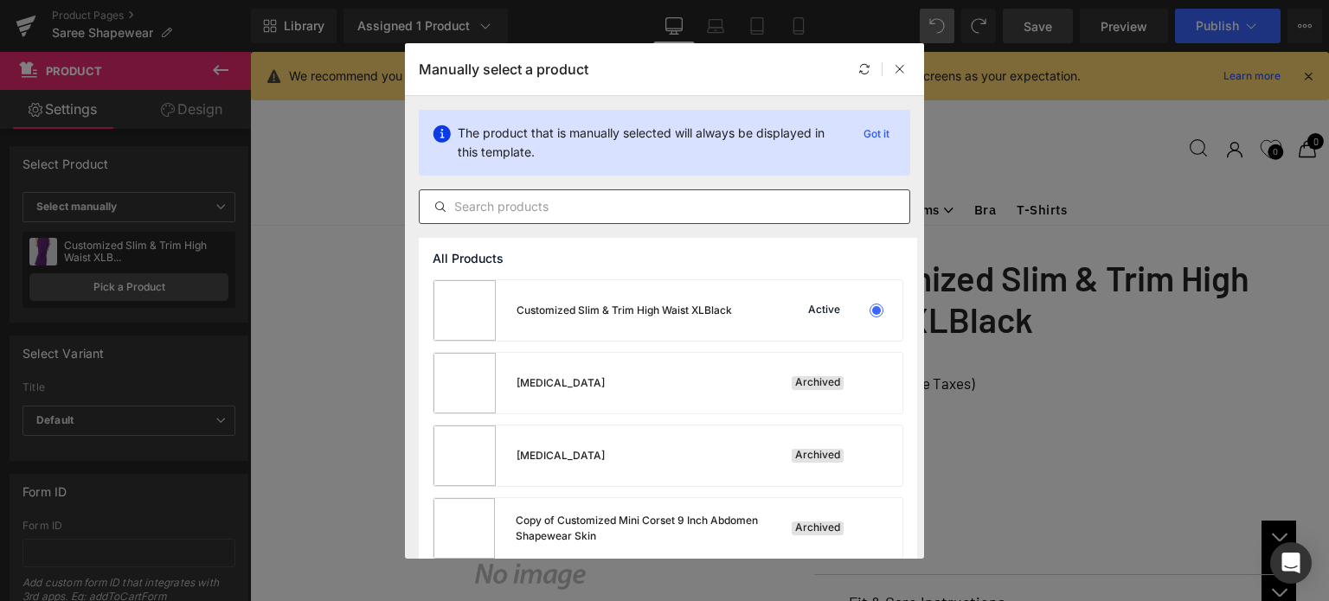
click at [538, 203] on input "text" at bounding box center [665, 206] width 490 height 21
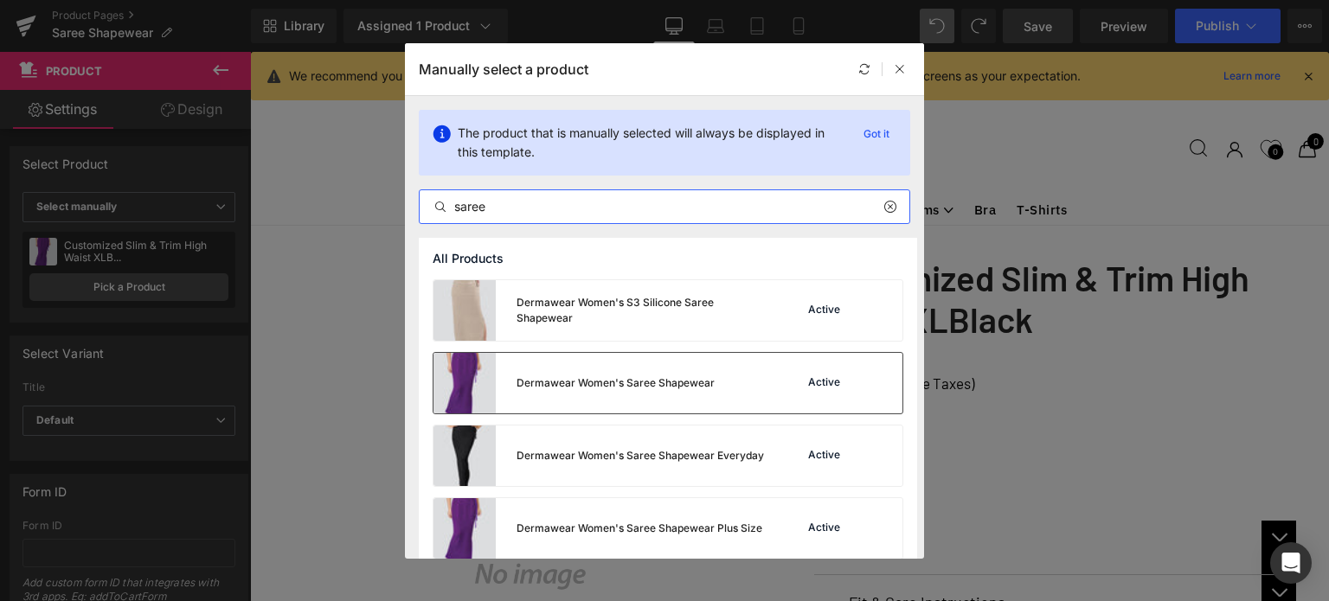
type input "saree"
click at [530, 376] on div "Dermawear Women's Saree Shapewear" at bounding box center [616, 384] width 198 height 16
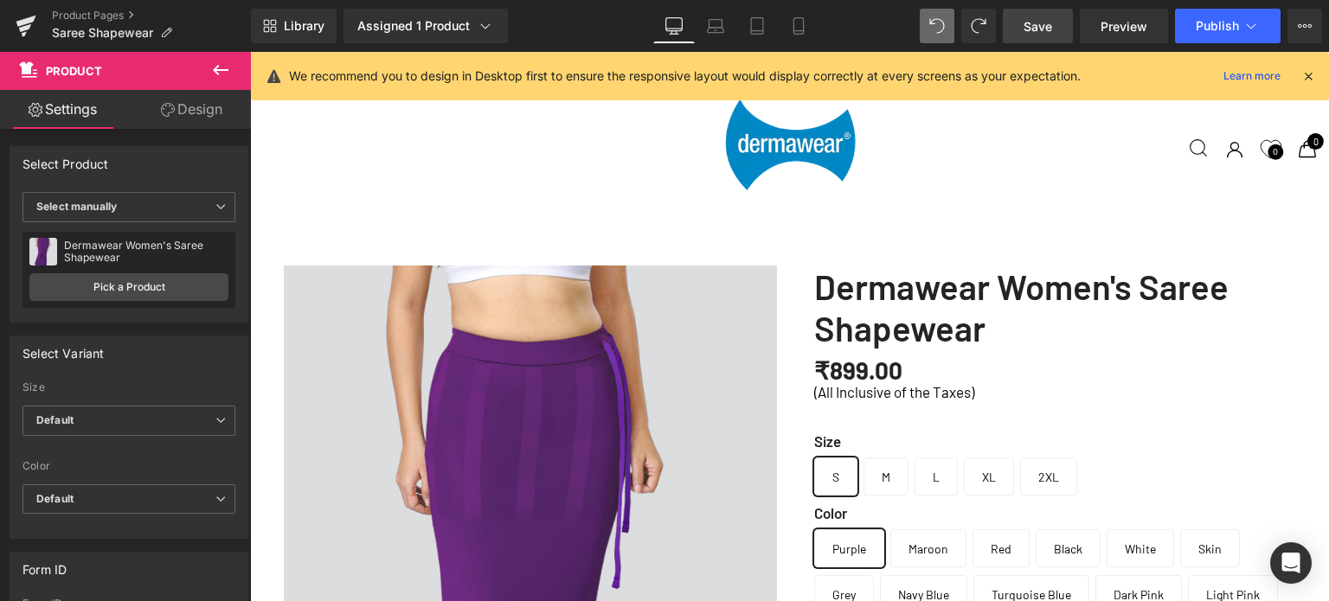
scroll to position [3631, 0]
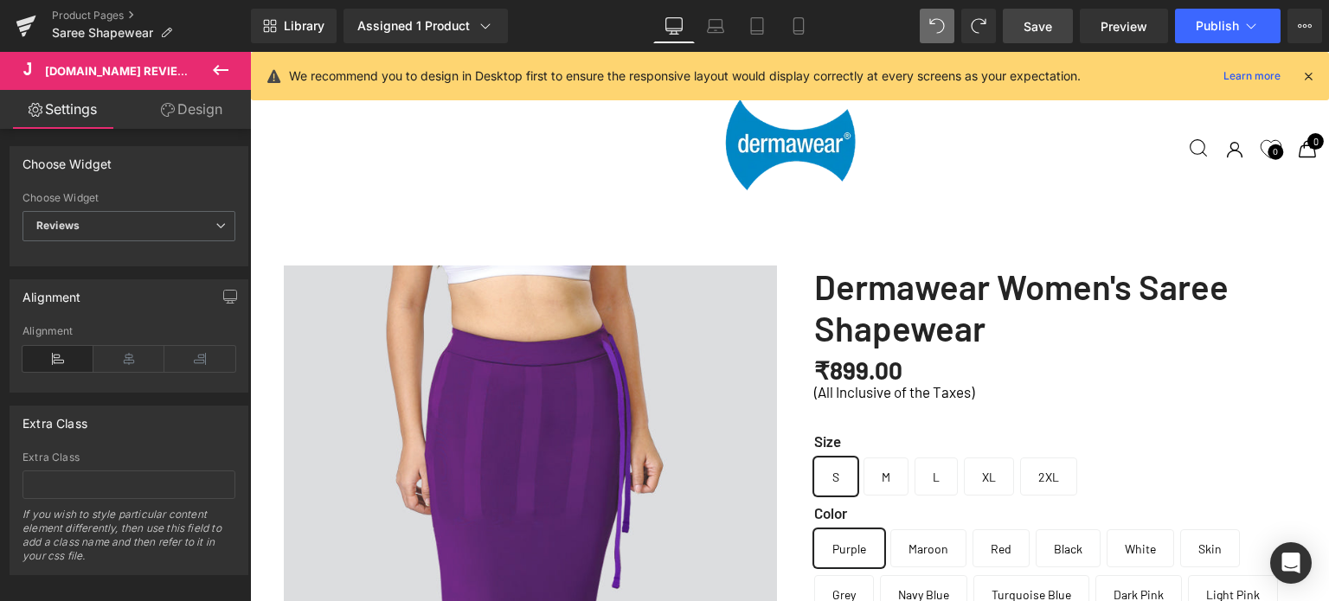
scroll to position [5102, 0]
click at [1039, 27] on span "Save" at bounding box center [1038, 26] width 29 height 18
click at [218, 72] on icon at bounding box center [220, 70] width 21 height 21
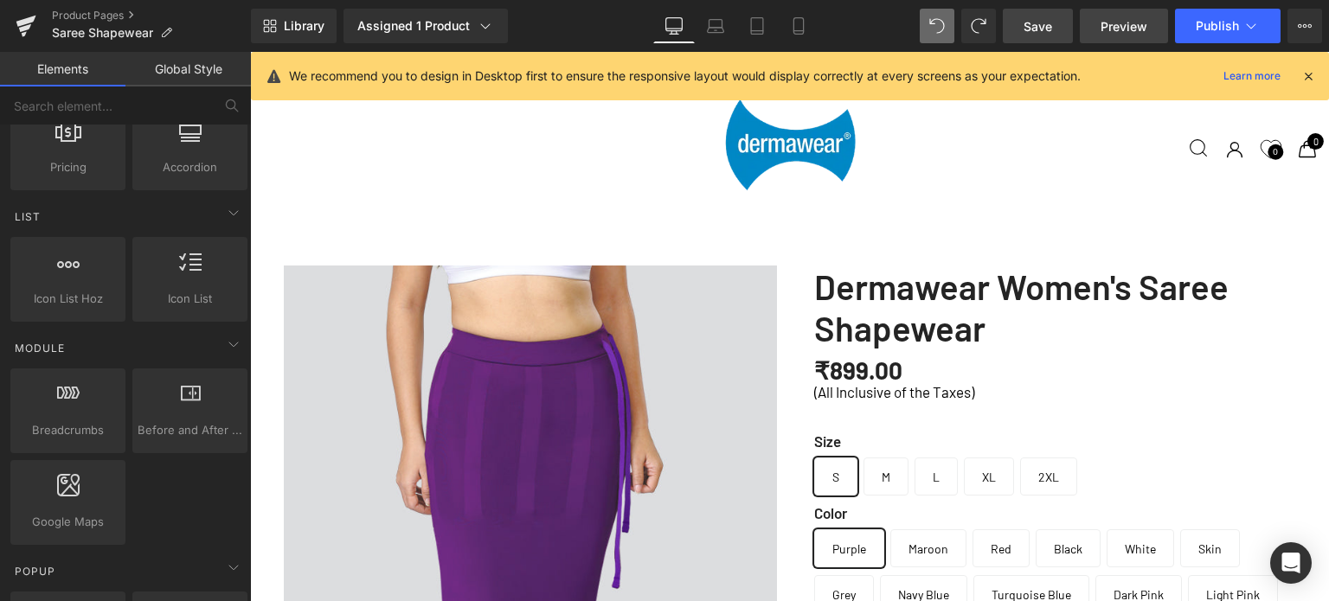
click at [1146, 28] on span "Preview" at bounding box center [1124, 26] width 47 height 18
